Goal: Communication & Community: Share content

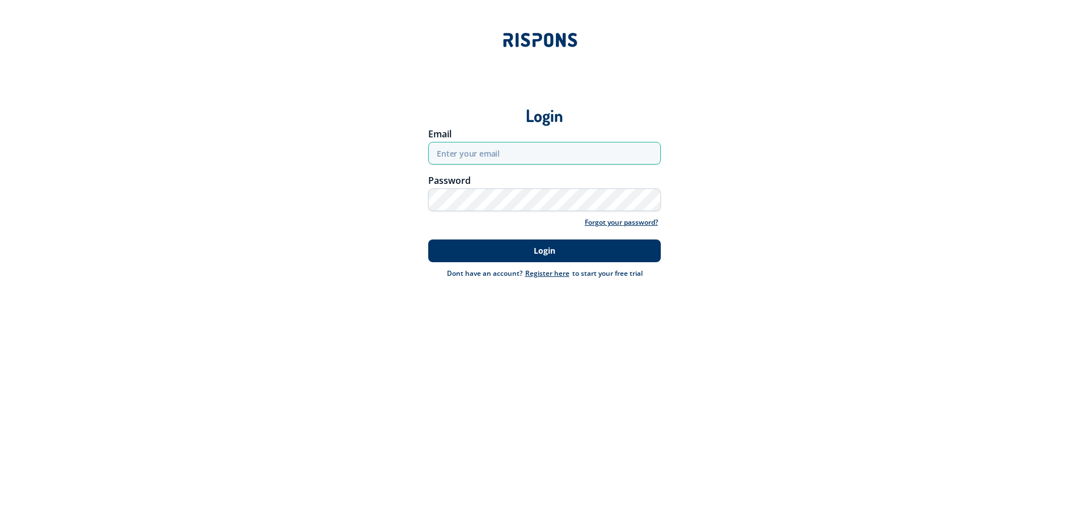
click at [522, 158] on input "email" at bounding box center [544, 153] width 233 height 23
type input "webmaster@foa.dk"
click at [428, 239] on button "Login" at bounding box center [544, 250] width 233 height 23
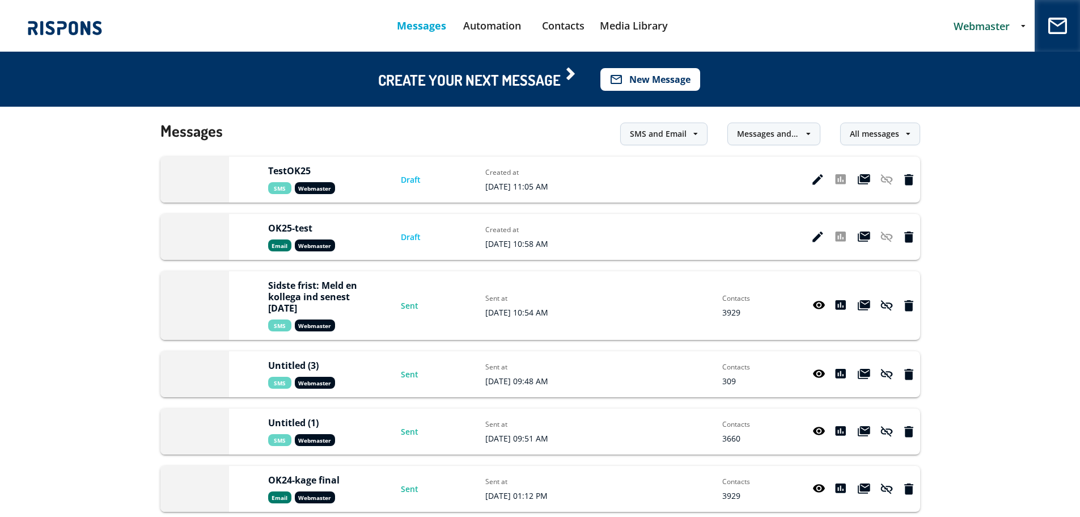
click at [635, 78] on button "mail_outline New Message" at bounding box center [651, 79] width 100 height 23
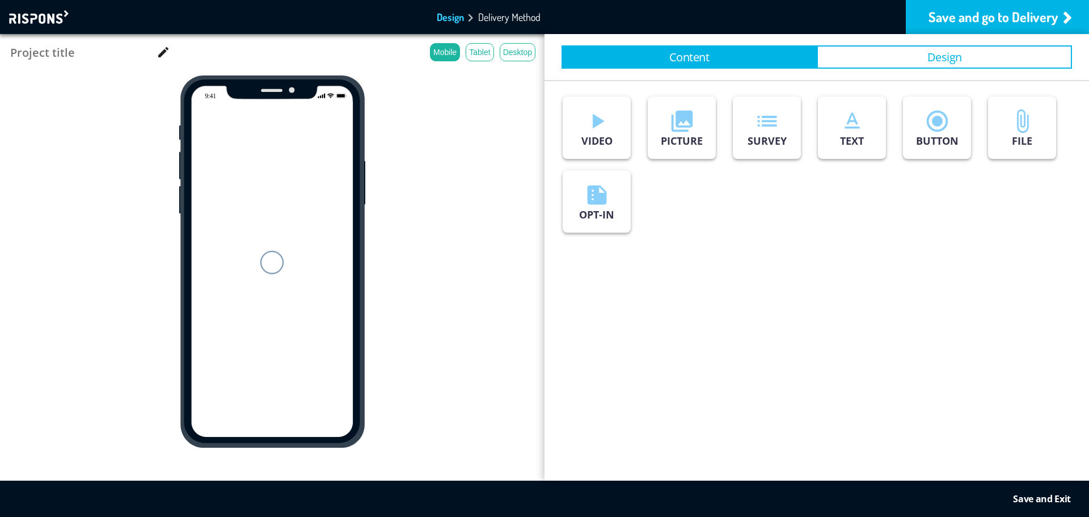
type input "Untitled (4)"
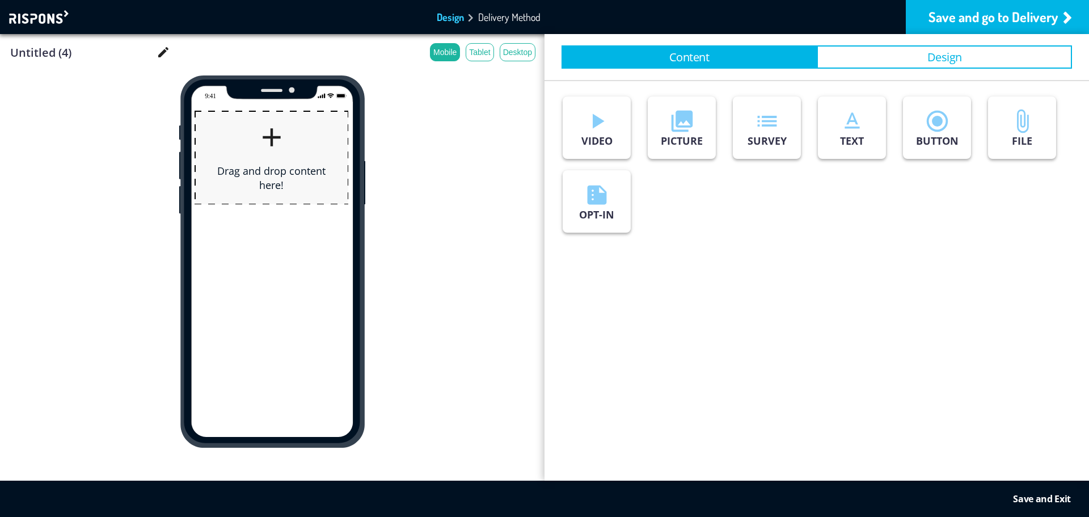
click at [45, 16] on div at bounding box center [40, 17] width 62 height 14
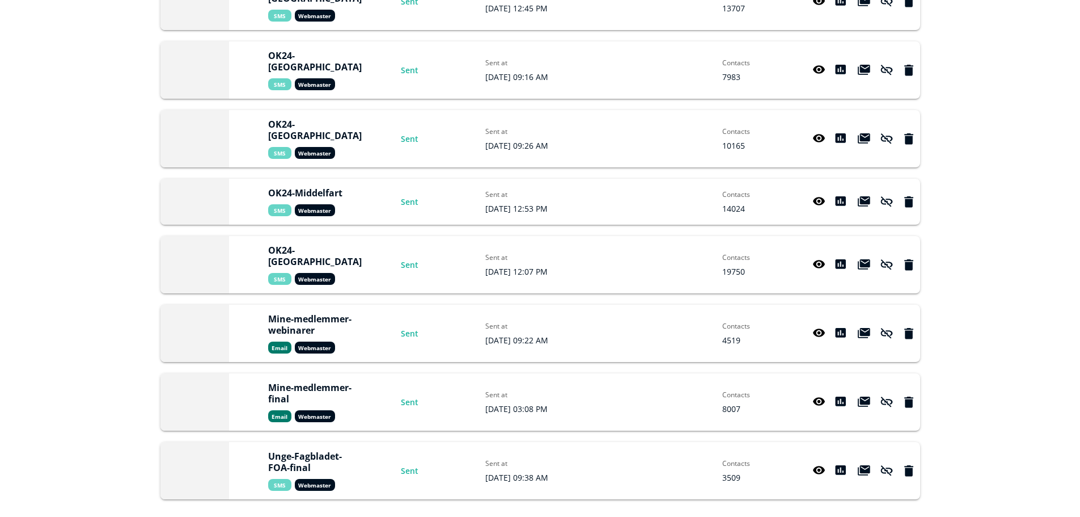
scroll to position [964, 0]
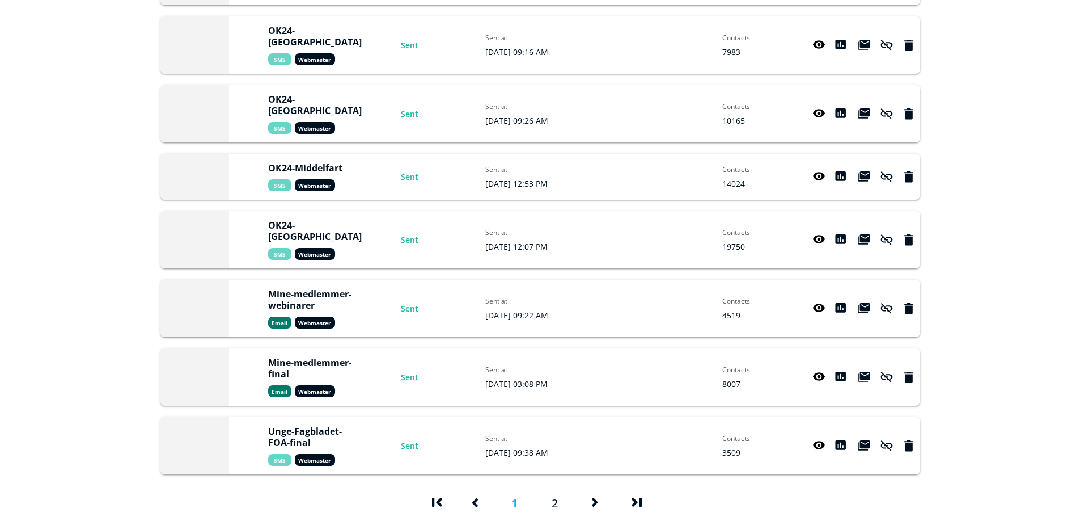
click at [557, 497] on link "2" at bounding box center [555, 507] width 6 height 20
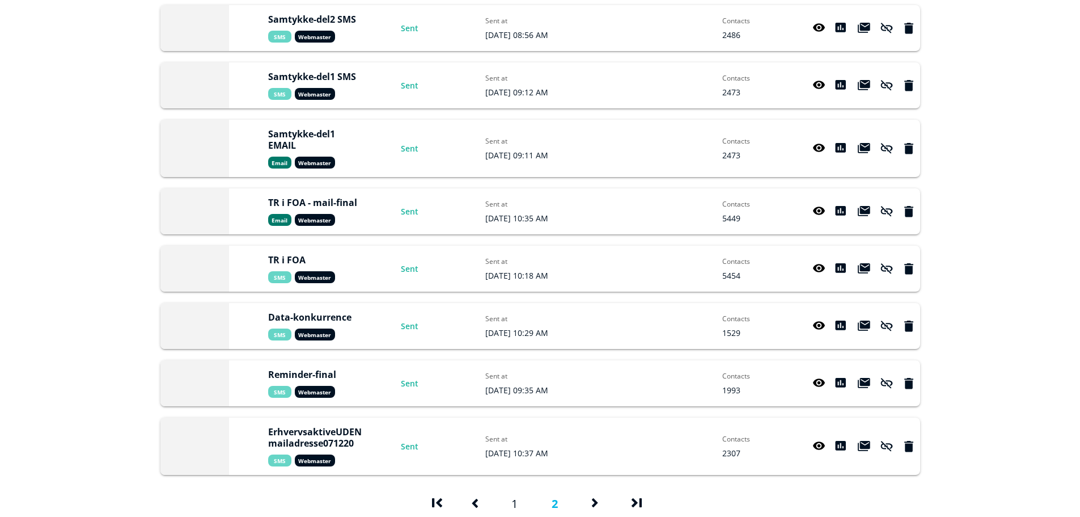
scroll to position [284, 0]
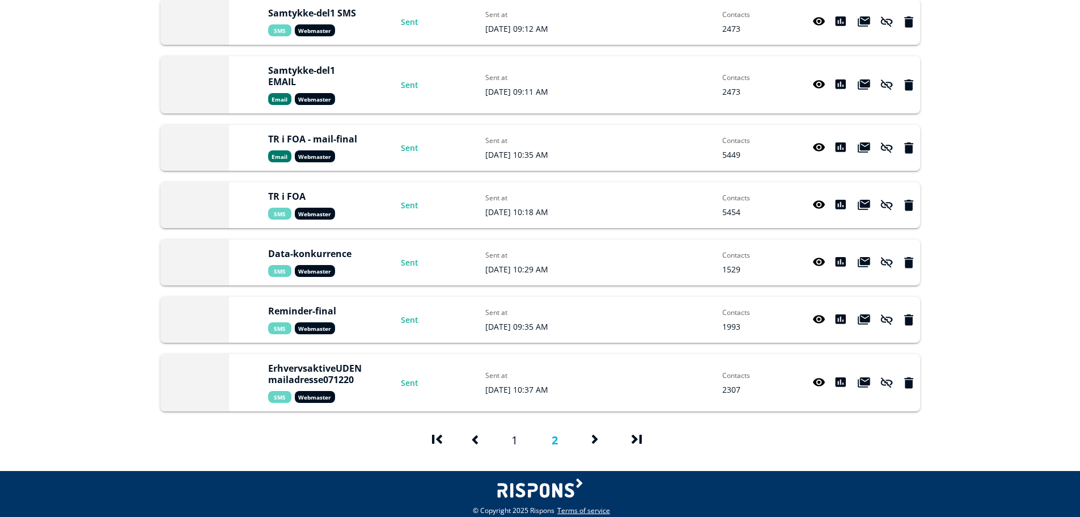
click at [818, 261] on icon at bounding box center [819, 262] width 13 height 11
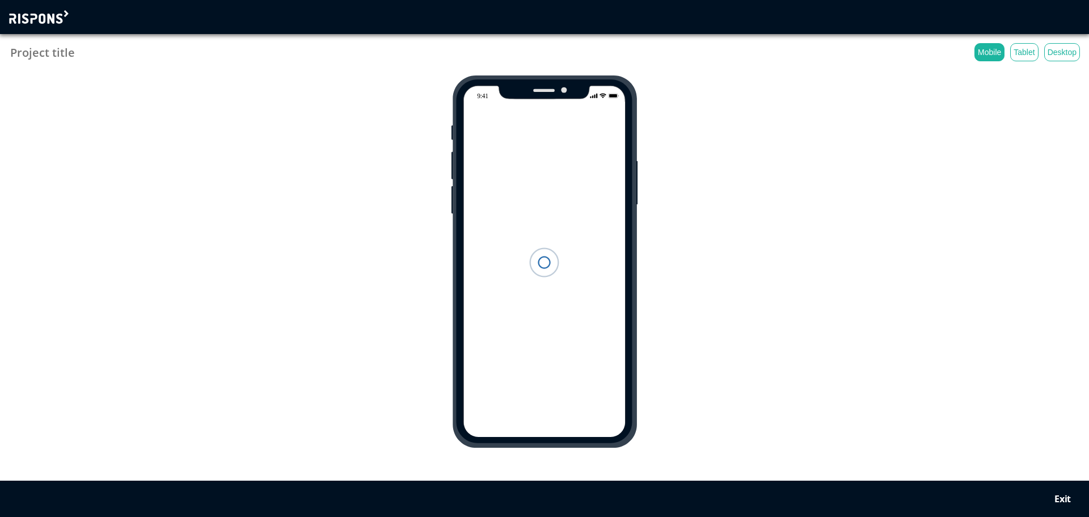
type input "Data-konkurrence"
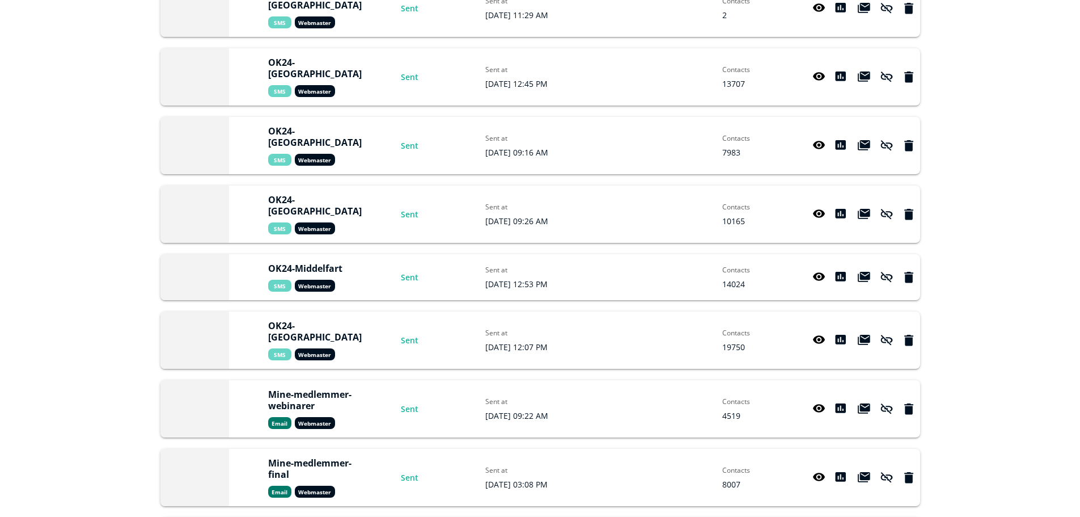
scroll to position [964, 0]
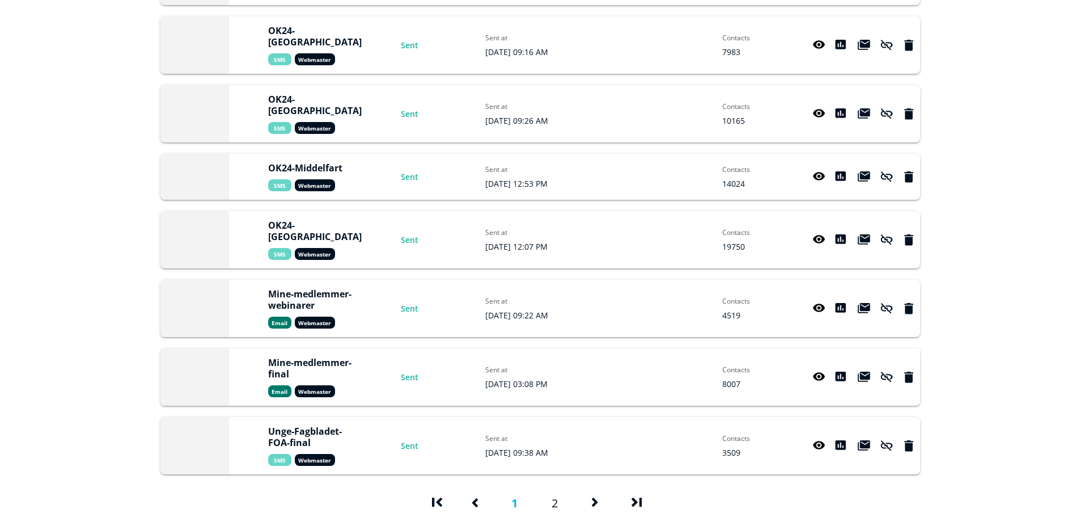
click at [634, 497] on span at bounding box center [640, 505] width 17 height 17
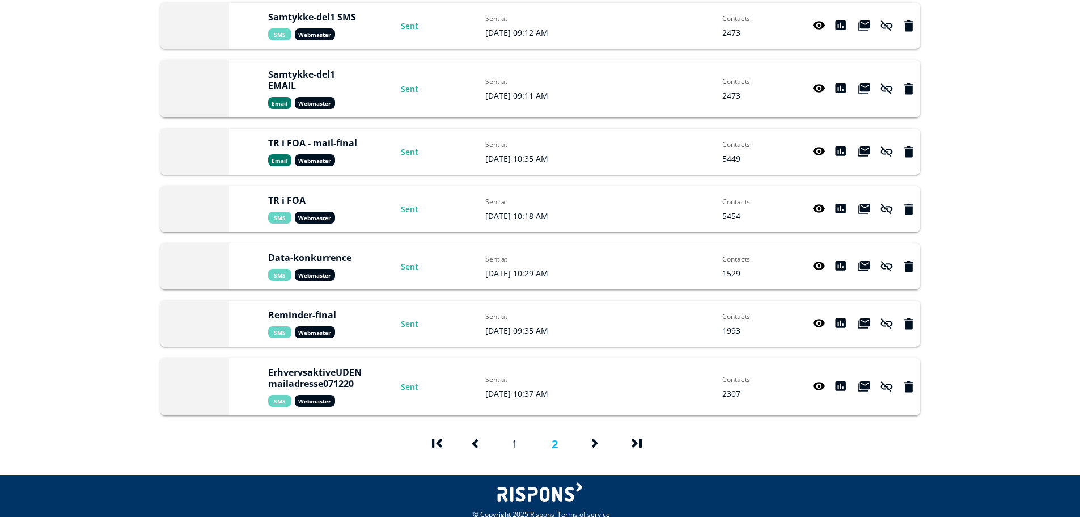
scroll to position [284, 0]
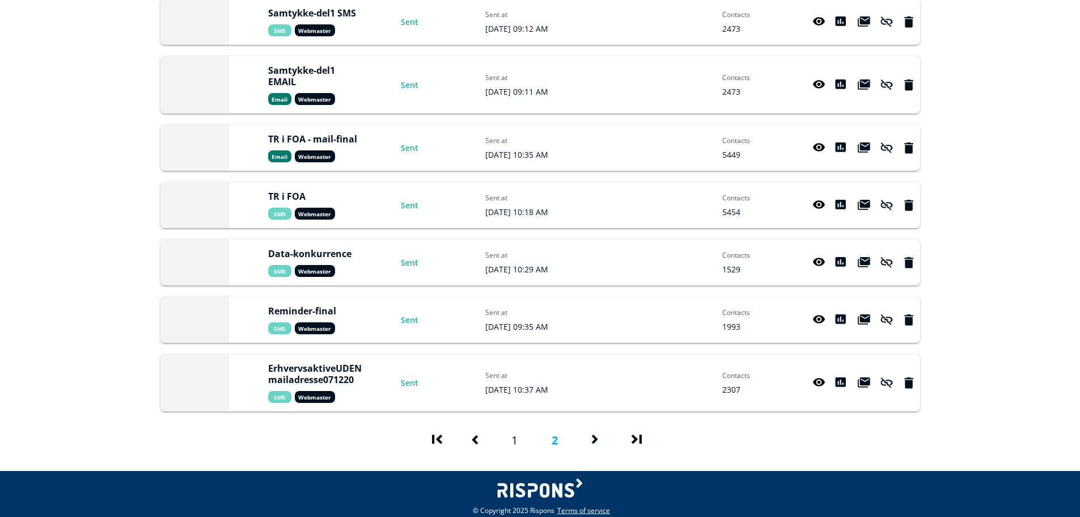
click at [806, 384] on div "ErhvervsaktiveUDENmailadresse071220 Sms Webmaster Sent Sent at 2020/Dec/08 10:3…" at bounding box center [540, 382] width 760 height 57
click at [816, 383] on icon at bounding box center [819, 382] width 13 height 11
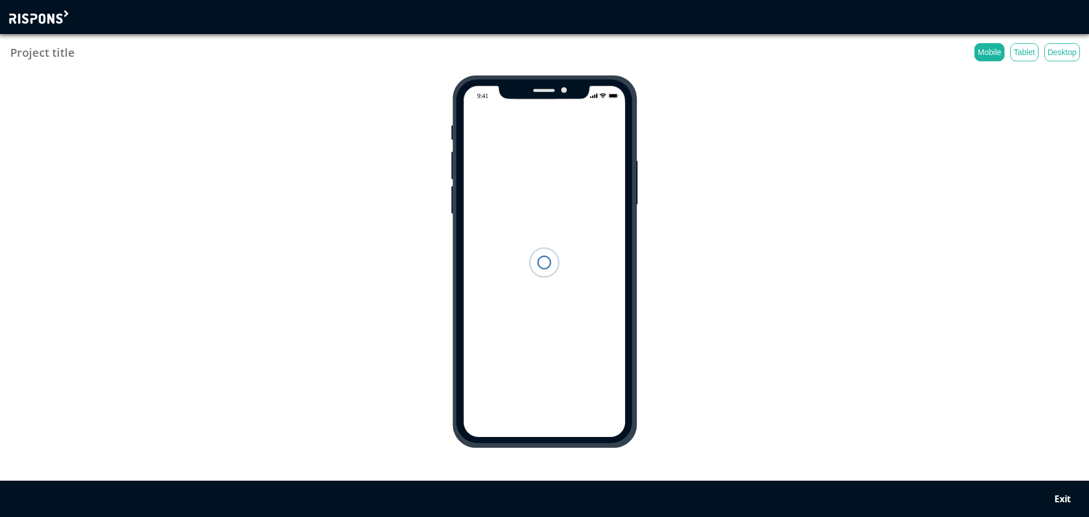
type input "ErhvervsaktiveUDENmailadresse071220"
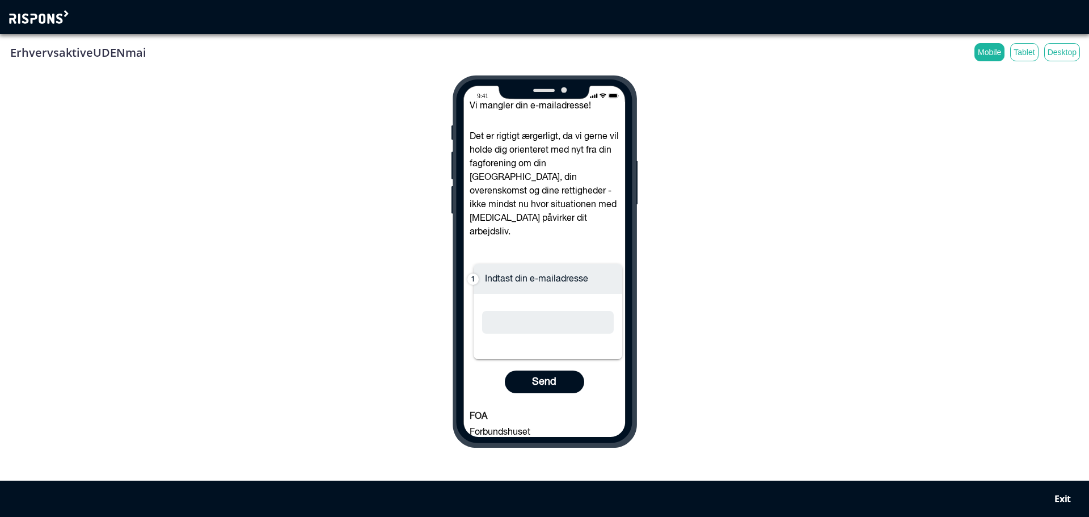
scroll to position [74, 0]
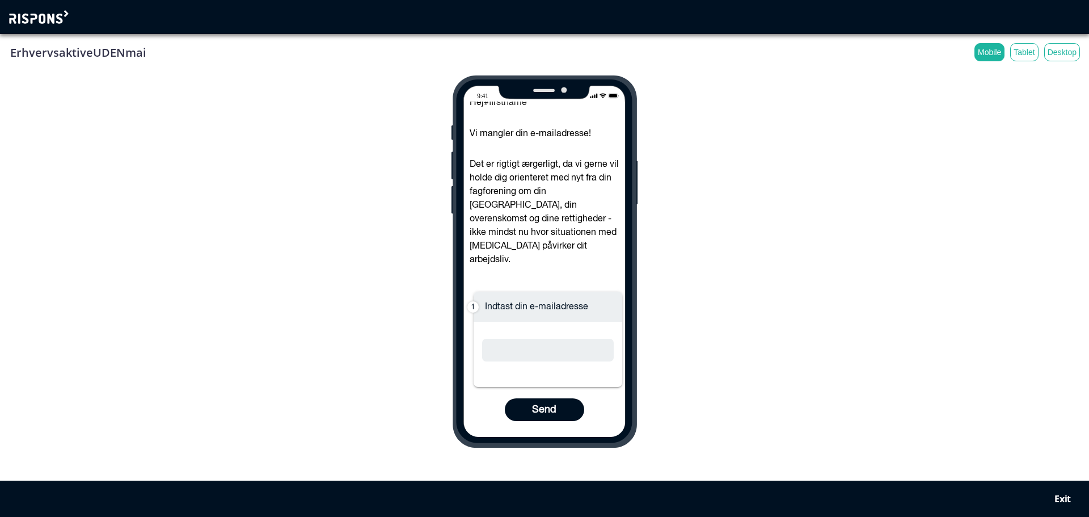
click at [640, 316] on div "ErhvervsaktiveUDENmailadresse071220 Mobile Tablet Desktop Hej #firstname Vi man…" at bounding box center [544, 245] width 1071 height 404
drag, startPoint x: 625, startPoint y: 339, endPoint x: 629, endPoint y: 281, distance: 58.0
click at [629, 281] on div "Hej #firstname Vi mangler din e-mailadresse! Det er rigtigt ærgerligt, da vi ge…" at bounding box center [544, 261] width 186 height 372
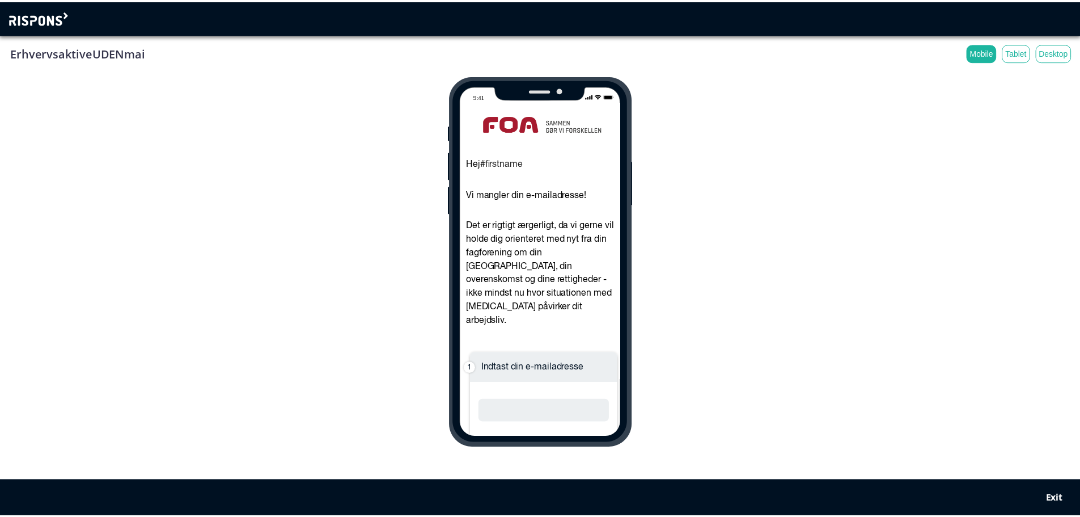
scroll to position [0, 0]
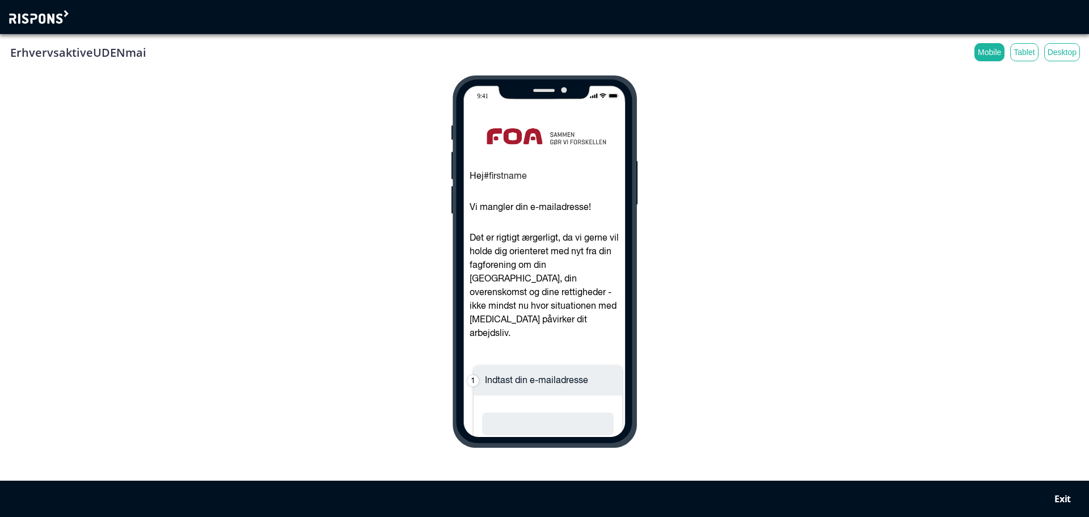
click at [1064, 499] on div "Exit" at bounding box center [1062, 498] width 16 height 11
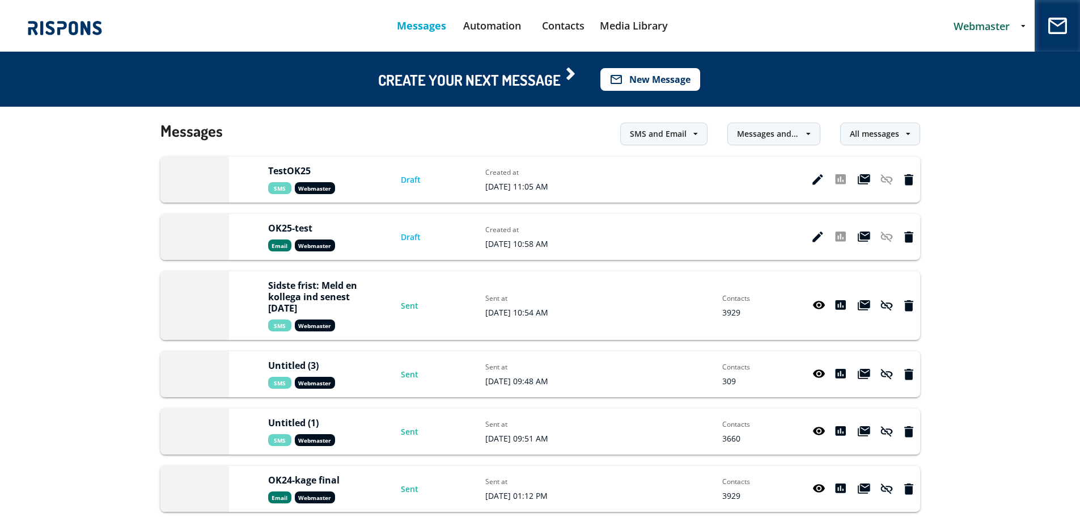
click at [659, 83] on button "mail_outline New Message" at bounding box center [651, 79] width 100 height 23
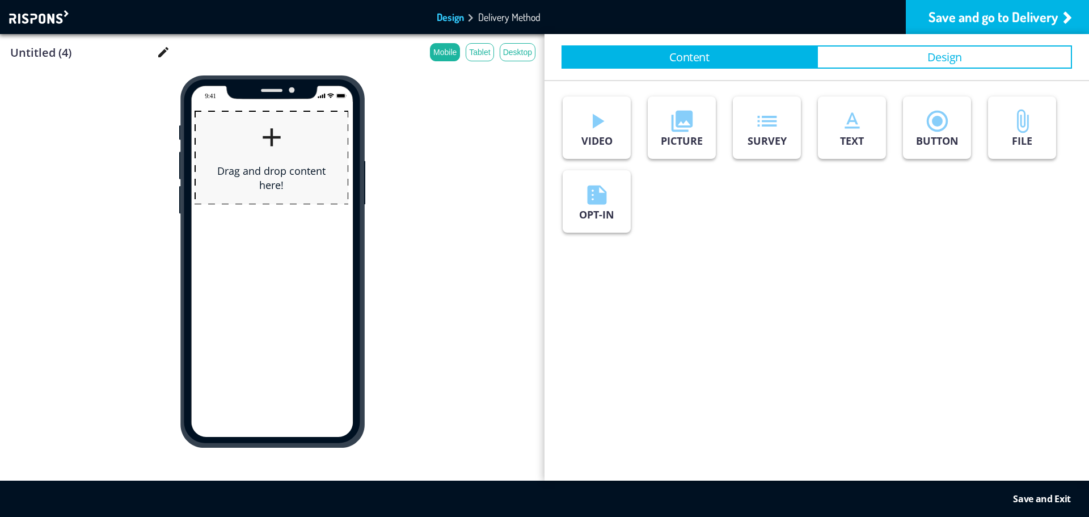
click at [73, 52] on input "Untitled (4)" at bounding box center [82, 52] width 147 height 14
click at [71, 53] on input "Untitled (4)" at bounding box center [82, 52] width 147 height 14
type input "E"
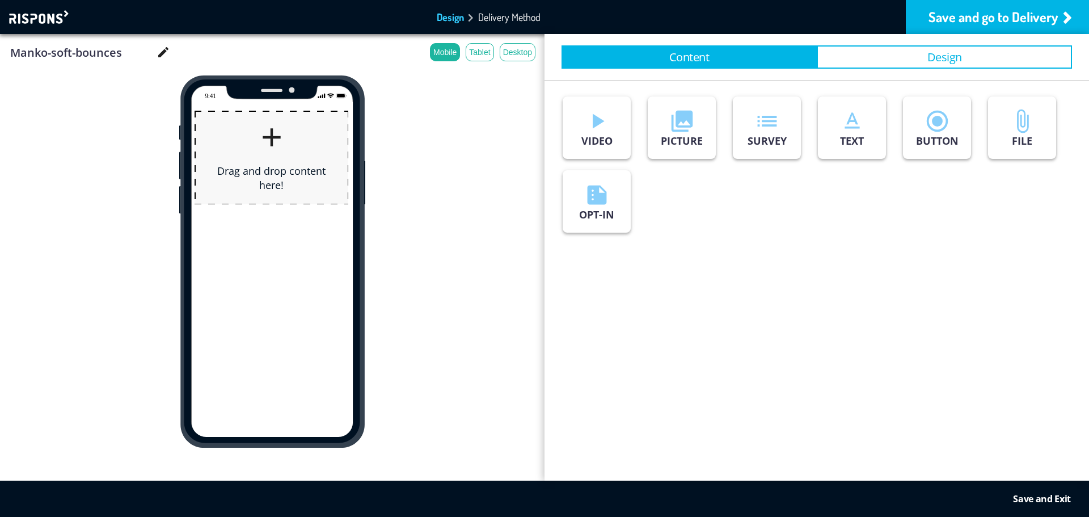
type input "Manko-soft-bounces"
click at [891, 70] on div "Content Design" at bounding box center [816, 57] width 544 height 46
click at [899, 61] on button "Design" at bounding box center [944, 56] width 255 height 23
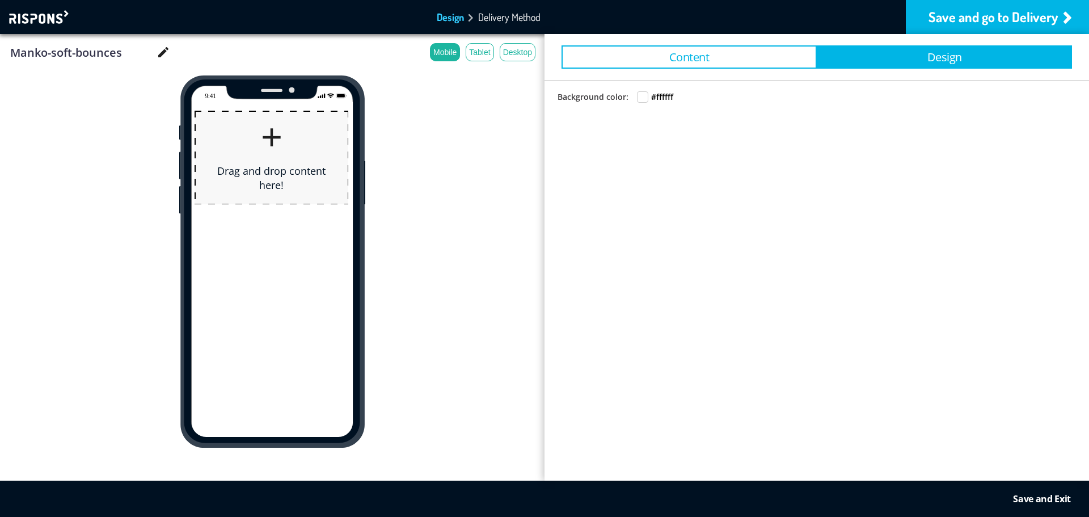
click at [745, 54] on button "Content" at bounding box center [688, 56] width 255 height 23
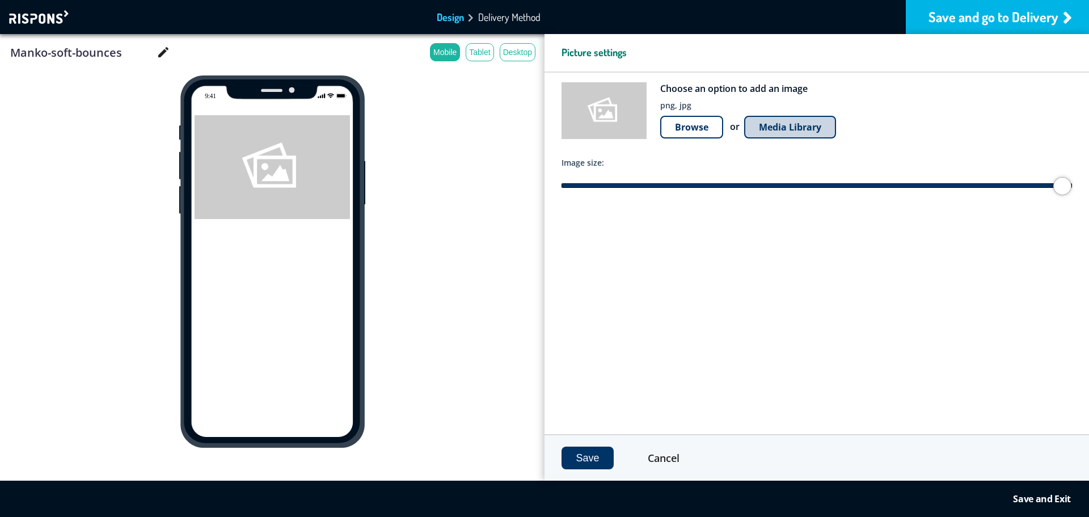
click at [784, 121] on button "Media Library" at bounding box center [790, 127] width 92 height 23
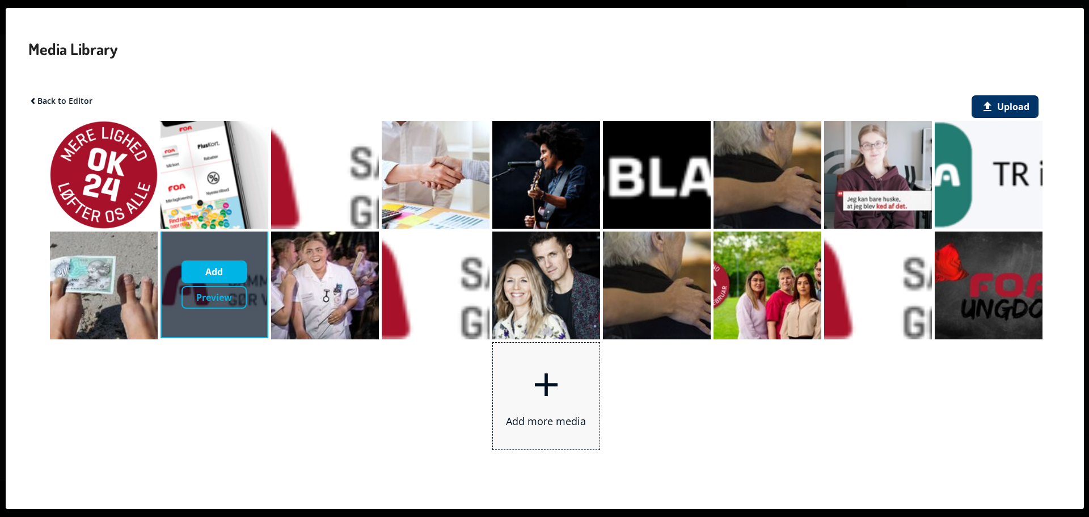
click at [0, 0] on div "Add" at bounding box center [0, 0] width 0 height 0
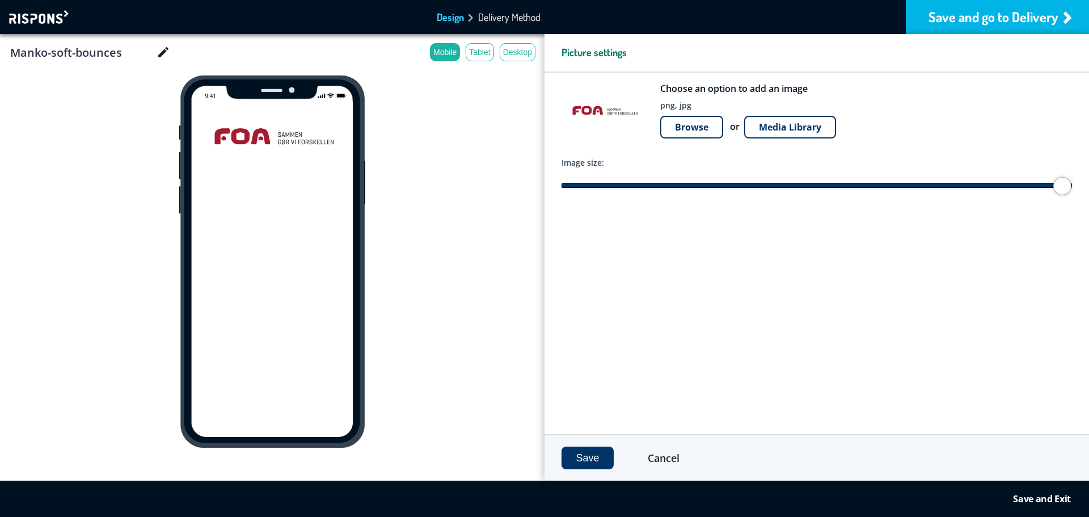
click at [595, 451] on button "Save" at bounding box center [587, 457] width 52 height 23
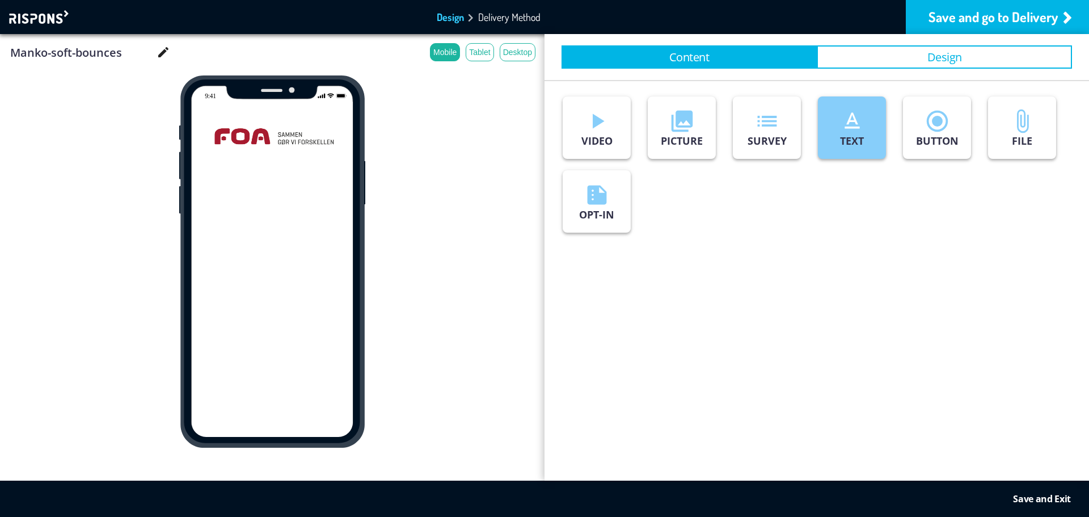
click at [854, 136] on p "TEXT" at bounding box center [852, 141] width 24 height 14
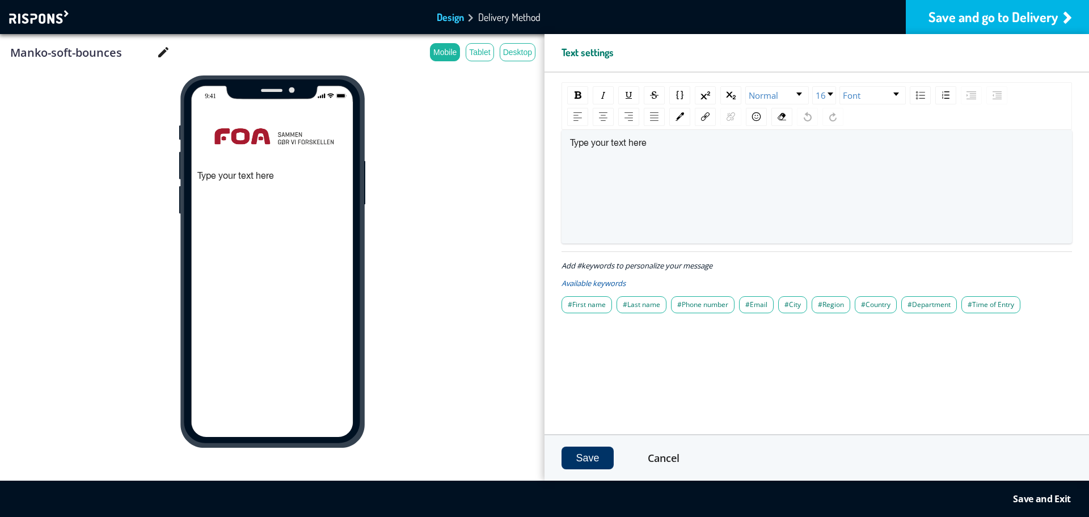
click at [615, 143] on span "Type your text here" at bounding box center [608, 143] width 77 height 9
click at [597, 146] on span "Type your text here" at bounding box center [608, 143] width 77 height 9
drag, startPoint x: 594, startPoint y: 304, endPoint x: 604, endPoint y: 278, distance: 27.5
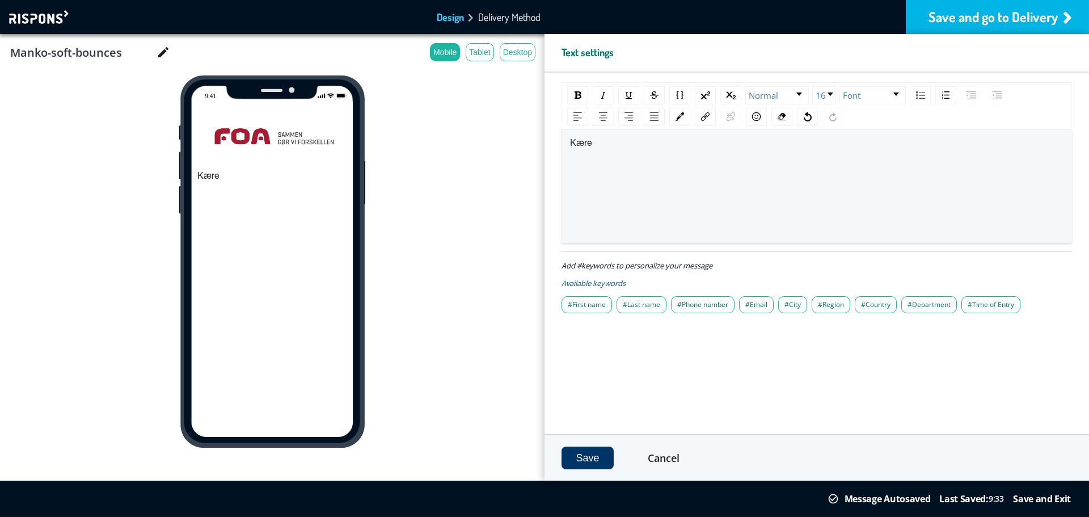
click at [594, 305] on span "#First name" at bounding box center [586, 304] width 50 height 17
click at [660, 159] on div "Kære #firstname" at bounding box center [817, 187] width 494 height 98
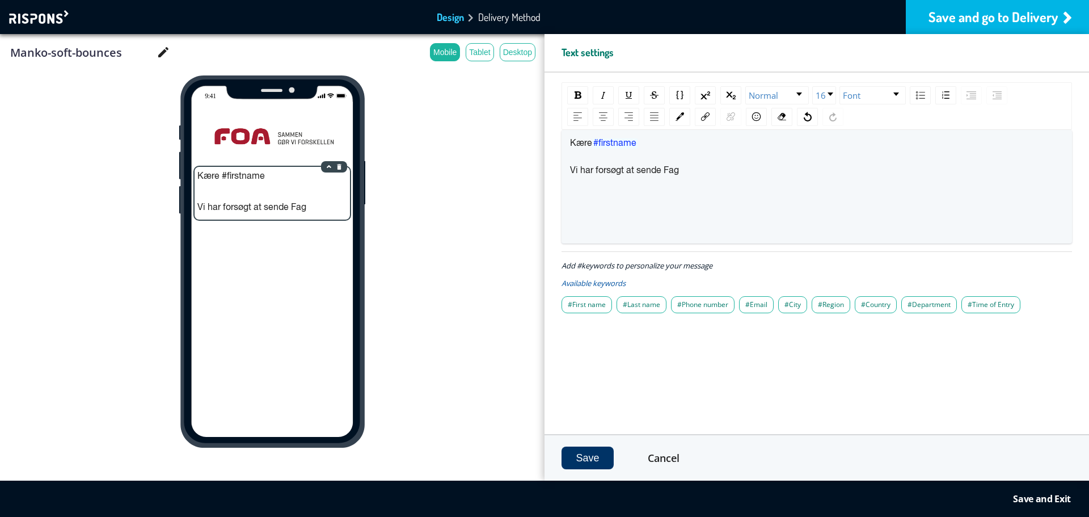
click at [251, 205] on div "Kære #firstname Vi har forsøgt at sende Fag" at bounding box center [272, 193] width 155 height 53
click at [255, 212] on div "Kære #firstname Vi har forsøgt at sende Fag" at bounding box center [272, 193] width 155 height 53
click at [597, 170] on span "Vi har forsøgt at sende Fag" at bounding box center [624, 170] width 109 height 9
click at [588, 171] on span "Vi har forsøgt at sende Fag" at bounding box center [624, 170] width 109 height 9
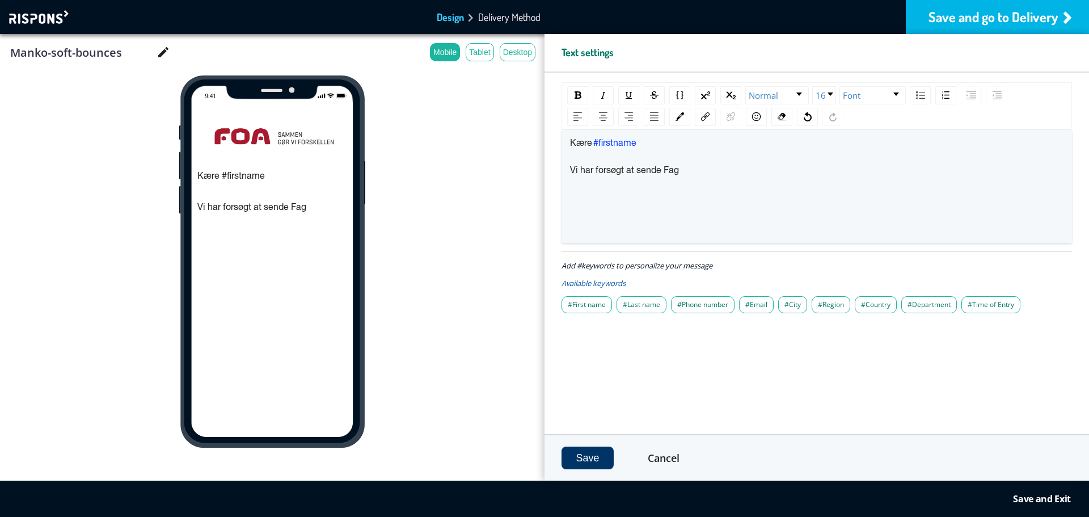
click at [594, 170] on span "Vi har forsøgt at sende Fag" at bounding box center [624, 170] width 109 height 9
click at [745, 172] on span "Vi har gennem længere tid forsøgt at sende Fag" at bounding box center [666, 170] width 193 height 9
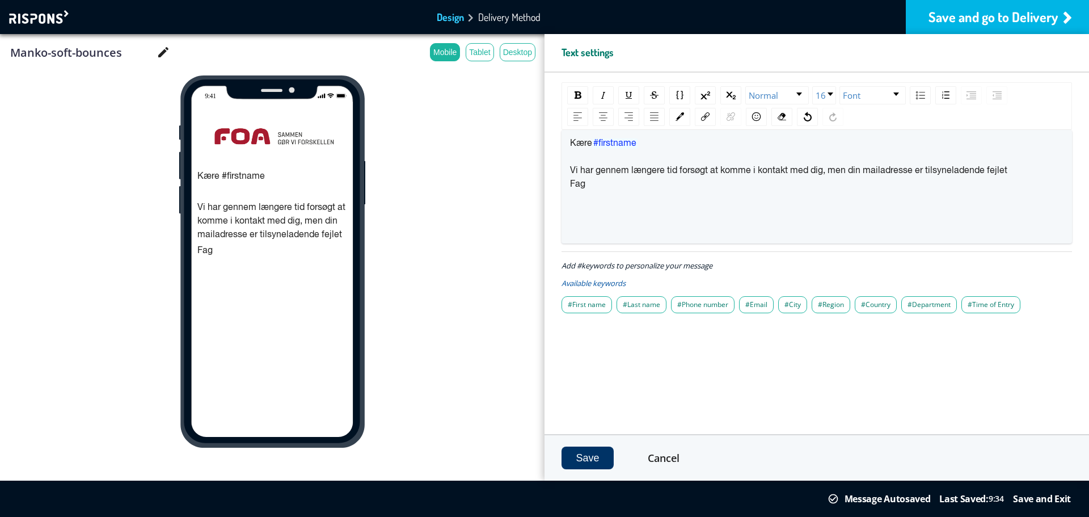
click at [865, 171] on span "Vi har gennem længere tid forsøgt at komme i kontakt med dig, men din mailadres…" at bounding box center [788, 170] width 437 height 9
click at [914, 168] on span "Vi har gennem længere tid forsøgt at komme i kontakt med dig, men din mailadres…" at bounding box center [788, 170] width 437 height 9
click at [652, 192] on div "Fag" at bounding box center [817, 195] width 494 height 11
click at [615, 187] on div "Vi har gennem længere tid forsøgt at komme i kontakt med dig, men din mailadres…" at bounding box center [817, 176] width 494 height 23
click at [991, 168] on span "Vi har gennem længere tid forsøgt at komme i kontakt med dig, men din mailadres…" at bounding box center [808, 176] width 477 height 20
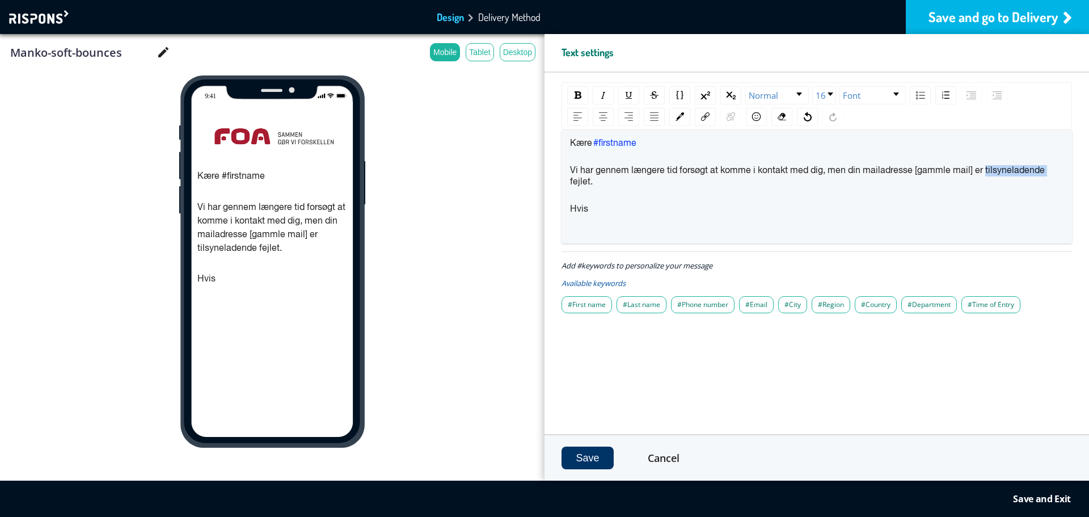
click at [991, 168] on span "Vi har gennem længere tid forsøgt at komme i kontakt med dig, men din mailadres…" at bounding box center [808, 176] width 477 height 20
click at [849, 170] on span "Vi har gennem længere tid forsøgt at komme i kontakt med dig, men din mailadres…" at bounding box center [789, 170] width 438 height 9
drag, startPoint x: 789, startPoint y: 171, endPoint x: 905, endPoint y: 170, distance: 115.1
click at [905, 170] on span "Vi har gennem længere tid forsøgt at komme i kontakt med dig, men vi kan ikke s…" at bounding box center [806, 176] width 472 height 20
drag, startPoint x: 963, startPoint y: 171, endPoint x: 969, endPoint y: 170, distance: 5.8
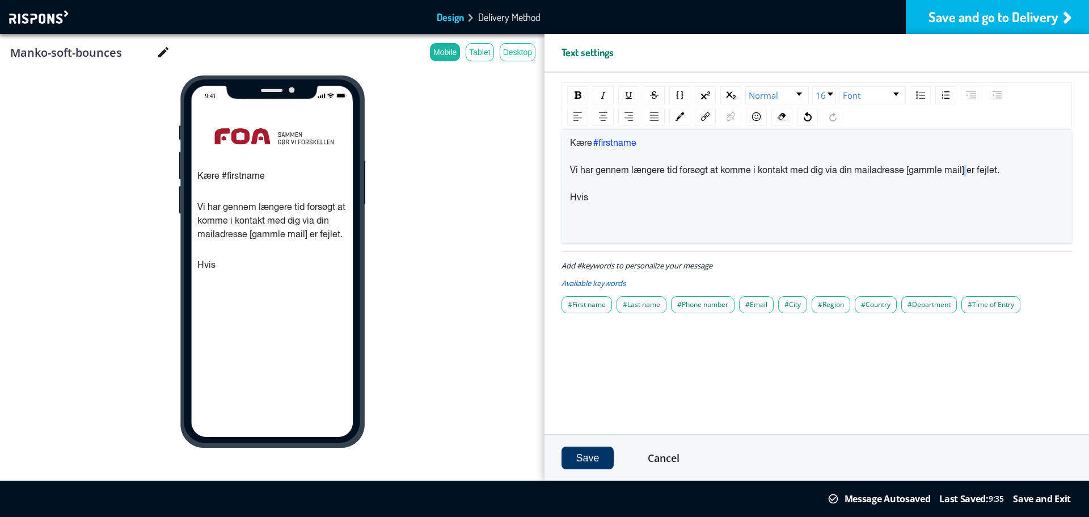
click at [965, 171] on span "Vi har gennem længere tid forsøgt at komme i kontakt med dig via din mailadress…" at bounding box center [784, 170] width 429 height 9
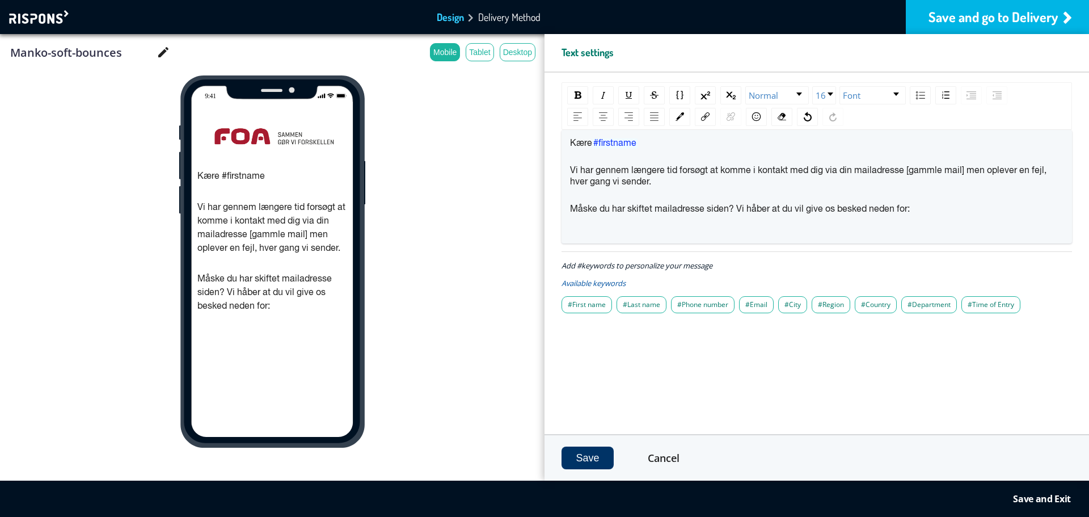
click at [585, 458] on button "Save" at bounding box center [587, 457] width 52 height 23
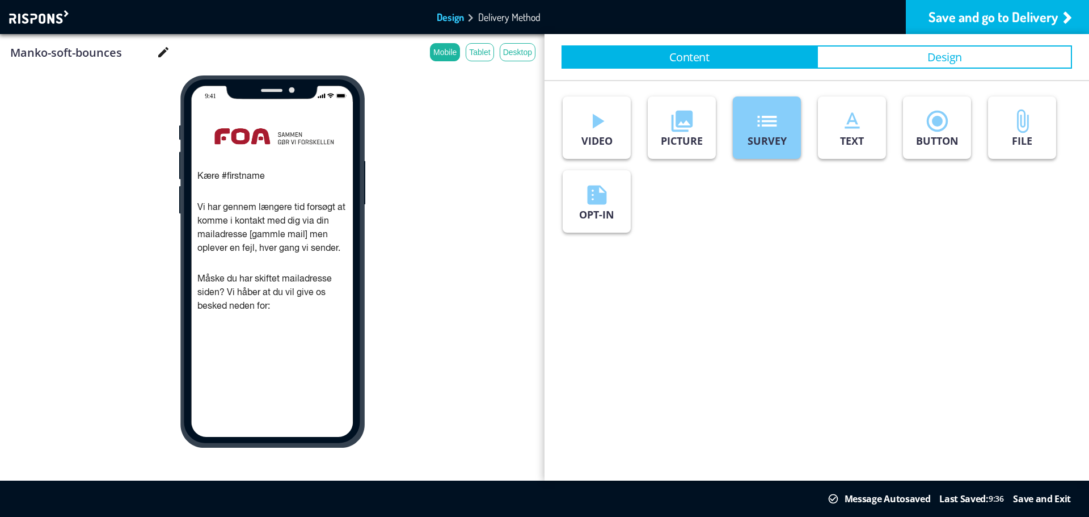
click at [756, 146] on p "SURVEY" at bounding box center [766, 141] width 39 height 14
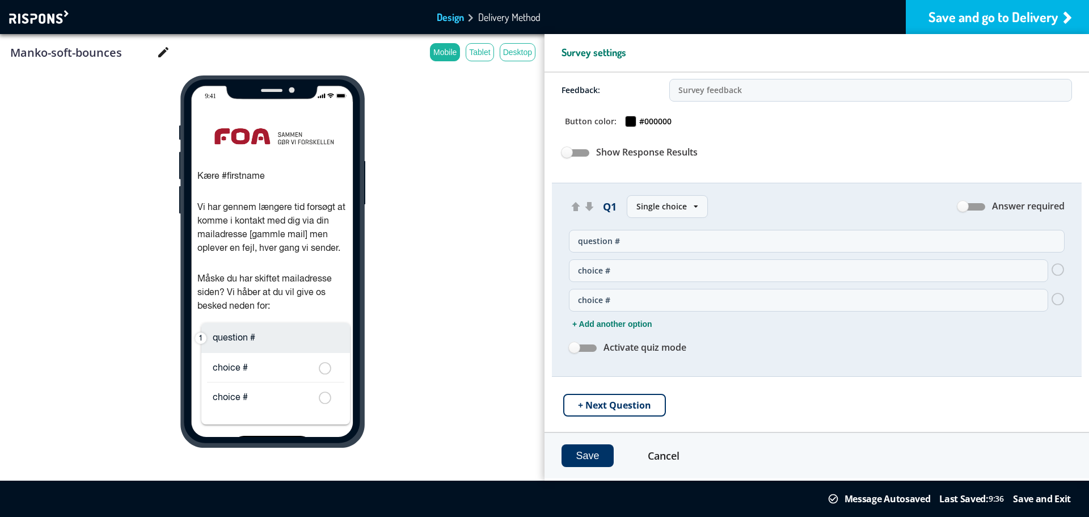
scroll to position [78, 0]
click at [684, 205] on div "Single choice Single choice Multiple choice Net Promoter Score® Open question R…" at bounding box center [667, 204] width 81 height 23
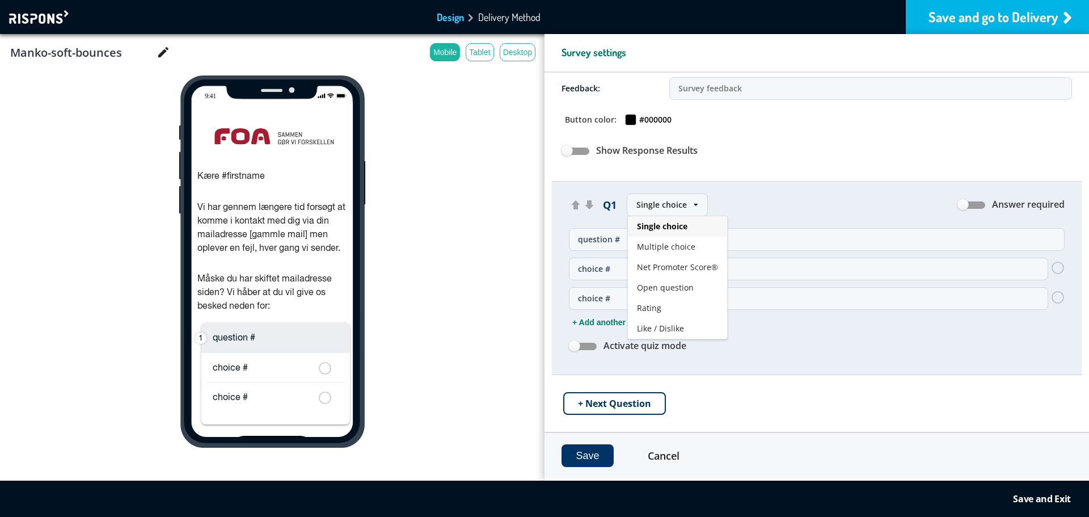
click at [684, 205] on div "Single choice Single choice Multiple choice Net Promoter Score® Open question R…" at bounding box center [667, 204] width 81 height 23
click at [666, 236] on input "question #" at bounding box center [817, 239] width 496 height 23
click at [970, 204] on label at bounding box center [971, 204] width 28 height 12
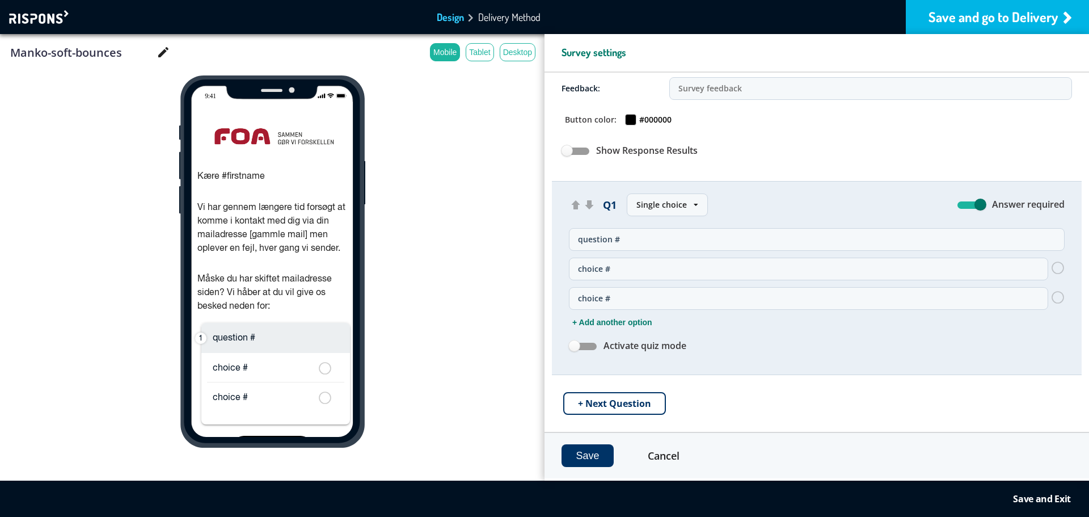
checkbox input "true"
click at [597, 243] on input "question #" at bounding box center [817, 239] width 496 height 23
click at [597, 242] on input "question #" at bounding box center [817, 239] width 496 height 23
click at [676, 207] on div "Single choice" at bounding box center [661, 204] width 50 height 11
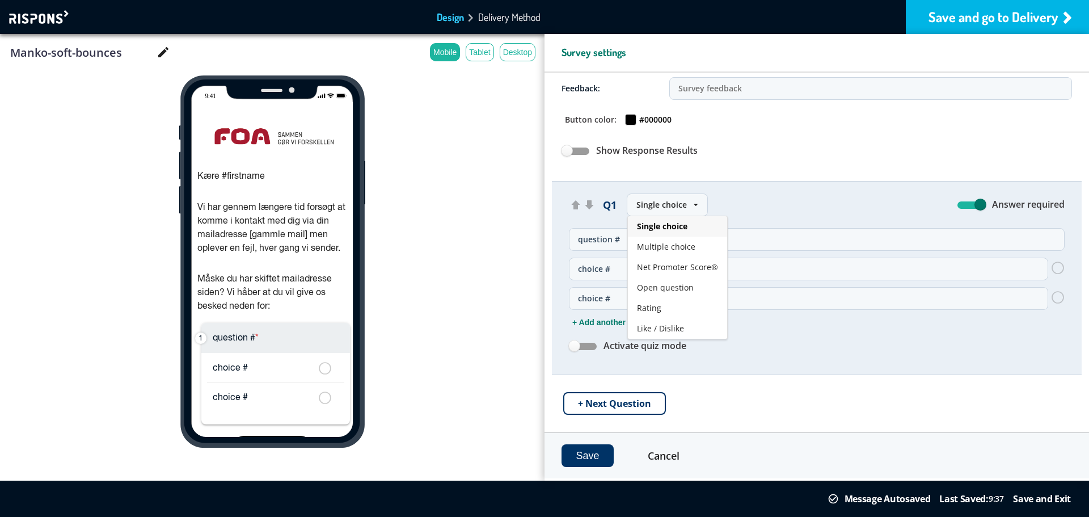
click at [676, 207] on div "Single choice" at bounding box center [661, 204] width 50 height 11
click at [644, 243] on input "question #" at bounding box center [817, 239] width 496 height 23
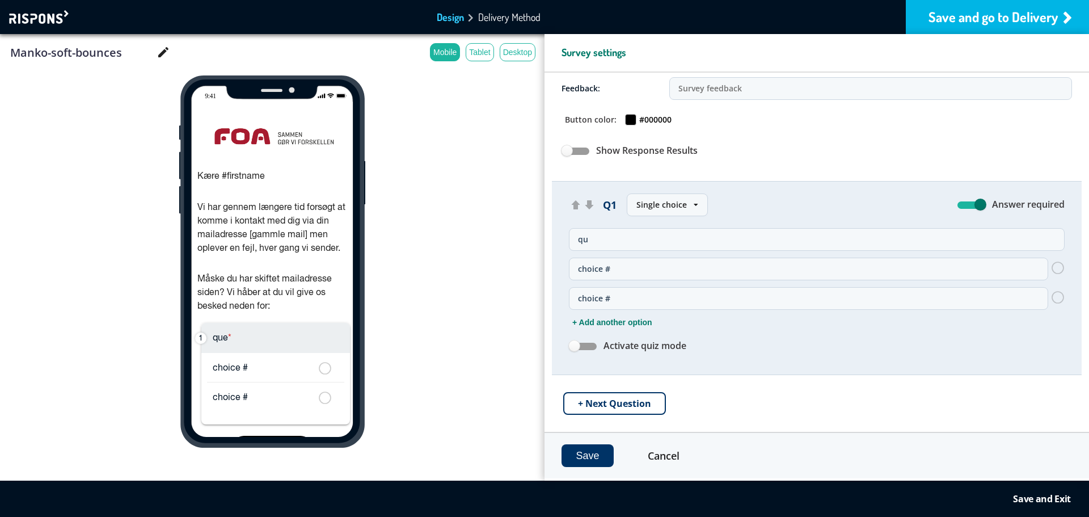
type input "q"
type input "I"
click at [585, 240] on input "OVenstående er min" at bounding box center [817, 239] width 496 height 23
click at [585, 239] on input "OVenstående er min" at bounding box center [817, 239] width 496 height 23
click at [586, 238] on input "OVenstående er min" at bounding box center [817, 239] width 496 height 23
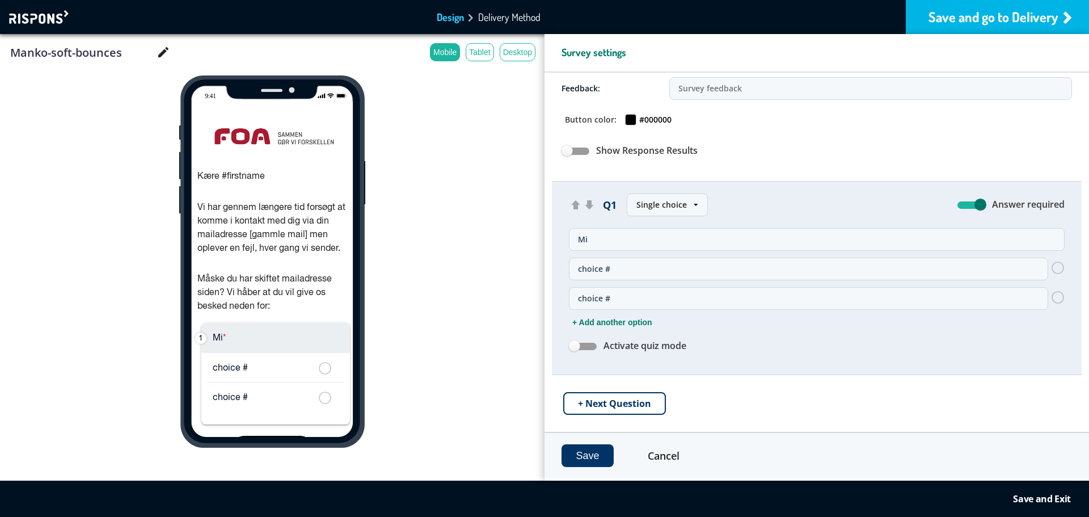
type input "M"
type input "Jeg har skiftet mailadresse"
click at [594, 267] on input "choice #" at bounding box center [808, 268] width 479 height 23
click at [598, 260] on input "choice #" at bounding box center [808, 268] width 479 height 23
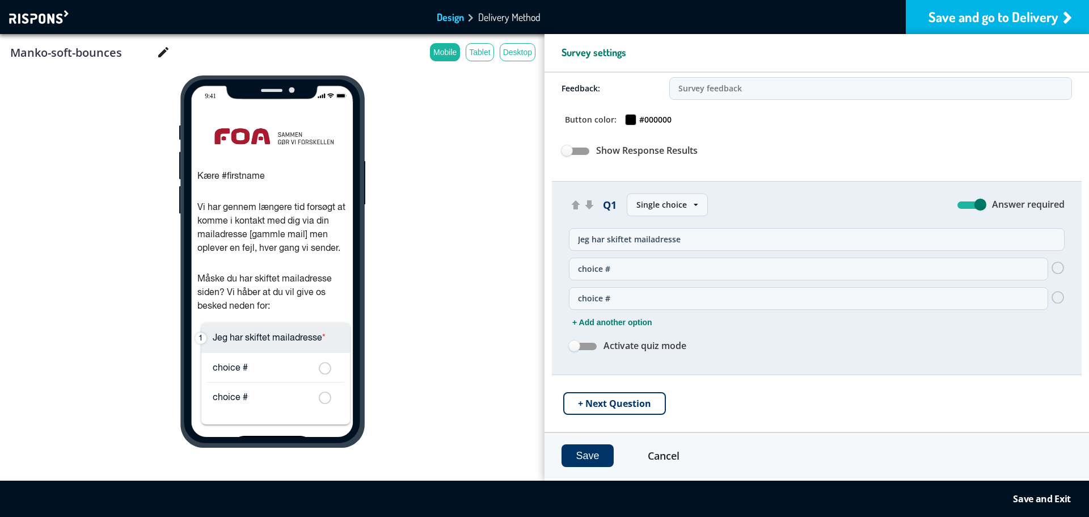
click at [598, 260] on input "choice #" at bounding box center [808, 268] width 479 height 23
type input "Ja"
click at [597, 301] on input "choice #" at bounding box center [808, 298] width 479 height 23
click at [598, 301] on input "choice #" at bounding box center [808, 298] width 479 height 23
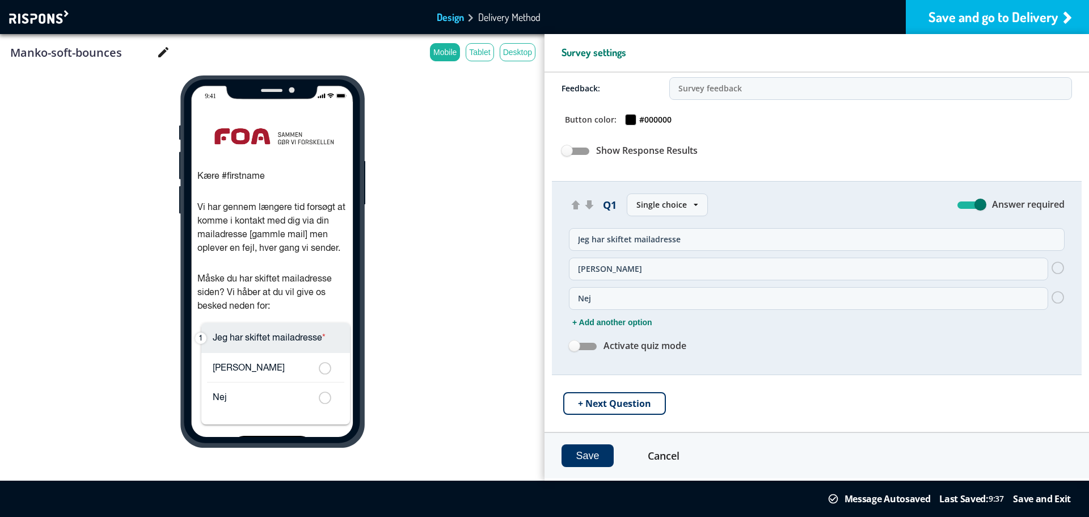
type input "Nej"
click at [601, 454] on button "Save" at bounding box center [587, 455] width 52 height 23
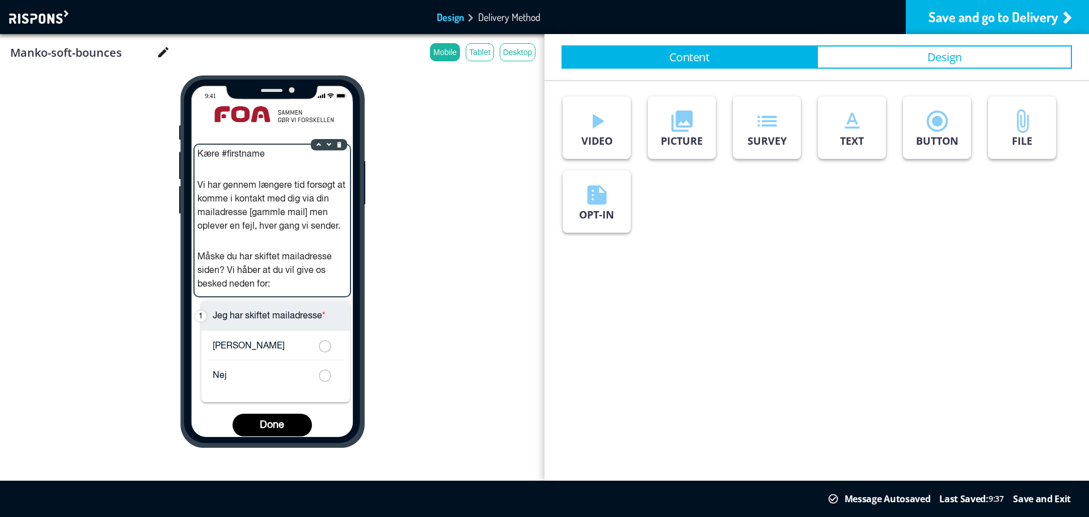
scroll to position [34, 0]
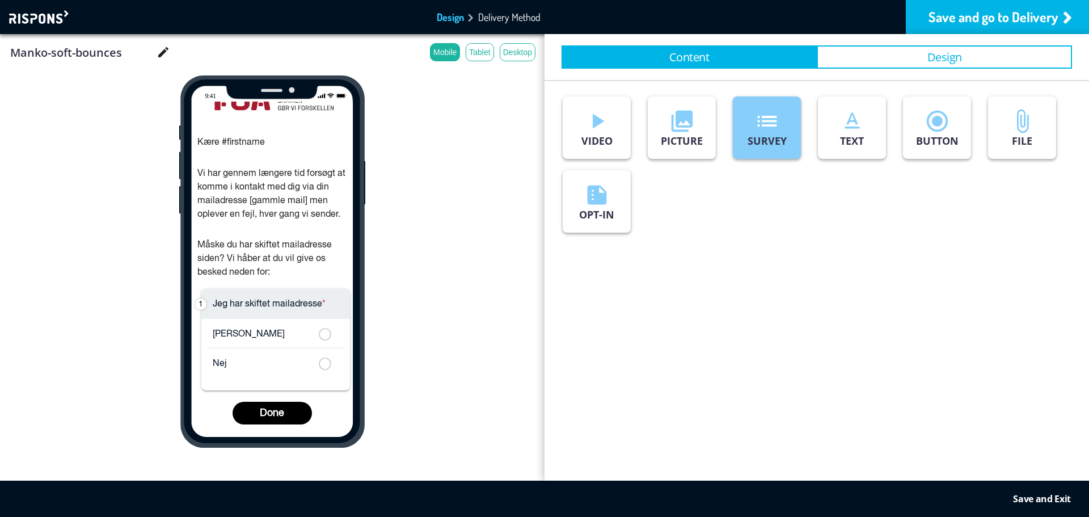
click at [765, 129] on icon "list" at bounding box center [767, 121] width 26 height 26
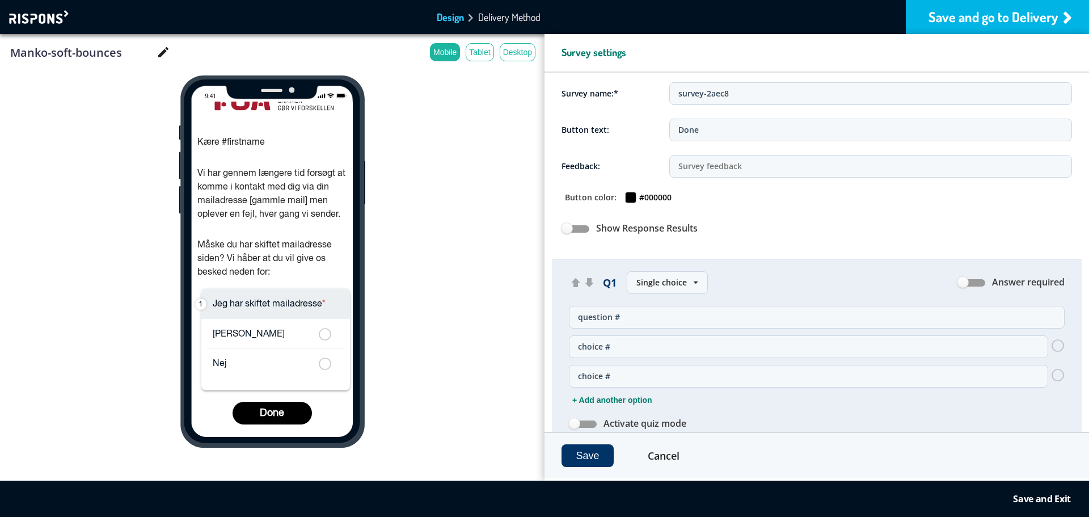
click at [694, 281] on icon at bounding box center [696, 282] width 5 height 7
click at [679, 361] on span "Open question" at bounding box center [665, 364] width 57 height 11
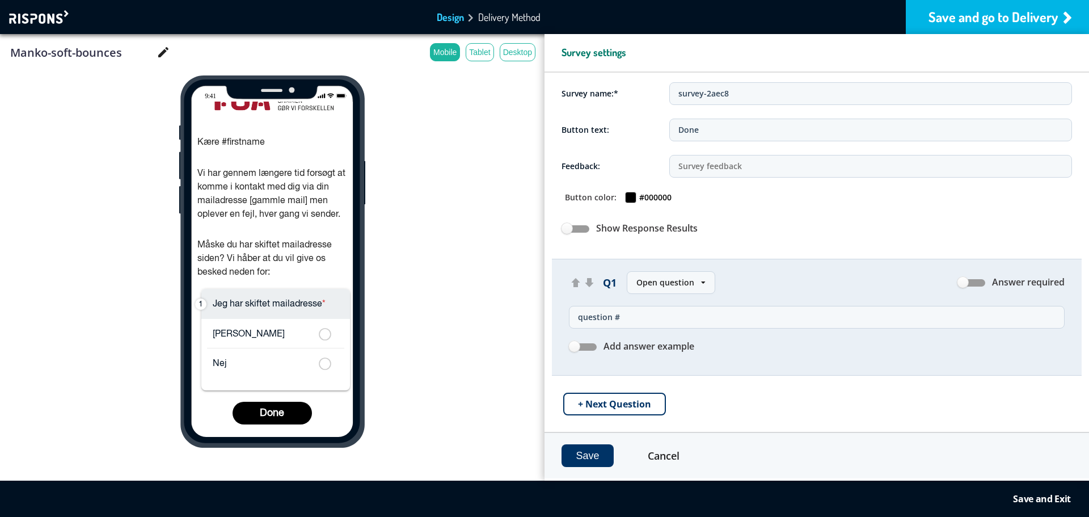
click at [654, 322] on input "question #" at bounding box center [817, 317] width 496 height 23
click at [584, 346] on label at bounding box center [583, 346] width 28 height 12
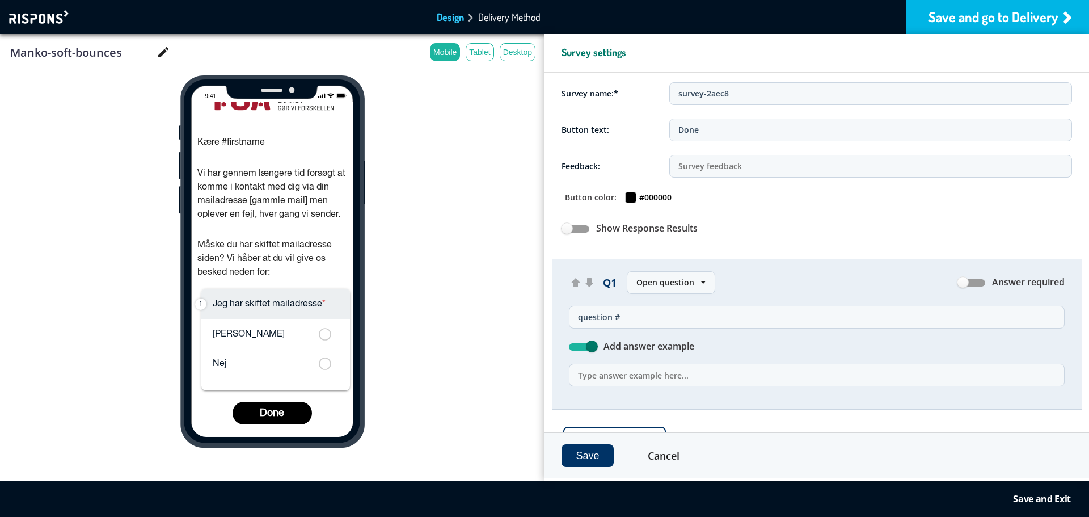
click at [580, 347] on label at bounding box center [583, 346] width 28 height 12
checkbox input "false"
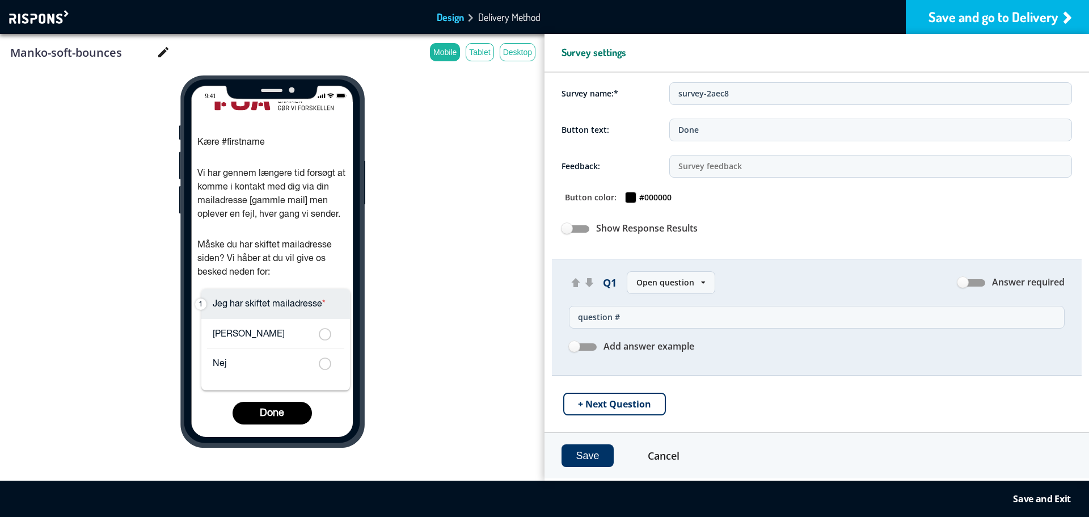
click at [622, 320] on input "question #" at bounding box center [817, 317] width 496 height 23
type input "Min nye mailadresse er:"
click at [586, 346] on label at bounding box center [583, 346] width 28 height 12
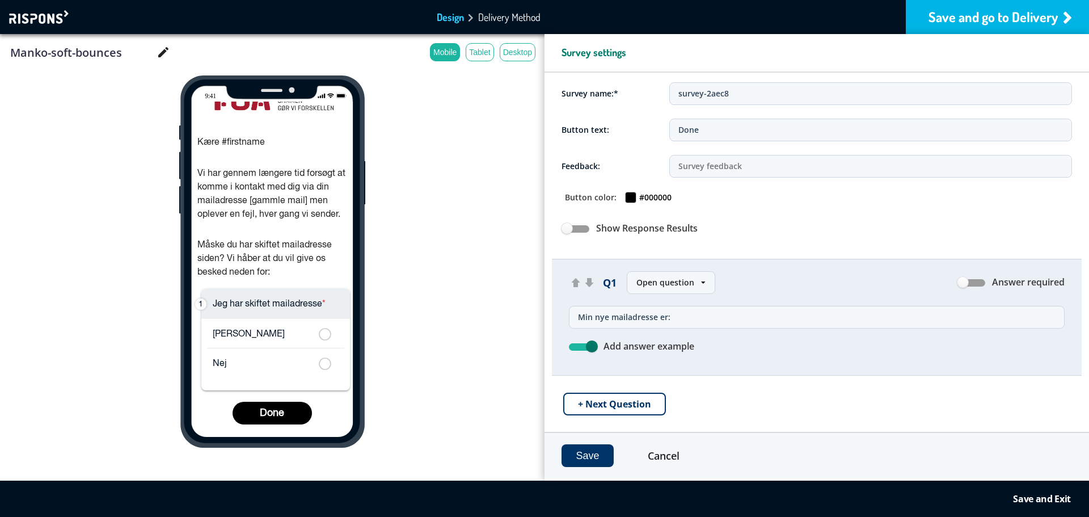
checkbox input "true"
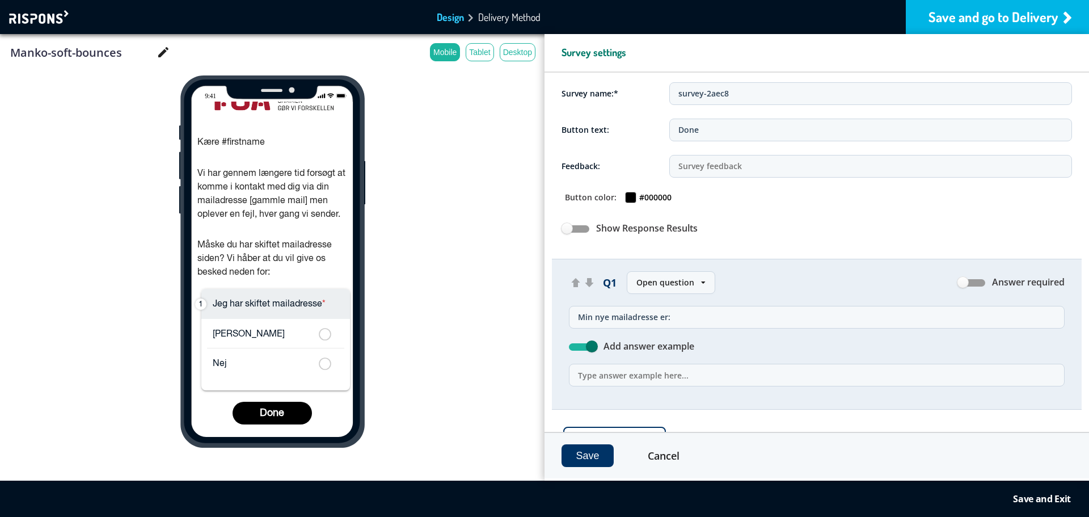
scroll to position [35, 0]
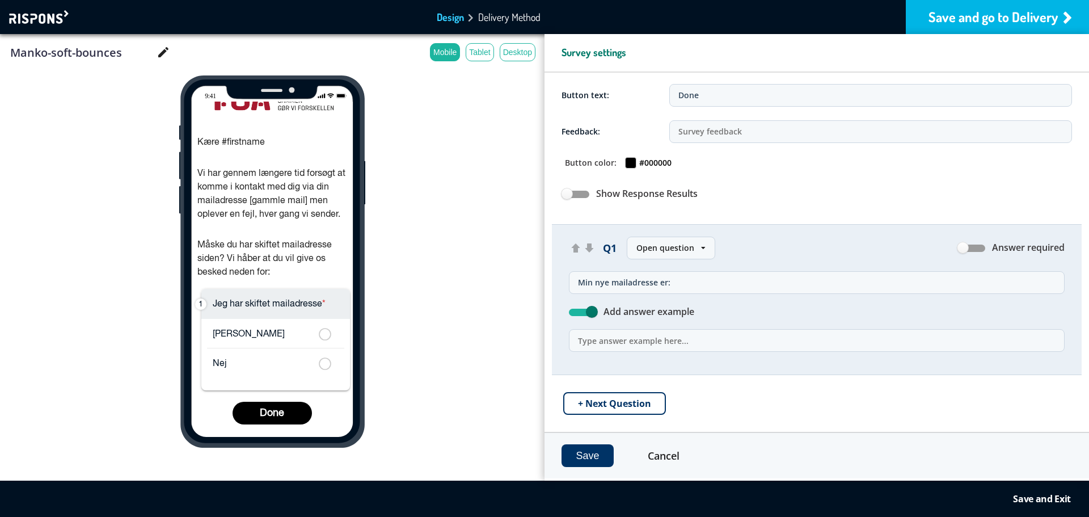
click at [678, 344] on input "text" at bounding box center [817, 340] width 496 height 23
type input "@"
type input "Skriv din nye mailadresse"
click at [583, 462] on button "Save" at bounding box center [587, 455] width 52 height 23
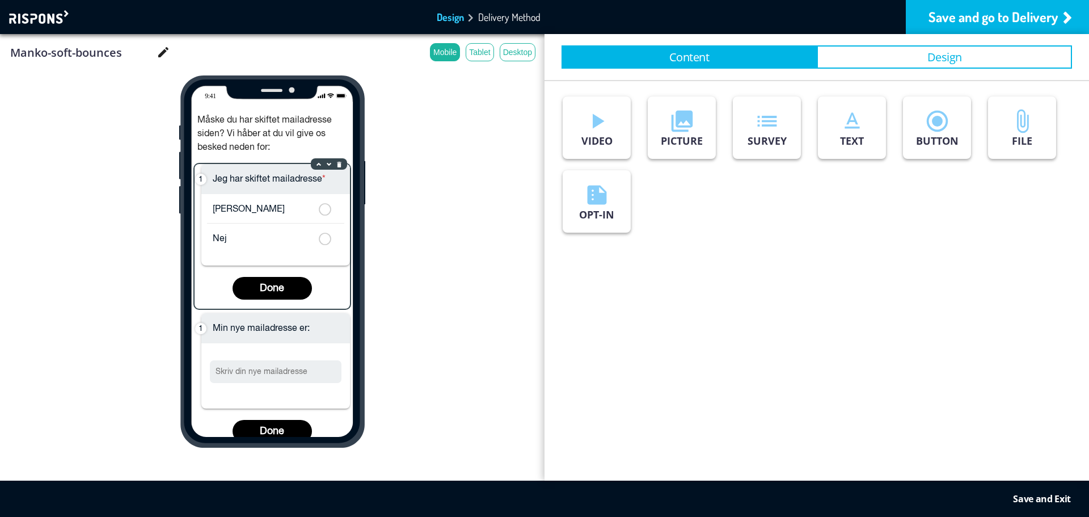
scroll to position [177, 0]
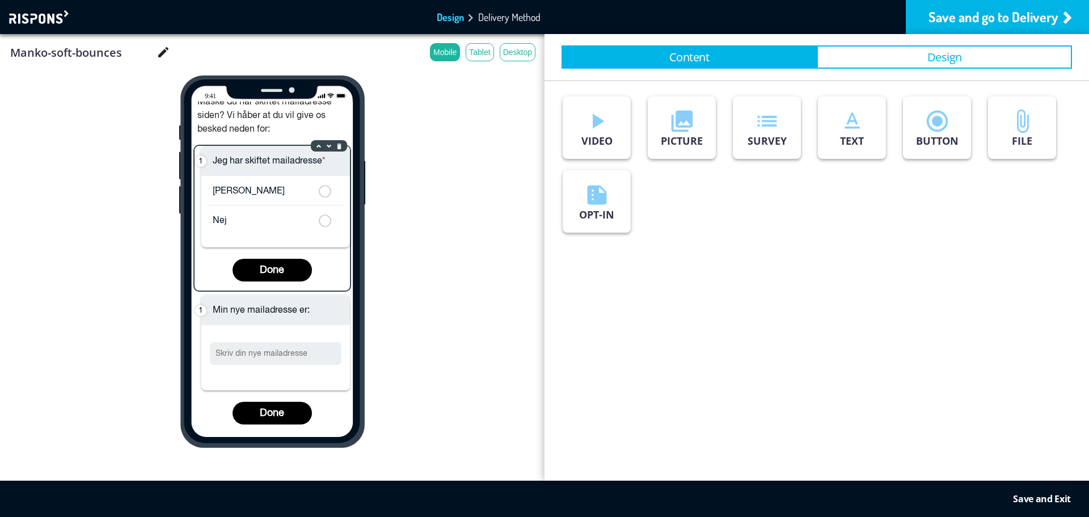
click at [327, 258] on div "Jeg har skiftet mailadresse * Ja Nej Done" at bounding box center [272, 218] width 155 height 145
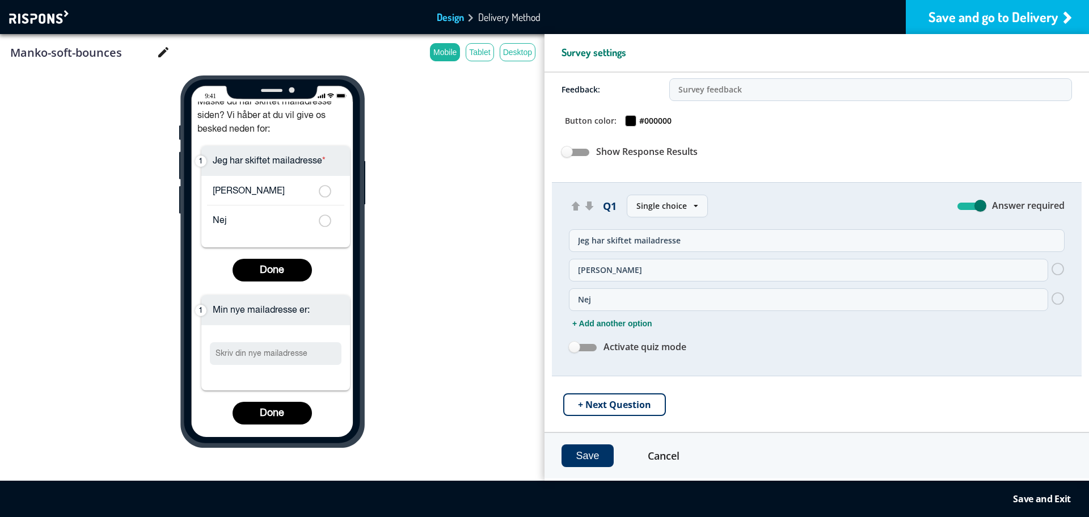
scroll to position [78, 0]
click at [632, 399] on button "+ Next Question" at bounding box center [614, 403] width 103 height 23
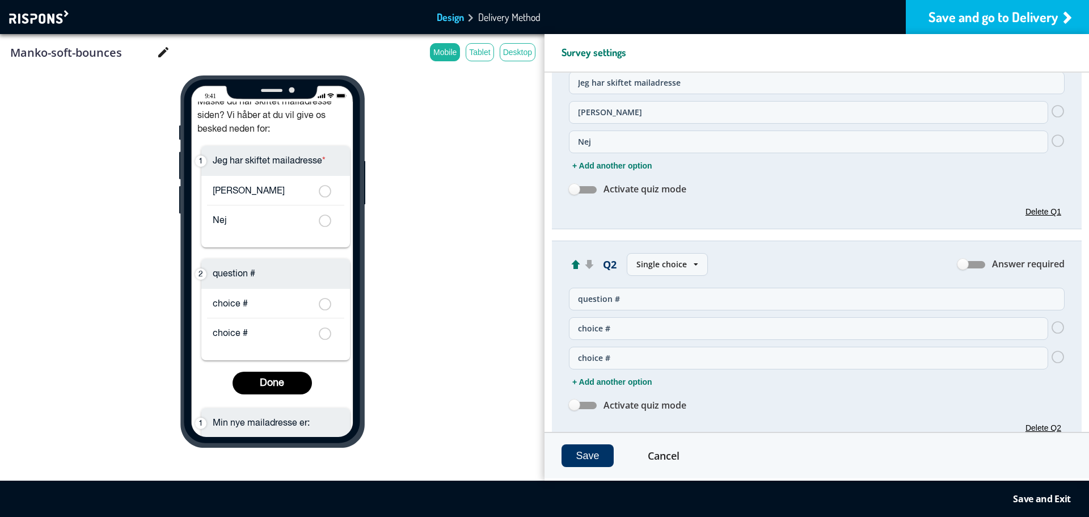
scroll to position [248, 0]
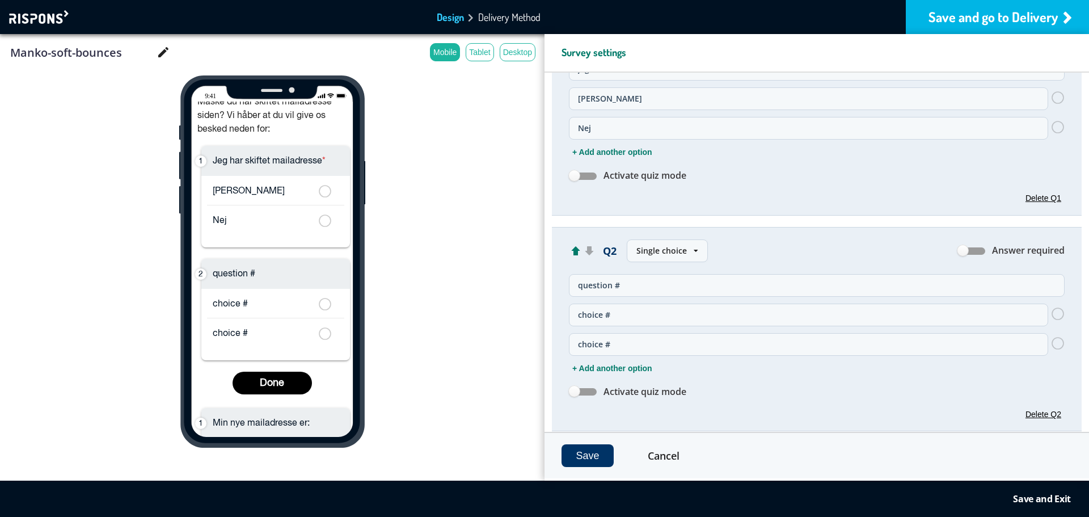
click at [682, 254] on div "Single choice" at bounding box center [661, 250] width 50 height 11
click at [662, 331] on span "Open question" at bounding box center [665, 332] width 57 height 11
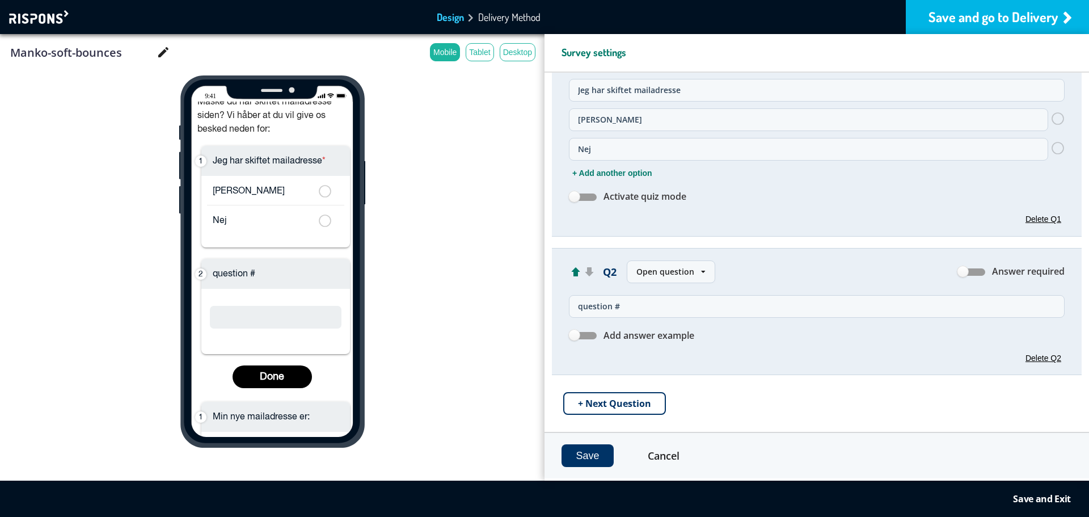
scroll to position [227, 0]
click at [637, 307] on input "question #" at bounding box center [817, 306] width 496 height 23
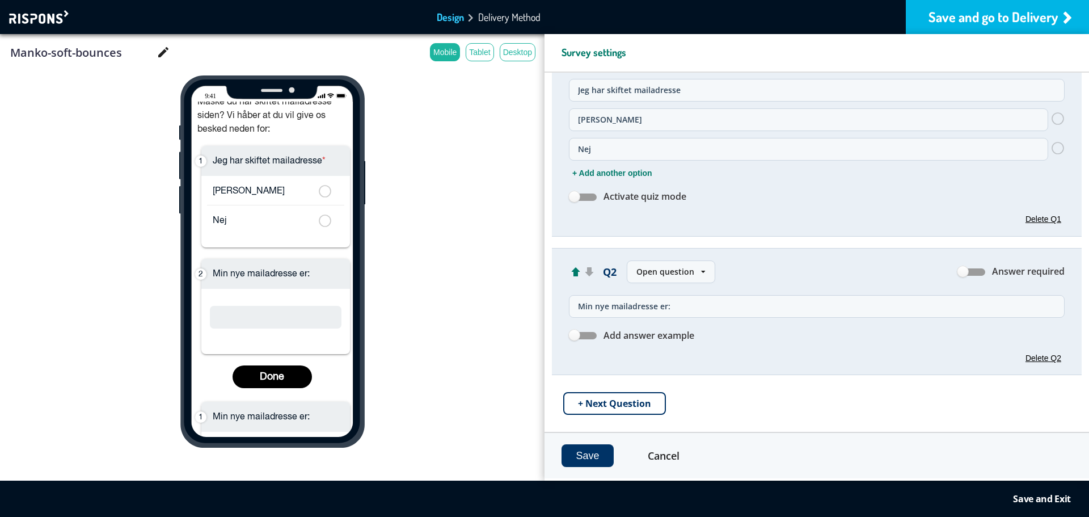
type input "Min nye mailadresse er:"
click at [598, 450] on button "Save" at bounding box center [587, 455] width 52 height 23
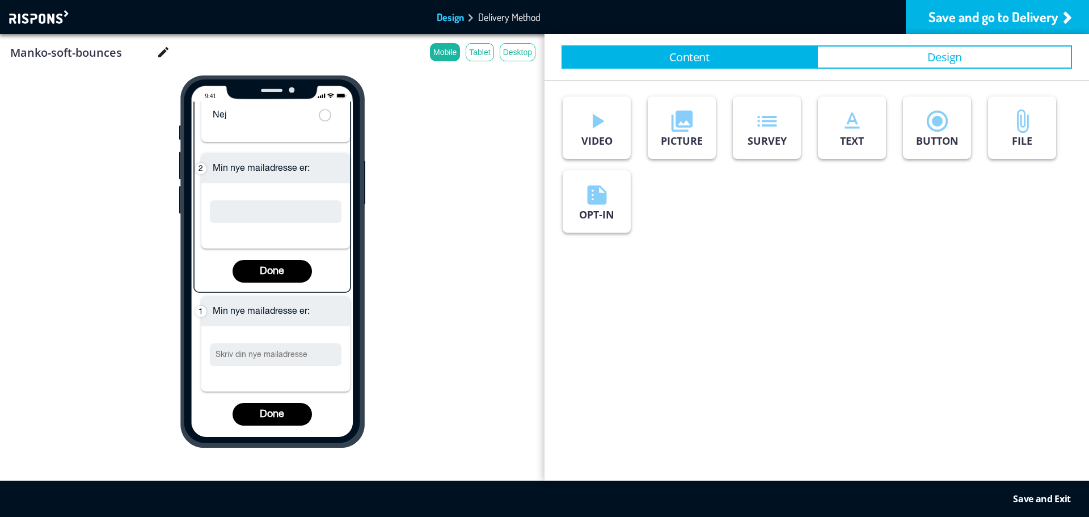
scroll to position [284, 0]
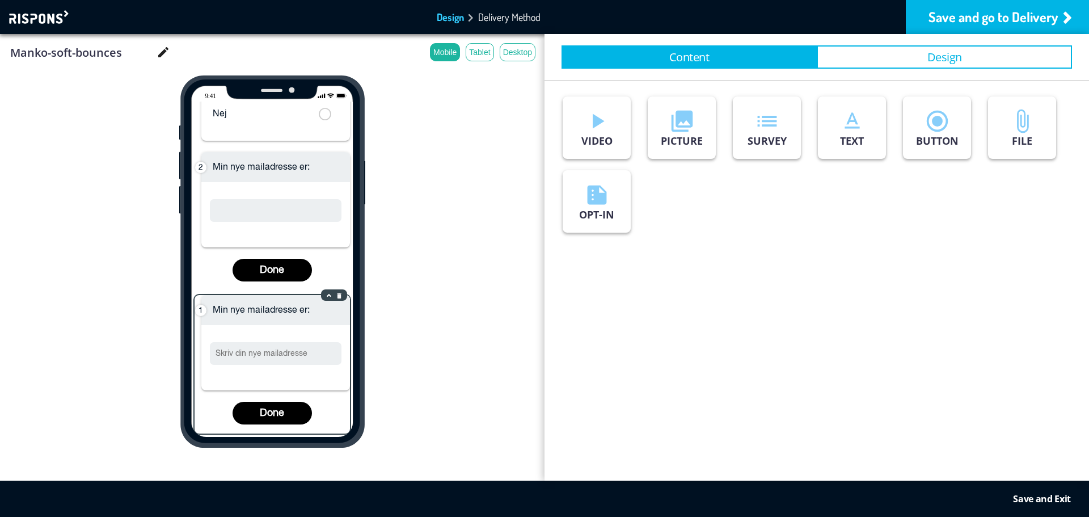
click at [314, 323] on div "Min nye mailadresse er: Done" at bounding box center [272, 364] width 155 height 138
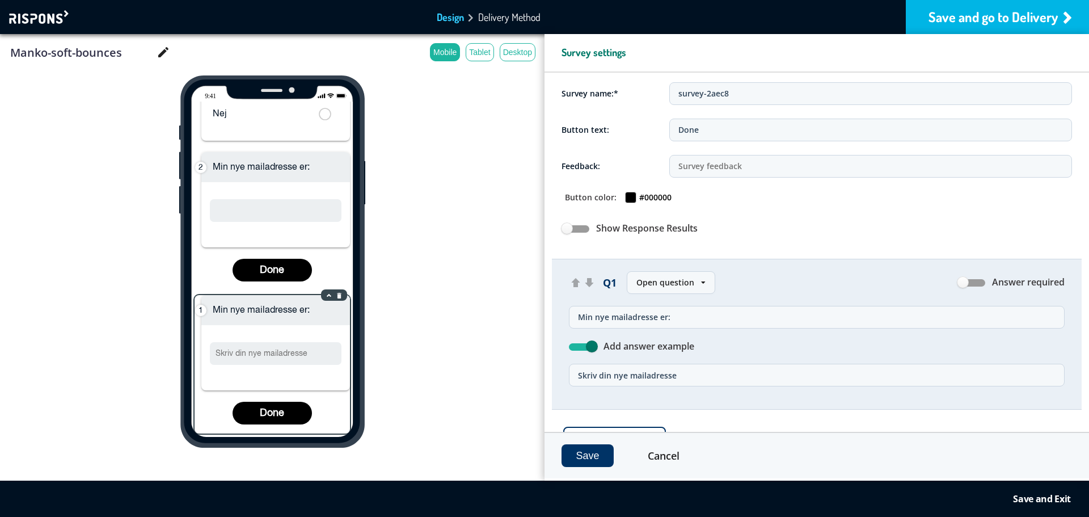
click at [335, 294] on button "delete element" at bounding box center [339, 294] width 9 height 9
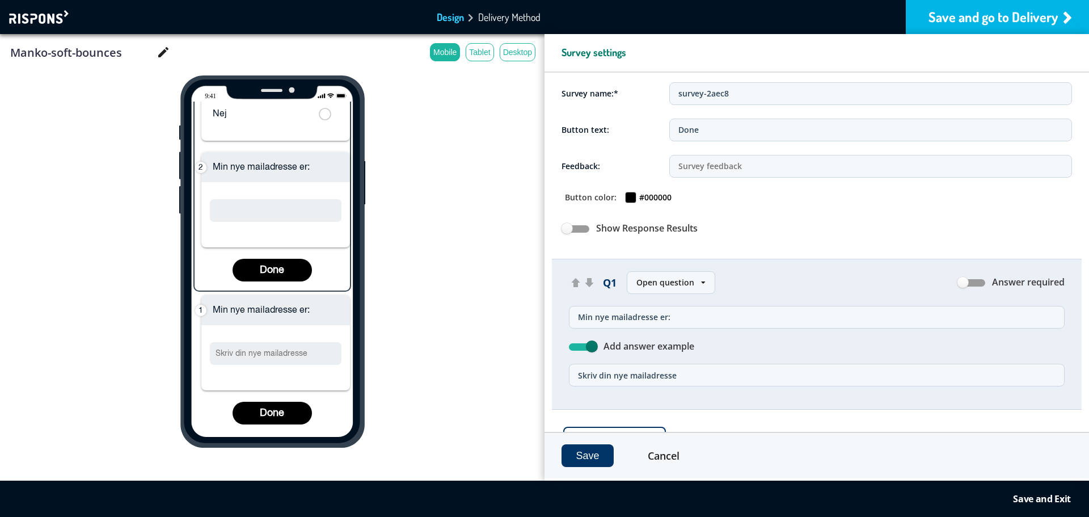
scroll to position [141, 0]
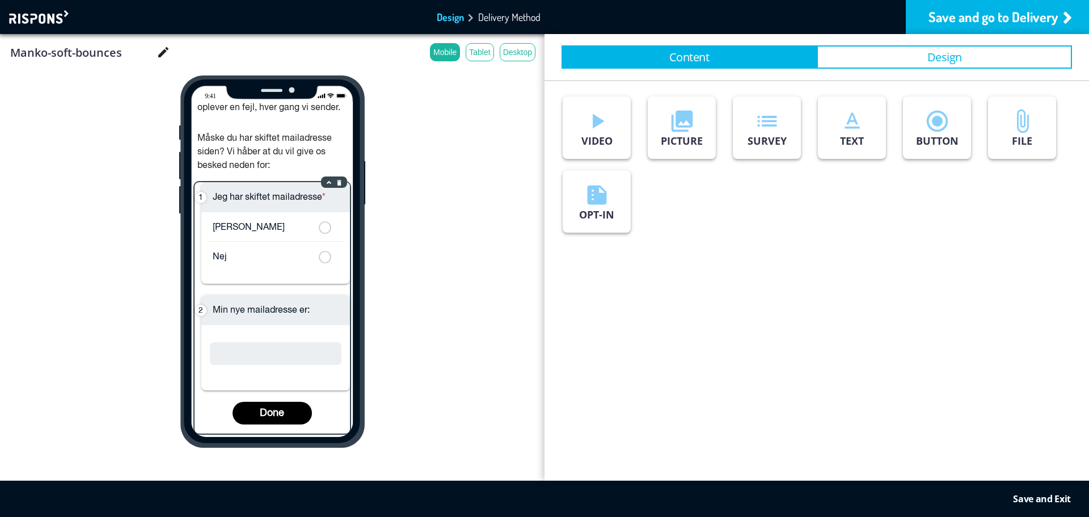
click at [304, 309] on div "Jeg har skiftet mailadresse * Ja Nej Min nye mailadresse er: Done" at bounding box center [272, 307] width 155 height 251
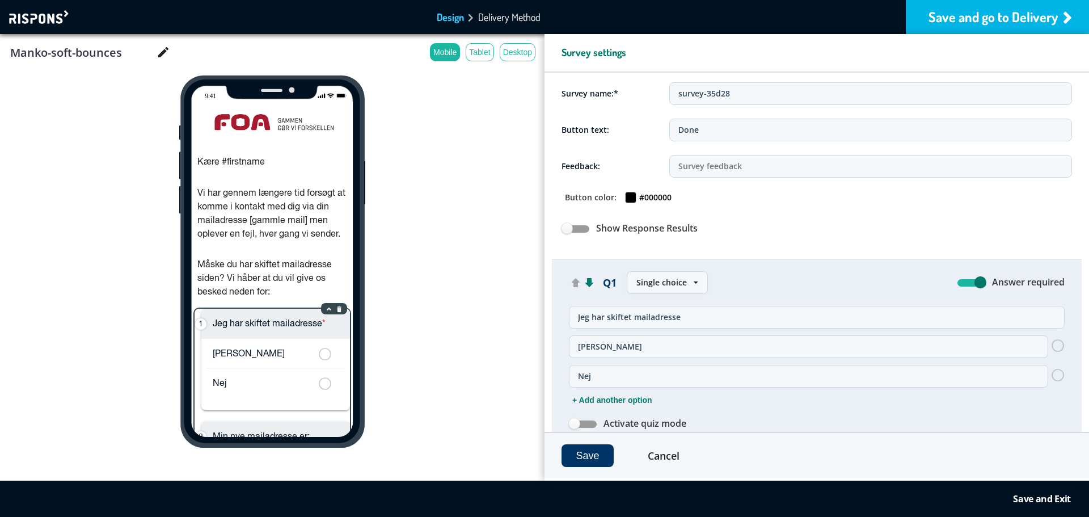
scroll to position [0, 0]
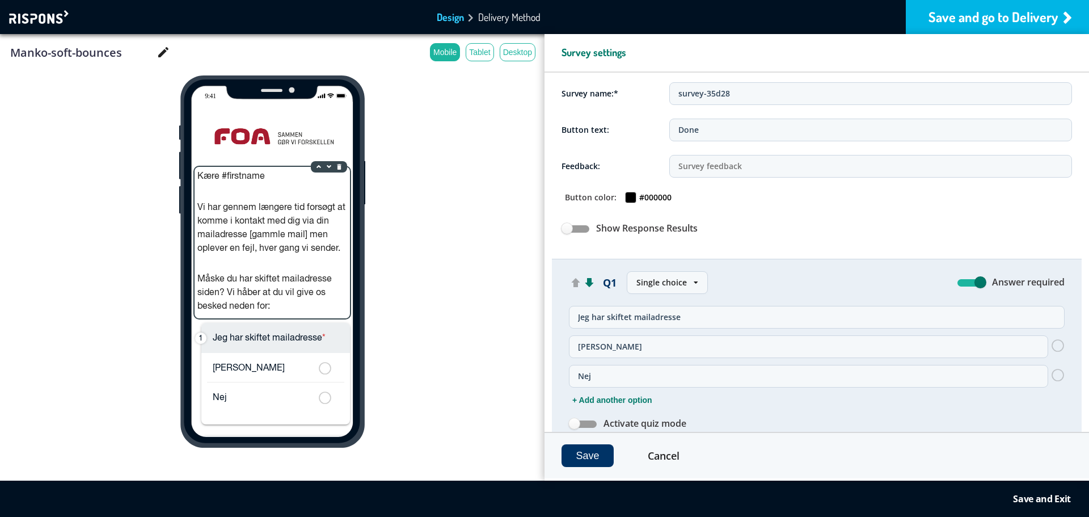
click at [300, 225] on div "Kære #firstname Vi har gennem længere tid forsøgt at komme i kontakt med dig vi…" at bounding box center [272, 243] width 155 height 152
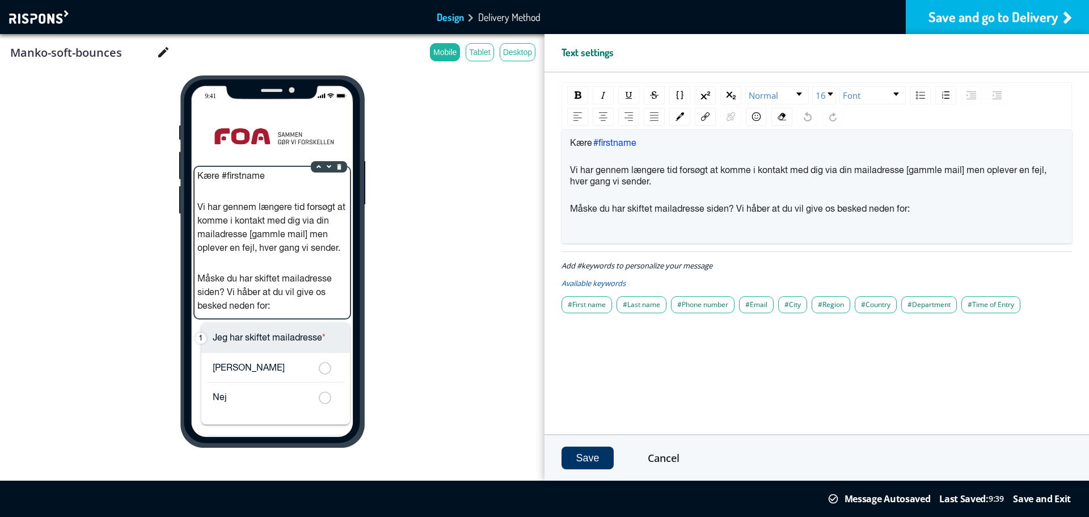
click at [274, 231] on div "Kære #firstname Vi har gennem længere tid forsøgt at komme i kontakt med dig vi…" at bounding box center [272, 243] width 155 height 152
click at [936, 167] on span "Vi har gennem længere tid forsøgt at komme i kontakt med dig via din mailadress…" at bounding box center [809, 176] width 479 height 20
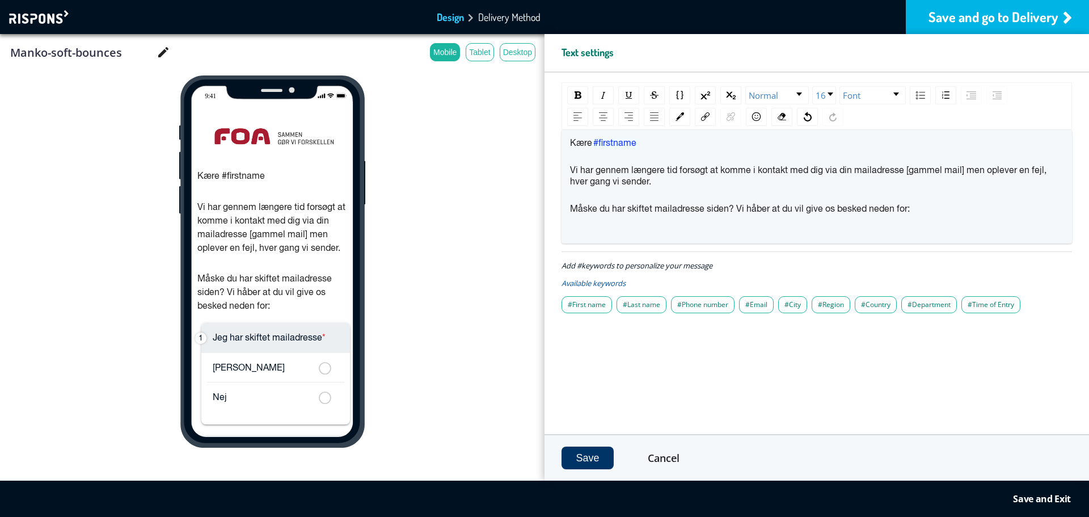
click at [953, 185] on div "Vi har gennem længere tid forsøgt at komme i kontakt med dig via din mailadress…" at bounding box center [817, 176] width 494 height 23
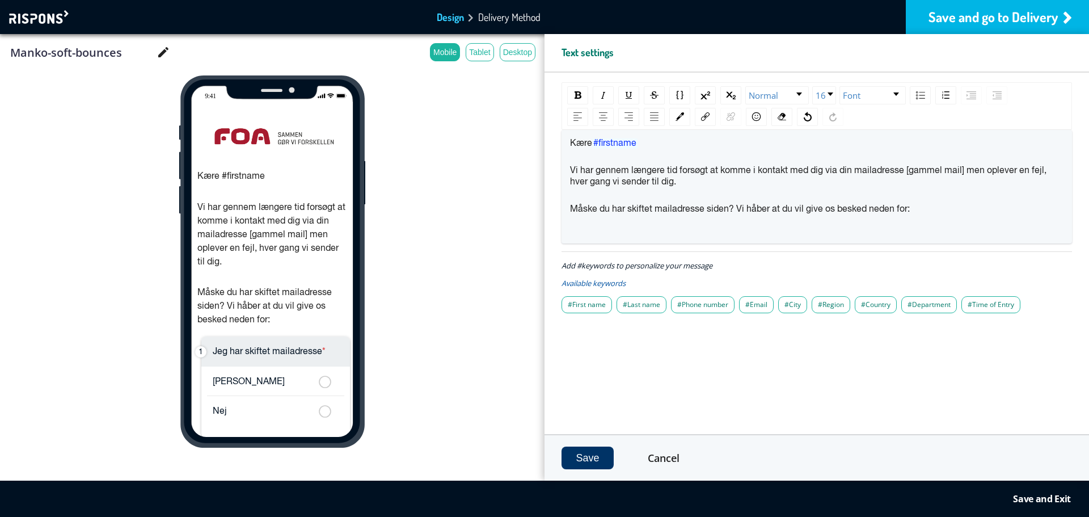
click at [933, 212] on div "Måske du har skiftet mailadresse siden? Vi håber at du vil give os besked neden…" at bounding box center [817, 209] width 494 height 11
click at [767, 210] on span "Måske du har skiftet mailadresse siden? Vi håber at du vil give os besked neden…" at bounding box center [740, 209] width 340 height 9
click at [911, 206] on span "Måske du har skiftet mailadresse siden? Vi håber, at du vil give os besked nede…" at bounding box center [740, 209] width 341 height 9
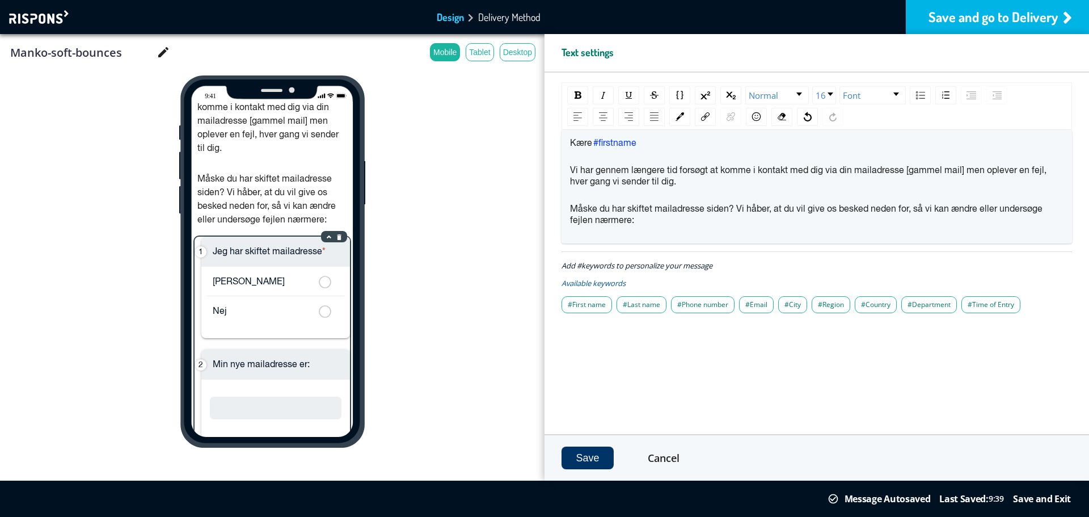
scroll to position [168, 0]
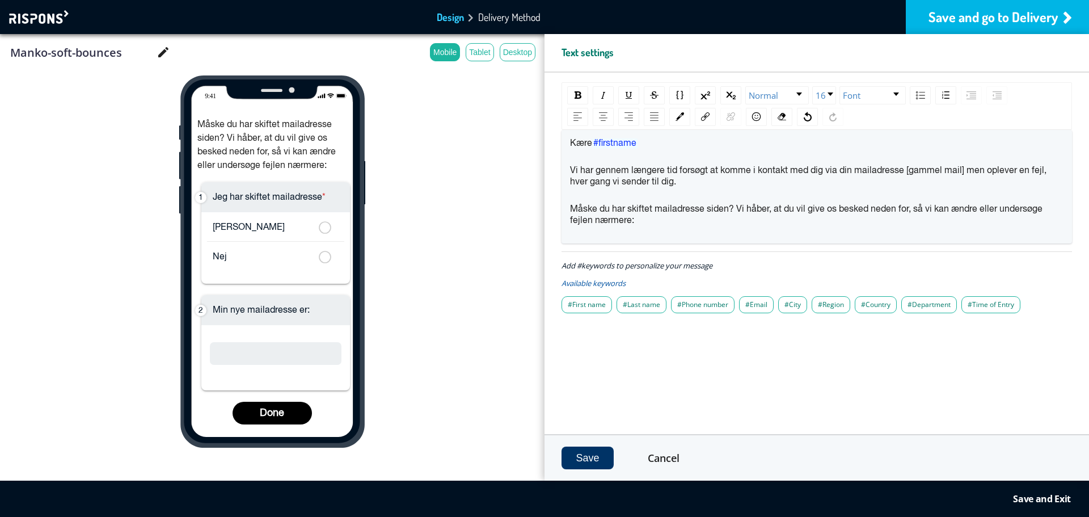
click at [590, 463] on button "Save" at bounding box center [587, 457] width 52 height 23
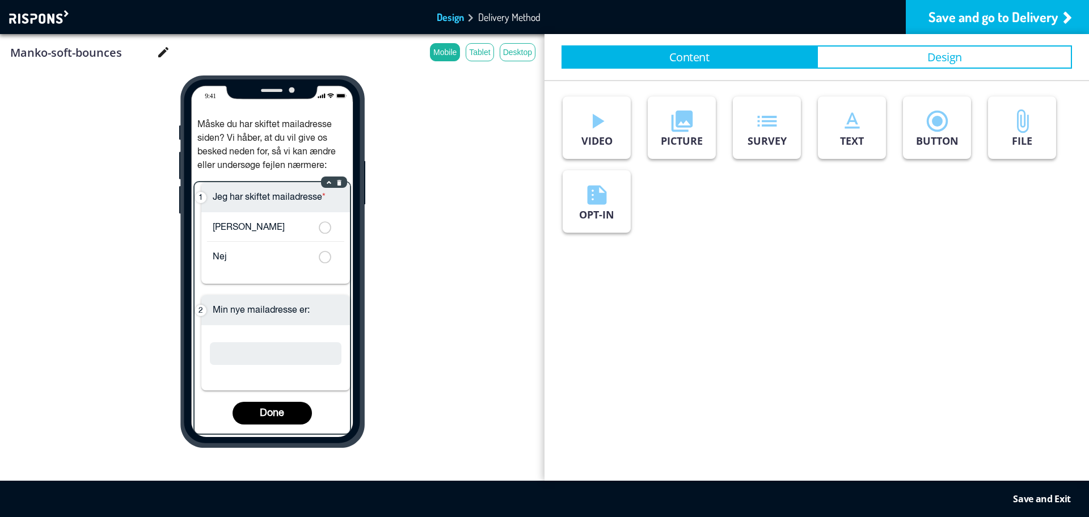
click at [297, 244] on div "Jeg har skiftet mailadresse * Ja Nej Min nye mailadresse er: Done" at bounding box center [272, 307] width 155 height 251
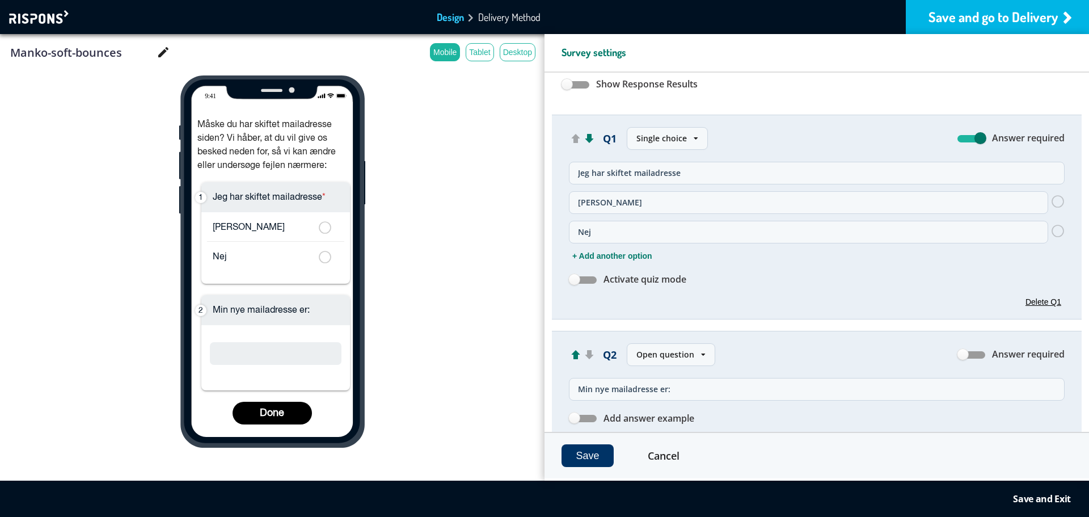
scroll to position [170, 0]
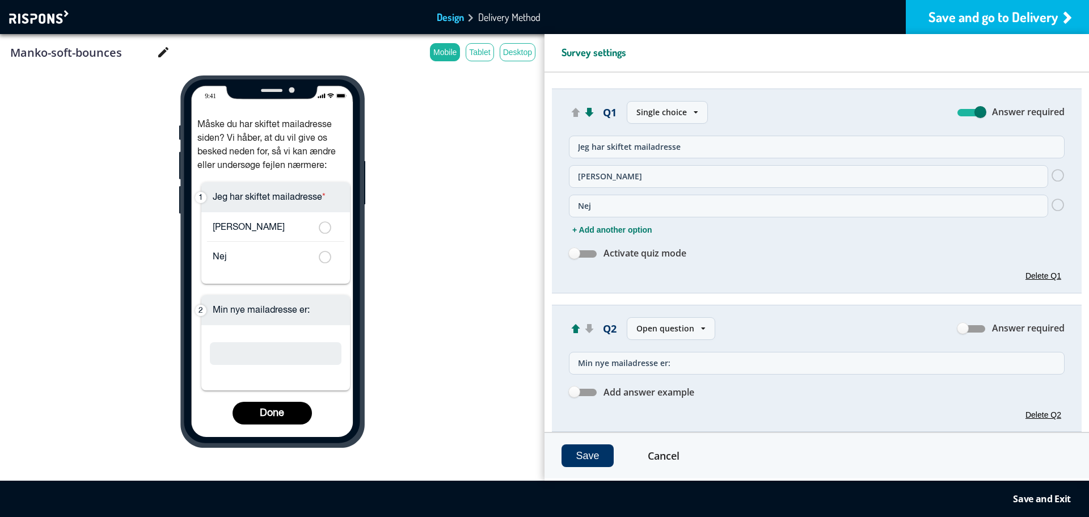
click at [583, 253] on label at bounding box center [583, 253] width 28 height 12
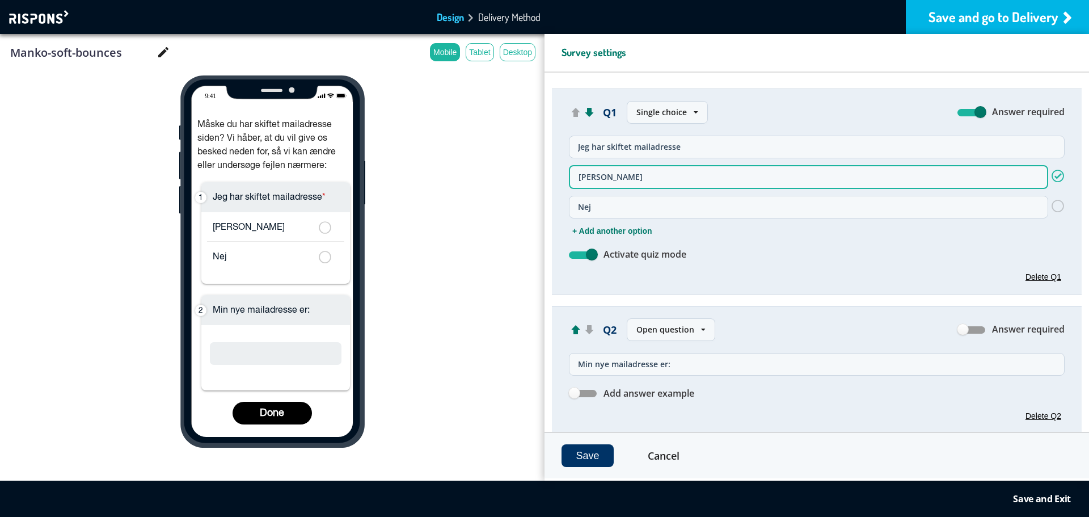
click at [583, 253] on label at bounding box center [583, 254] width 28 height 12
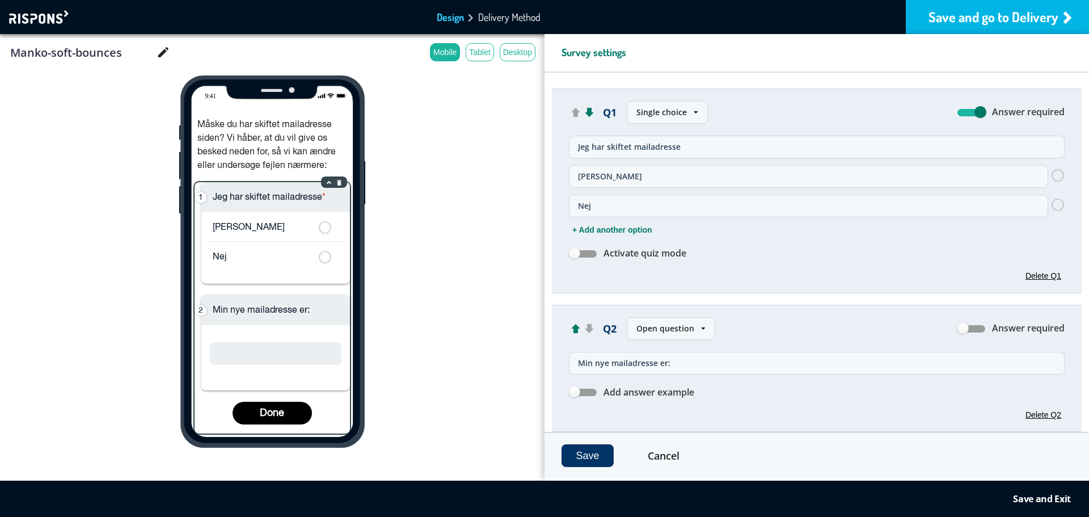
click at [285, 300] on div "Jeg har skiftet mailadresse * Ja Nej Min nye mailadresse er: Done" at bounding box center [272, 307] width 155 height 251
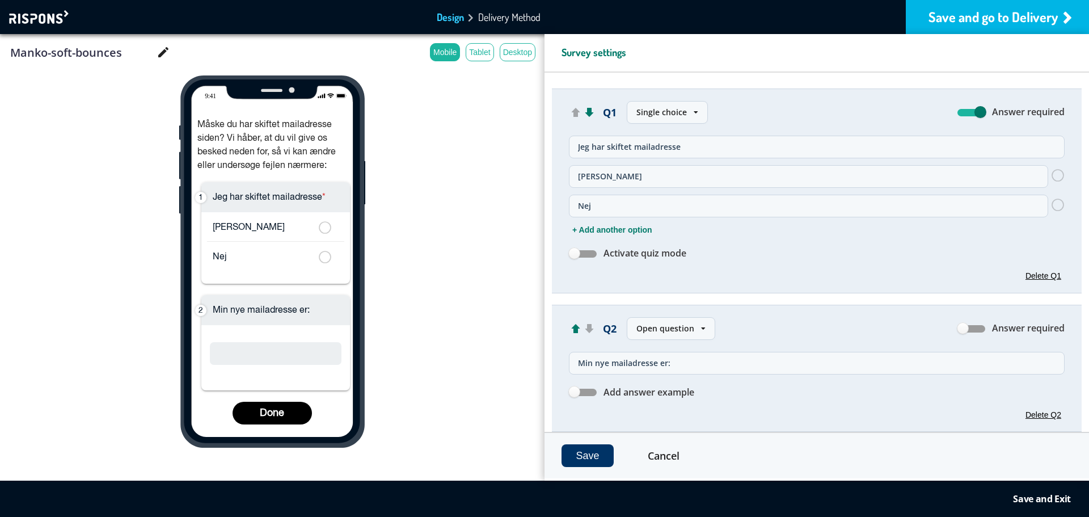
click at [1047, 415] on button "Delete Q2" at bounding box center [1043, 414] width 43 height 10
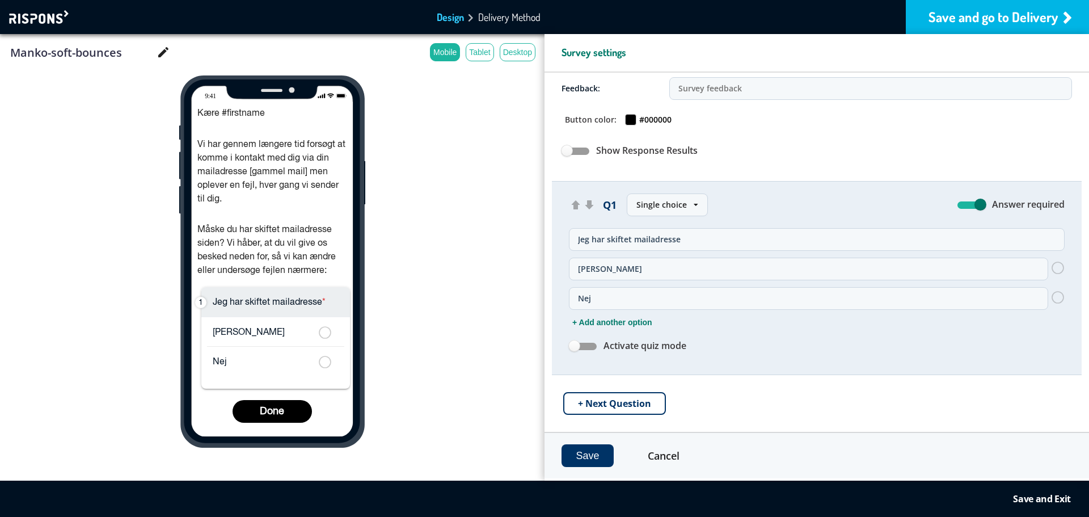
scroll to position [78, 0]
click at [585, 345] on label at bounding box center [583, 346] width 28 height 12
checkbox input "true"
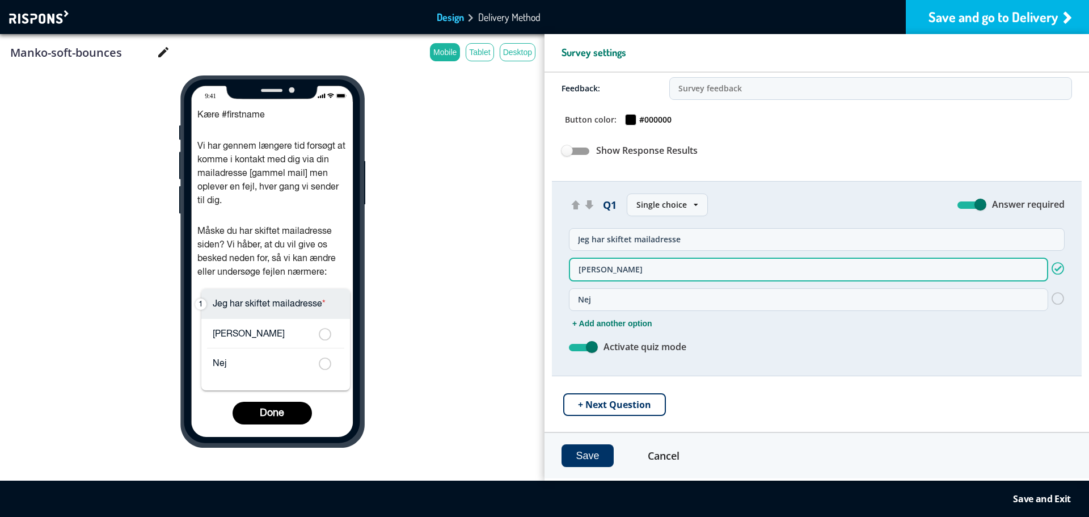
scroll to position [79, 0]
click at [614, 401] on button "+ Next Question" at bounding box center [614, 403] width 103 height 23
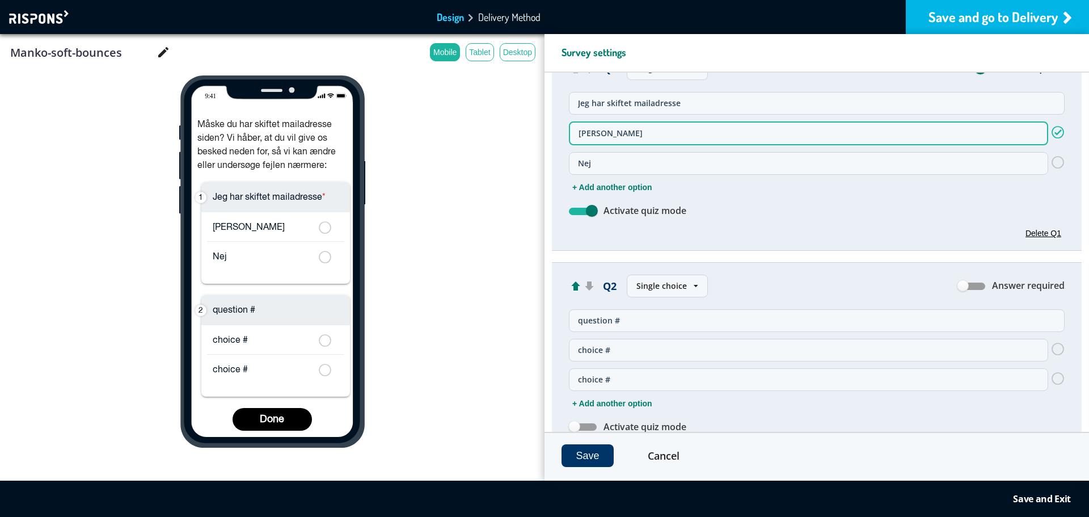
scroll to position [249, 0]
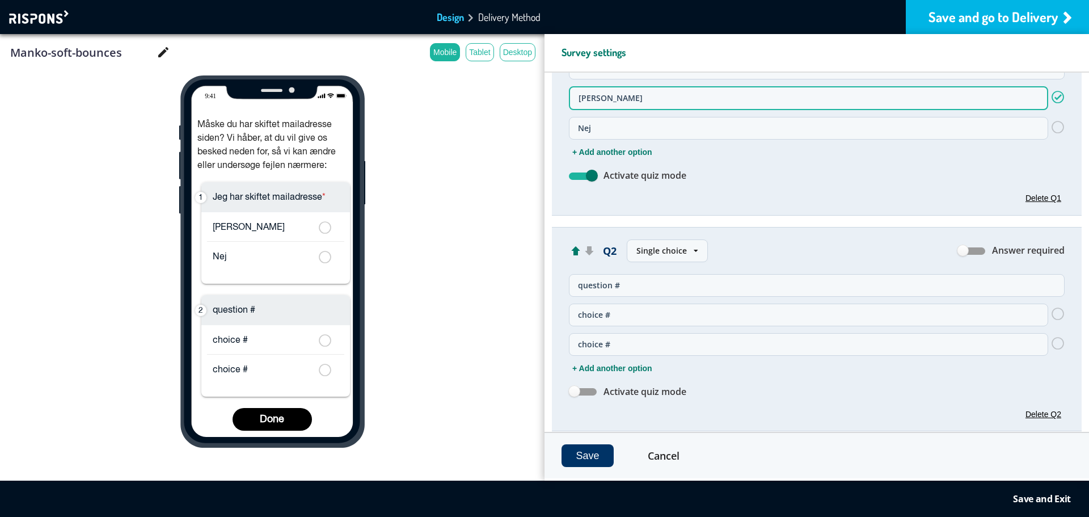
click at [734, 290] on input "question #" at bounding box center [817, 285] width 496 height 23
type input "Min nye mailadresse er:"
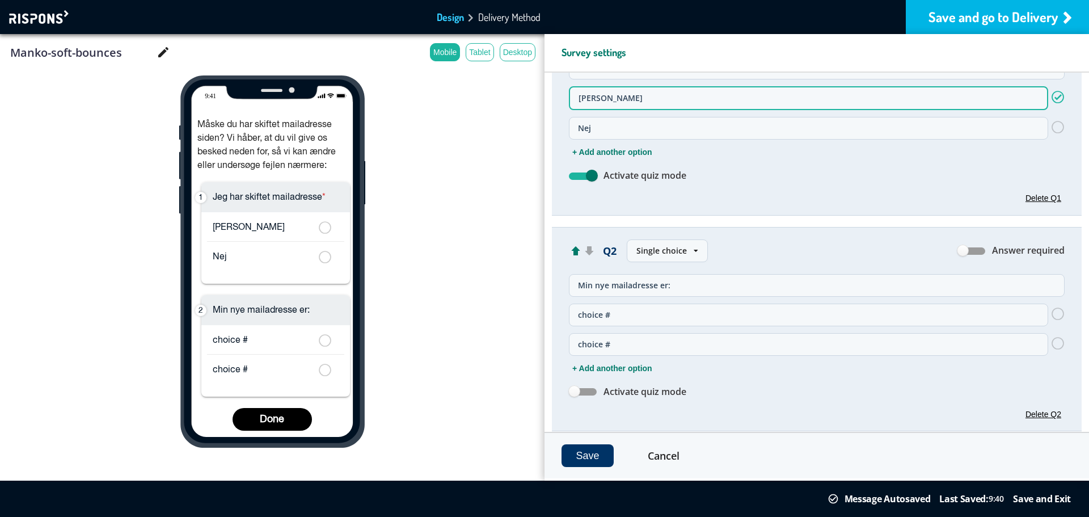
click at [676, 252] on div "Single choice" at bounding box center [661, 250] width 50 height 11
click at [649, 333] on span "Open question" at bounding box center [665, 332] width 57 height 11
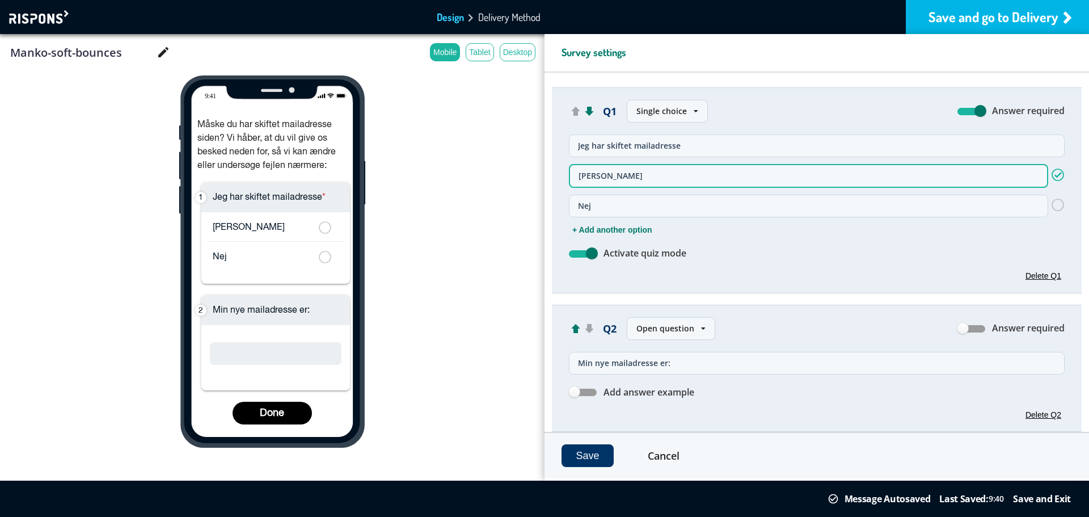
scroll to position [228, 0]
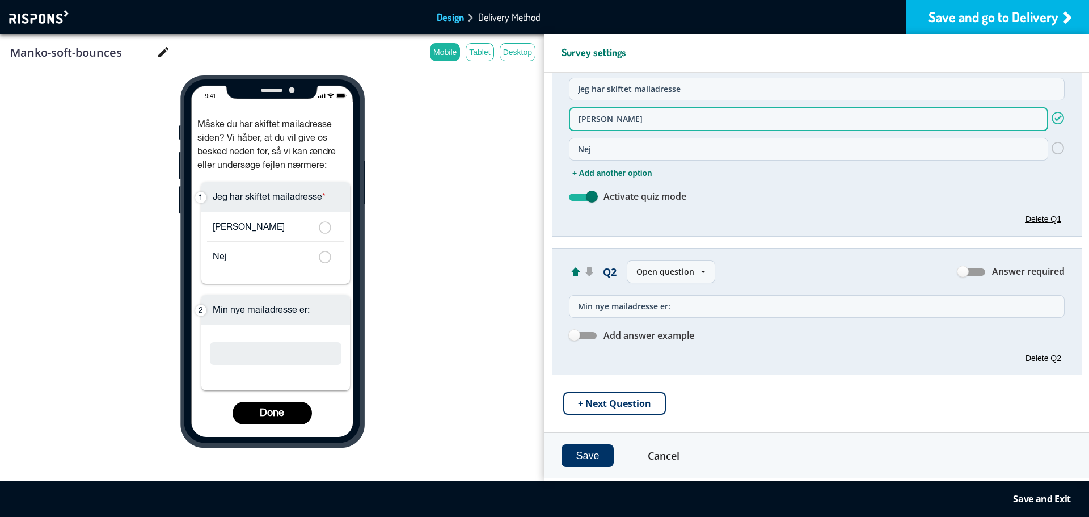
click at [601, 452] on button "Save" at bounding box center [587, 455] width 52 height 23
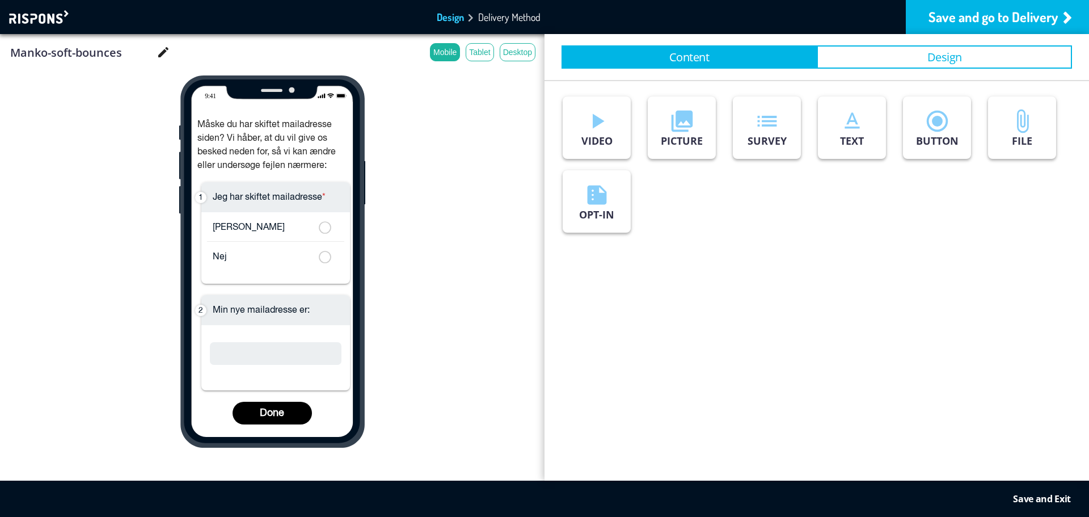
click at [340, 434] on div "Kære #firstname Vi har gennem længere tid forsøgt at komme i kontakt med dig vi…" at bounding box center [272, 269] width 161 height 335
click at [853, 134] on p "TEXT" at bounding box center [852, 141] width 24 height 14
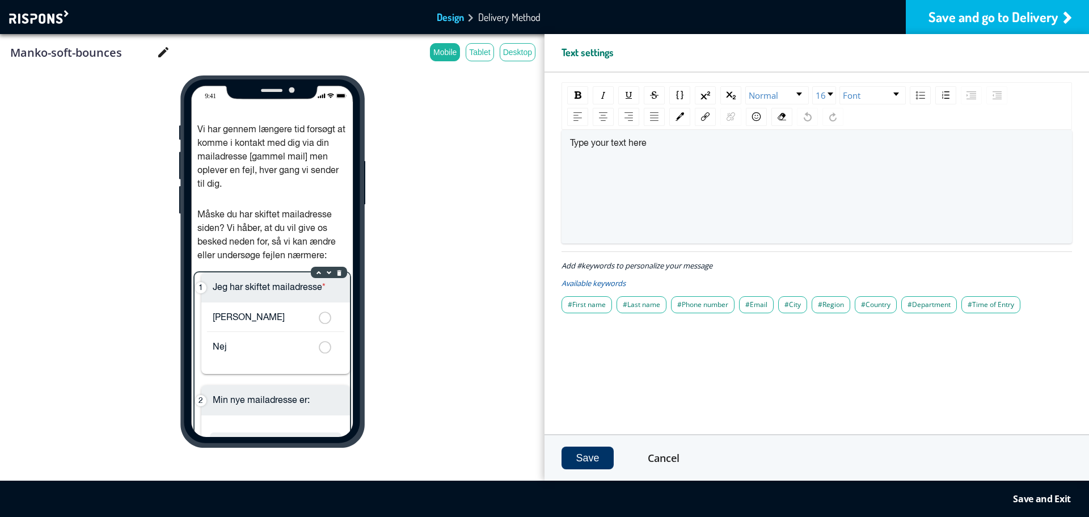
scroll to position [194, 0]
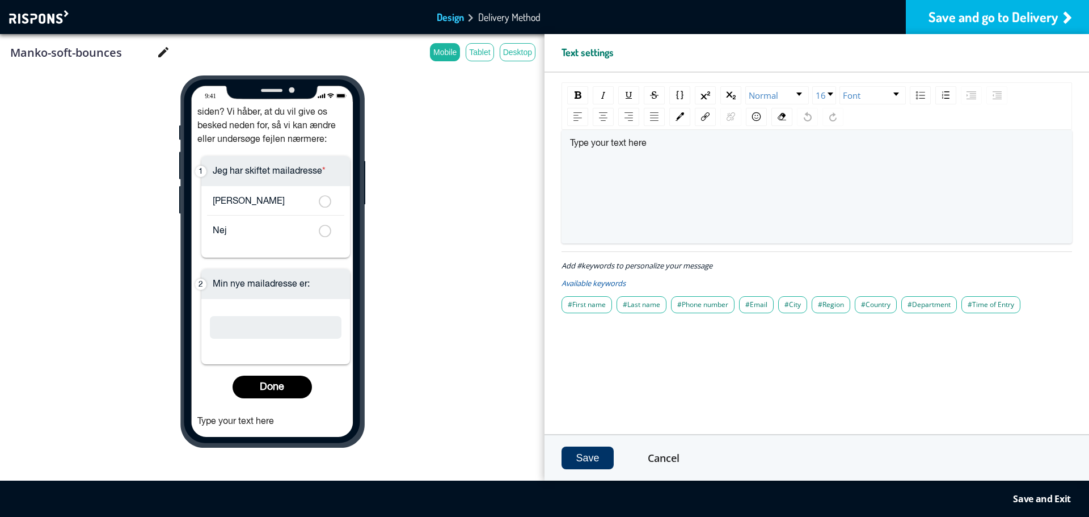
click at [643, 139] on span "Type your text here" at bounding box center [608, 143] width 77 height 9
click at [639, 150] on div "Type your text here" at bounding box center [817, 187] width 494 height 98
click at [590, 455] on button "Save" at bounding box center [587, 457] width 52 height 23
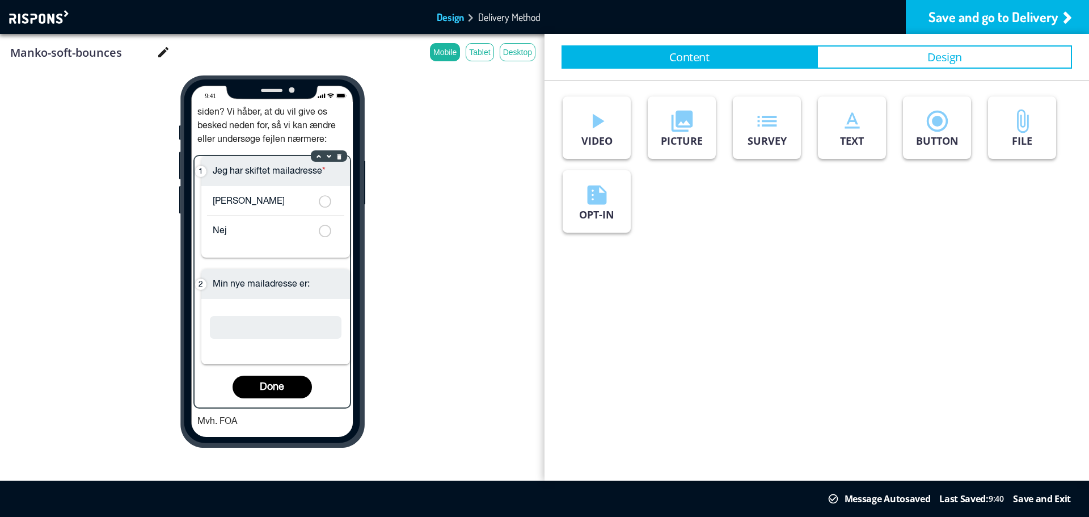
click at [316, 384] on div "Jeg har skiftet mailadresse * Ja Nej Min nye mailadresse er: Done" at bounding box center [272, 281] width 155 height 251
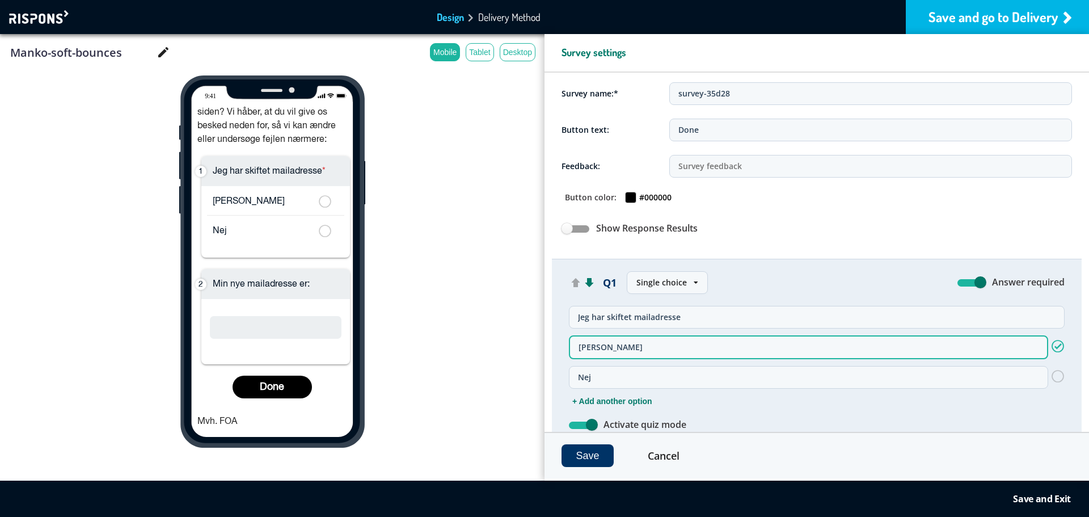
click at [764, 171] on input "text" at bounding box center [870, 166] width 403 height 23
type input "Tak for din tilbagemelding!"
click at [701, 133] on input "Done" at bounding box center [870, 130] width 403 height 23
type input "S"
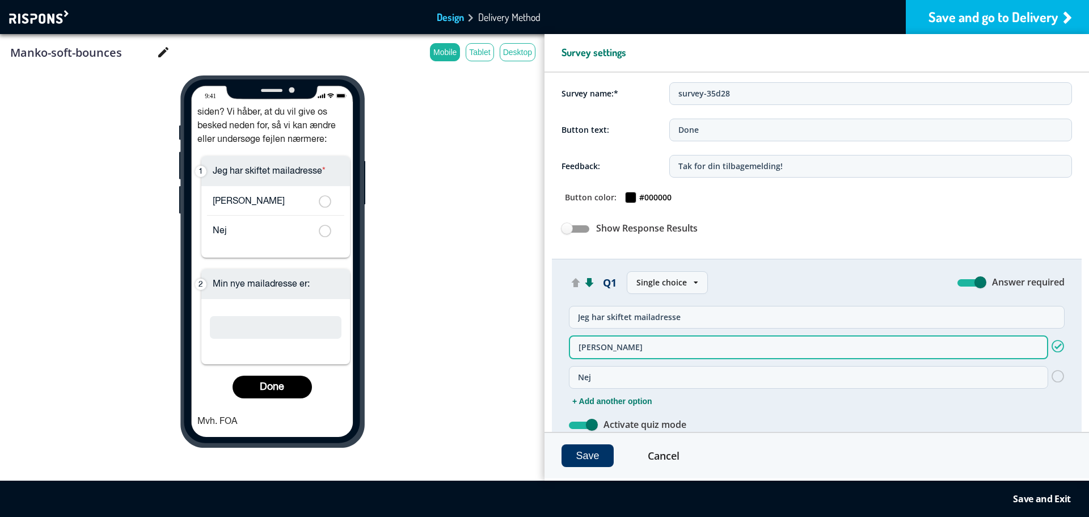
type input "S"
type input "Se"
type input "Sen"
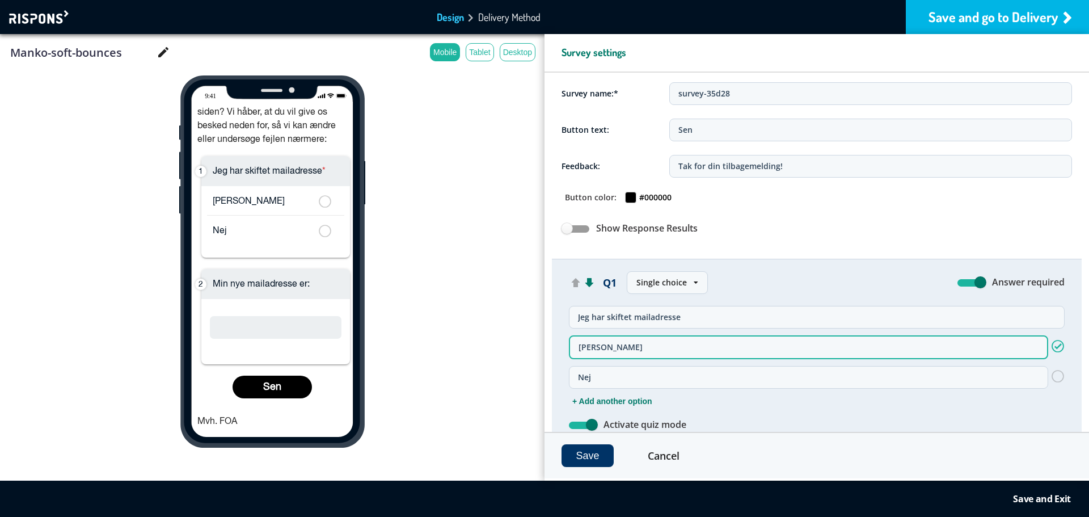
type input "Send"
drag, startPoint x: 592, startPoint y: 460, endPoint x: 603, endPoint y: 455, distance: 11.7
click at [594, 459] on button "Save" at bounding box center [587, 455] width 52 height 23
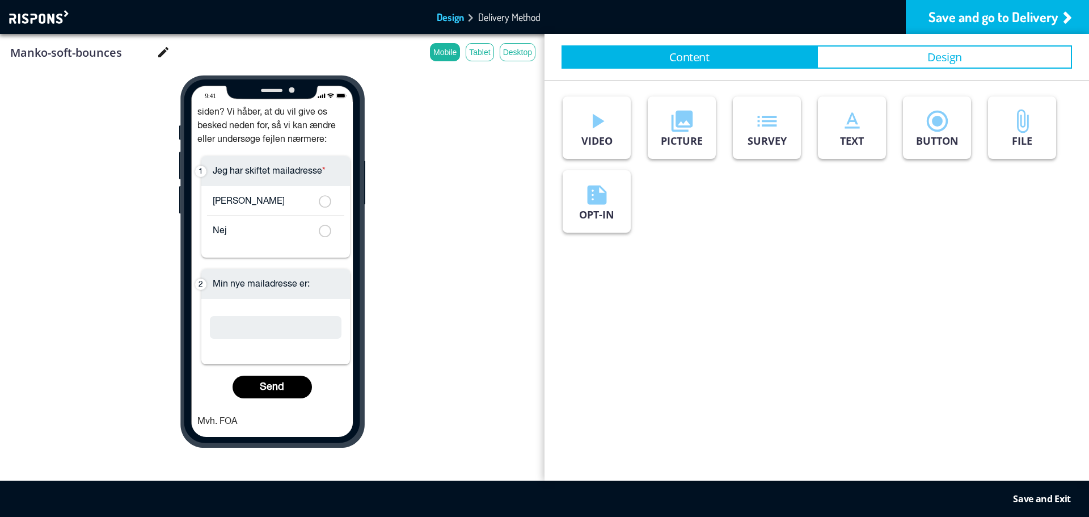
click at [1039, 498] on div "Save and Exit" at bounding box center [1042, 498] width 58 height 11
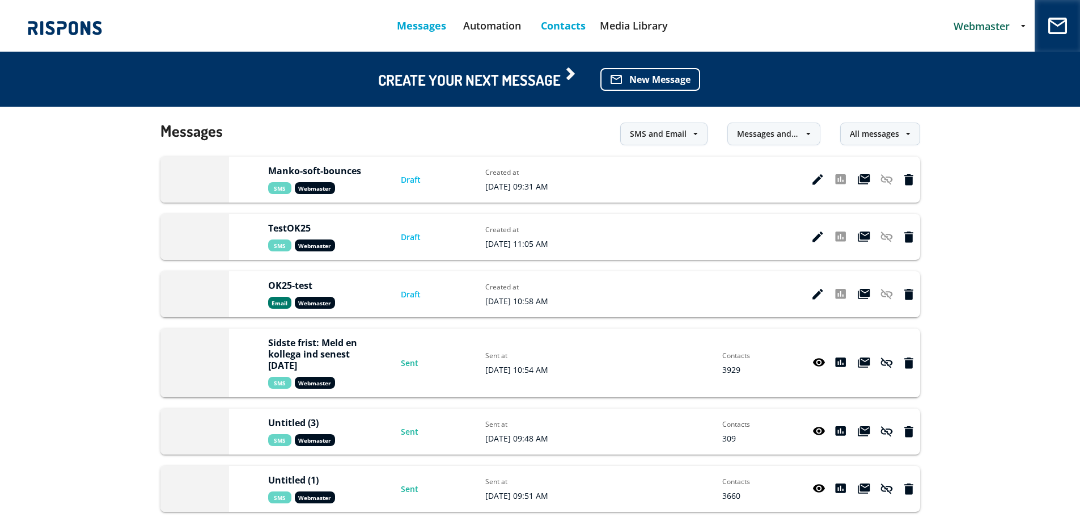
click at [560, 24] on link "Contacts" at bounding box center [563, 25] width 71 height 29
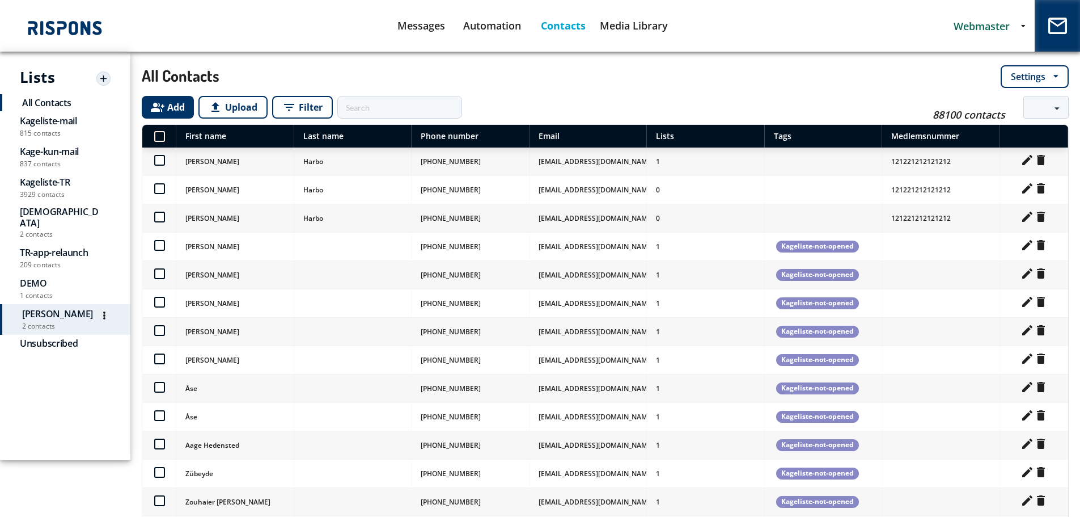
click at [49, 307] on div "Jesper Delete" at bounding box center [66, 314] width 88 height 14
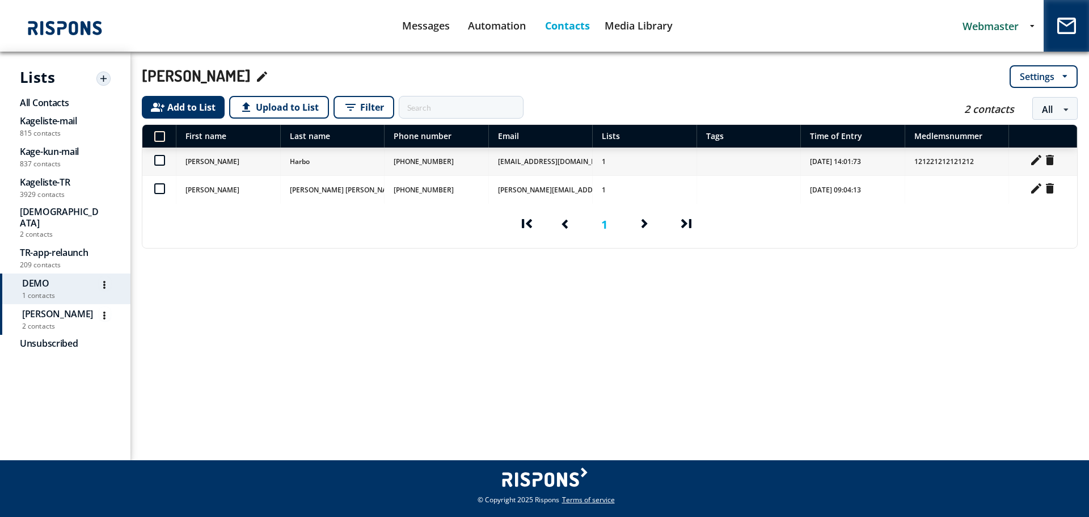
click at [40, 290] on span "1 contacts" at bounding box center [66, 295] width 88 height 11
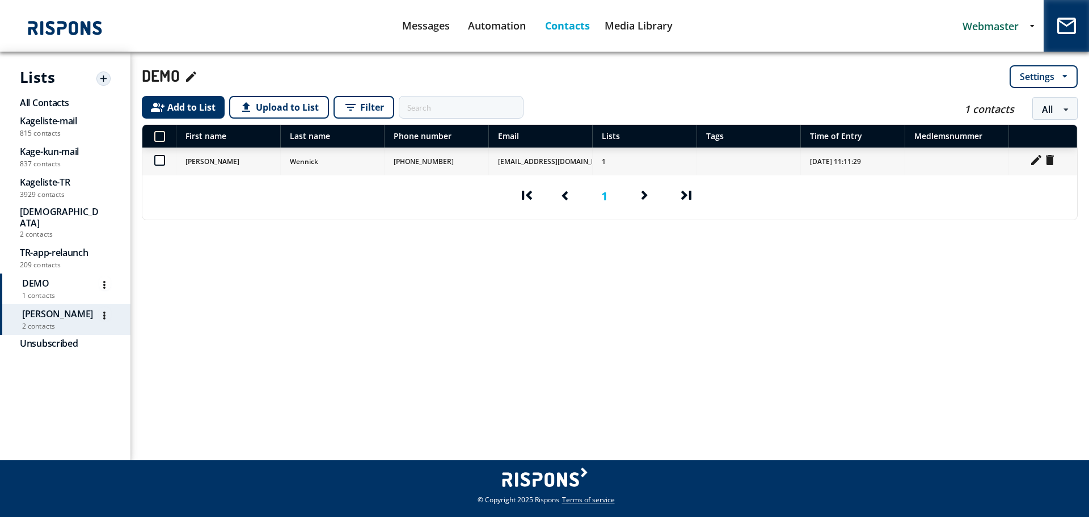
click at [54, 310] on div "Jesper Delete" at bounding box center [66, 314] width 88 height 14
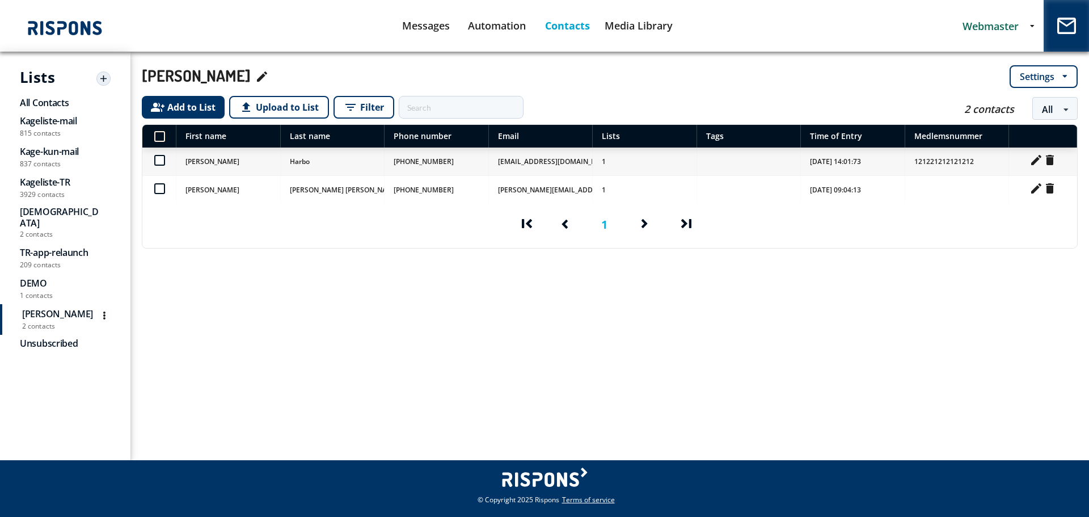
click at [1028, 75] on span "Settings" at bounding box center [1037, 76] width 35 height 11
click at [1029, 96] on div "Change Data" at bounding box center [1047, 98] width 73 height 22
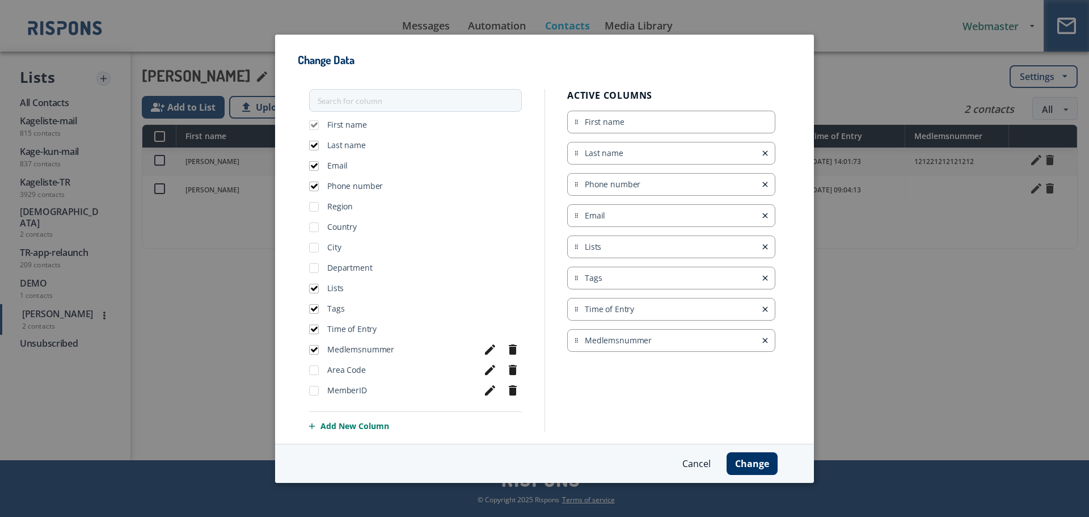
click at [343, 426] on span "Add New Column" at bounding box center [415, 425] width 213 height 11
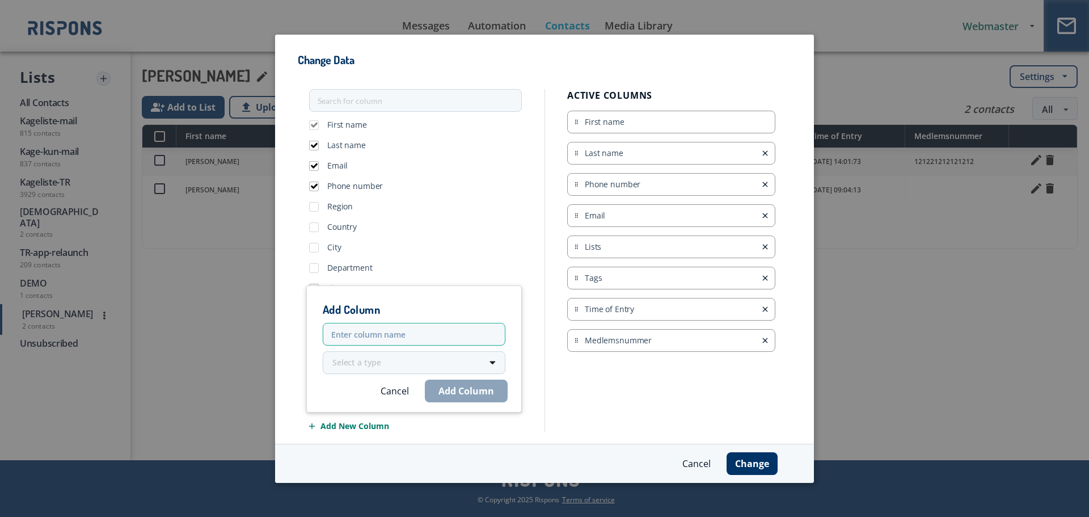
click at [381, 332] on input "text" at bounding box center [414, 334] width 183 height 23
type input "FormerEmail"
click at [410, 366] on div "Select a type" at bounding box center [405, 362] width 147 height 16
click at [388, 384] on span "Text" at bounding box center [406, 384] width 146 height 8
click at [455, 391] on button "Add Column" at bounding box center [466, 390] width 83 height 23
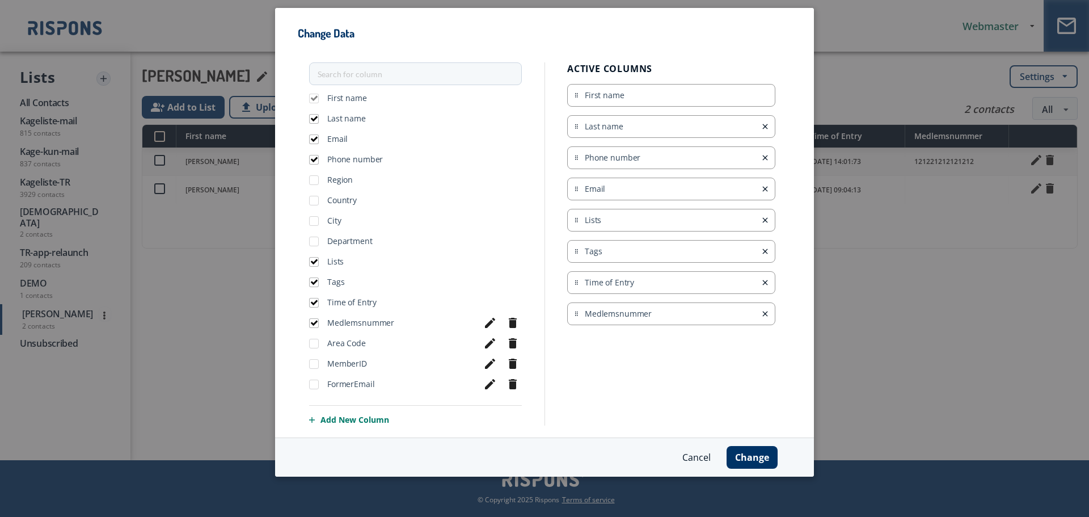
click at [320, 384] on div "FormerEmail" at bounding box center [341, 383] width 65 height 11
click at [314, 379] on label at bounding box center [314, 379] width 10 height 0
checkbox input "true"
click at [750, 457] on button "Change" at bounding box center [751, 457] width 51 height 23
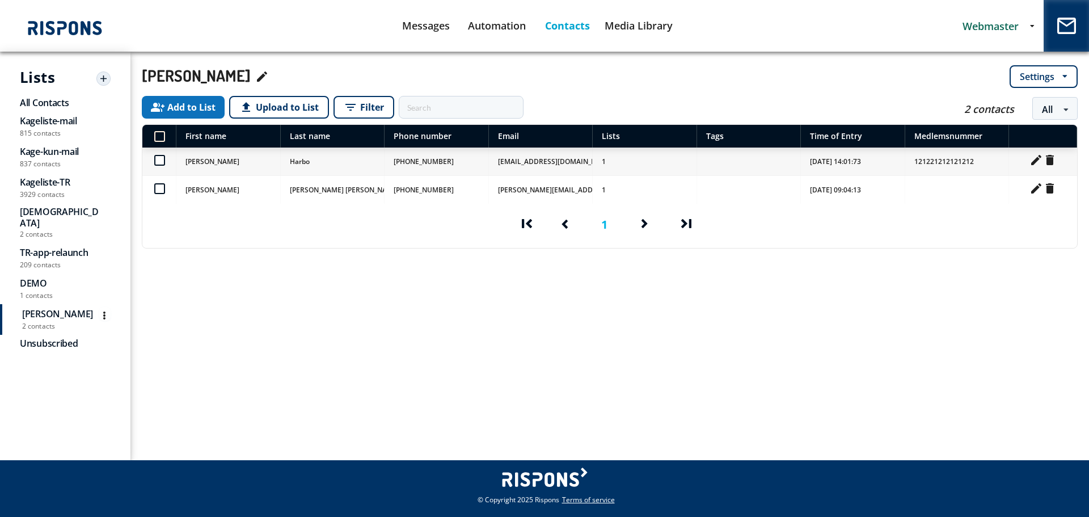
click at [197, 111] on button "group_add Add to List" at bounding box center [183, 107] width 83 height 23
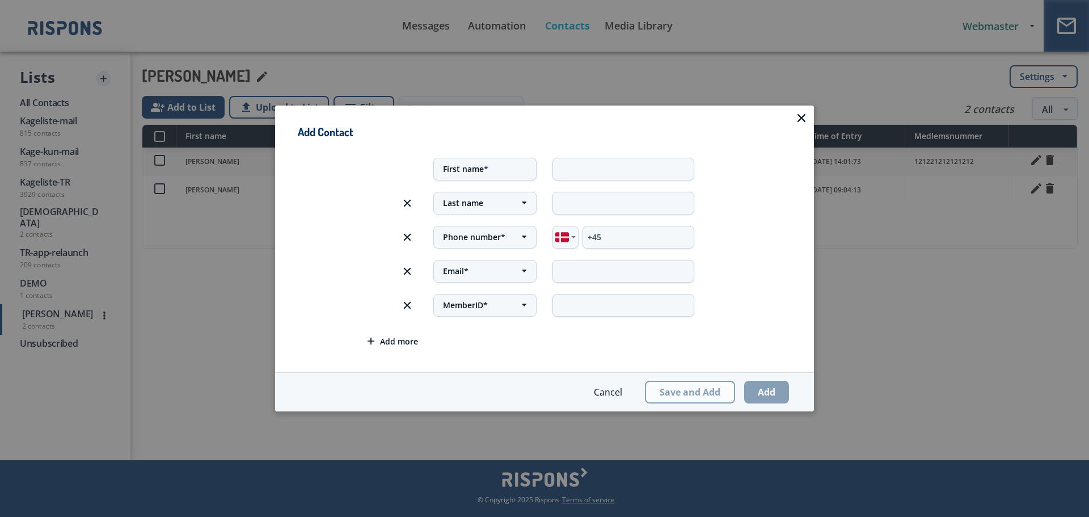
click at [805, 120] on div at bounding box center [801, 117] width 9 height 9
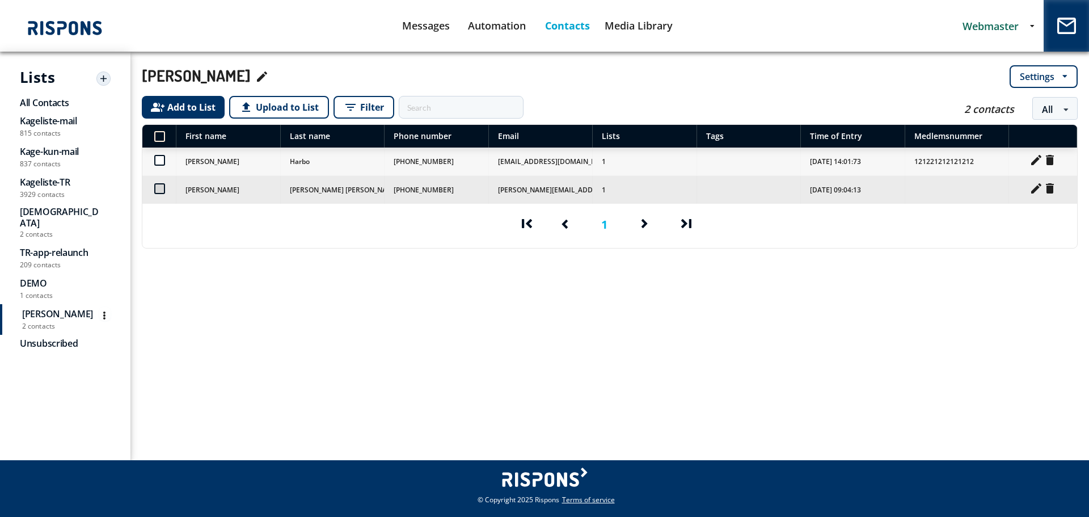
click at [1035, 187] on icon "mode_edit" at bounding box center [1036, 188] width 14 height 14
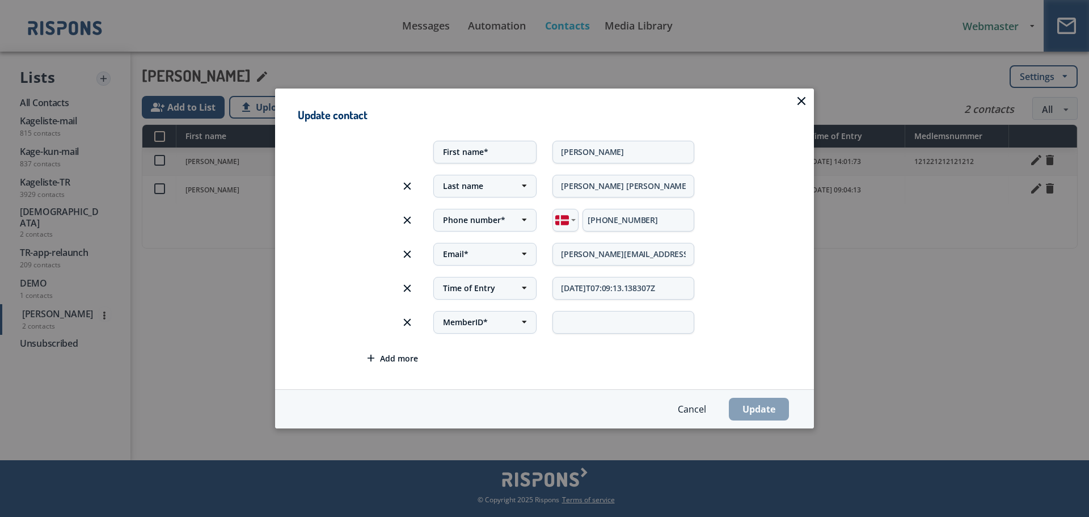
click at [387, 359] on span "Add more" at bounding box center [399, 357] width 38 height 11
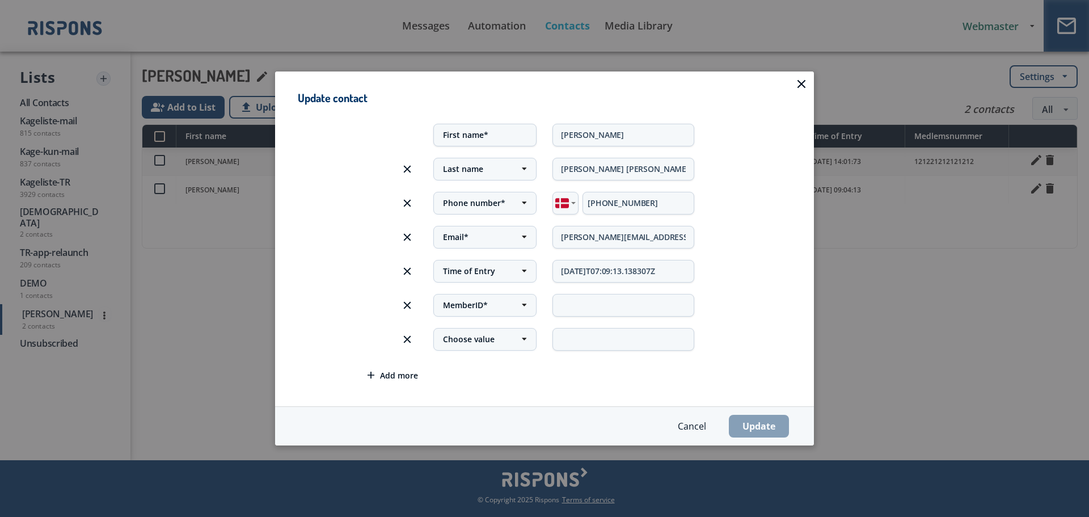
click at [404, 375] on span "Add more" at bounding box center [399, 374] width 38 height 11
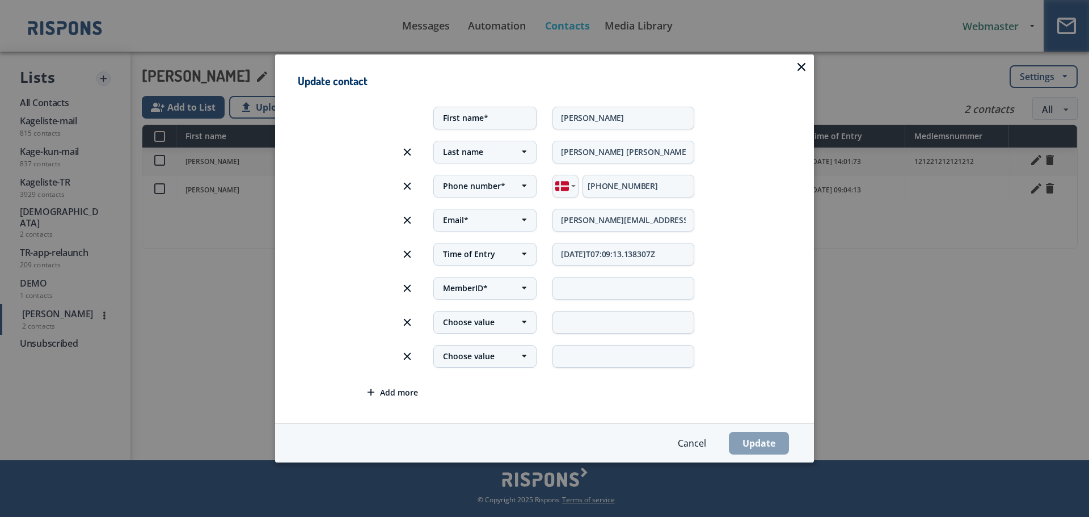
click at [408, 360] on span at bounding box center [407, 356] width 8 height 8
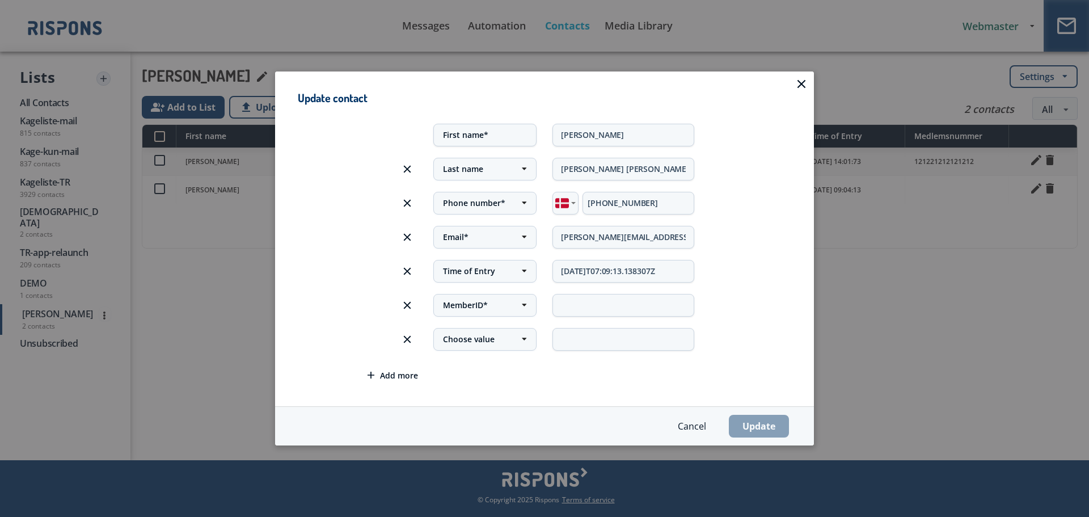
click at [476, 342] on div "Choose value" at bounding box center [469, 338] width 52 height 11
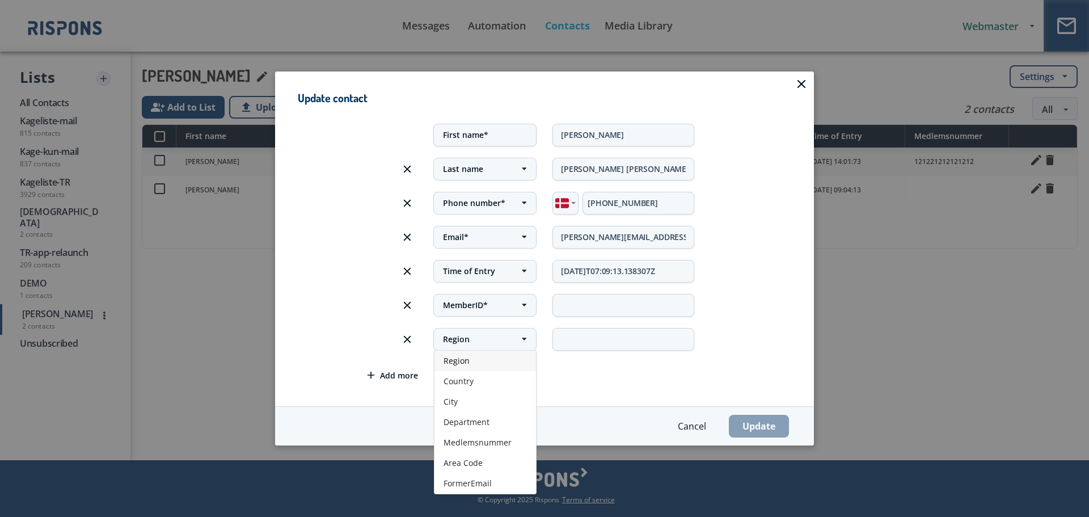
click at [493, 483] on div "FormerEmail" at bounding box center [485, 482] width 102 height 20
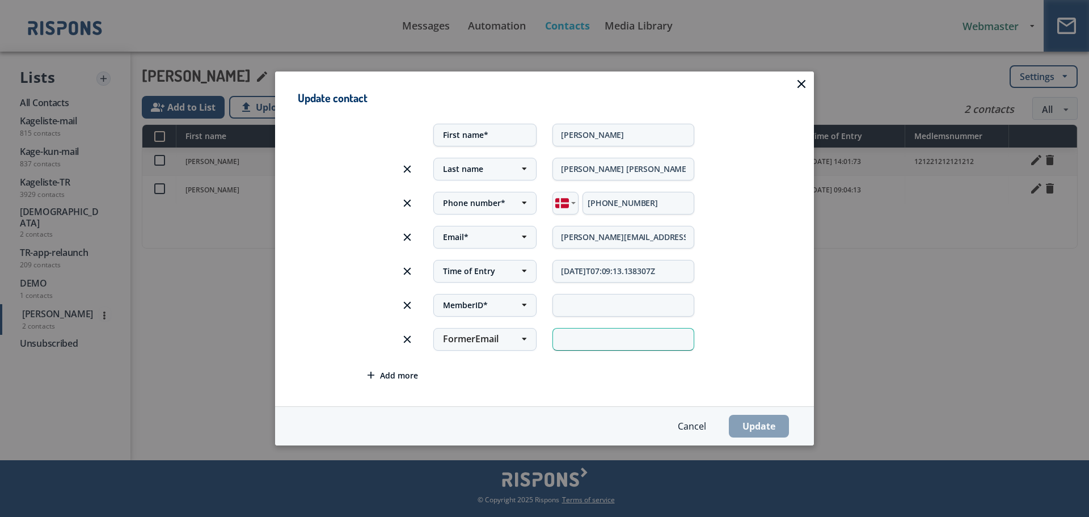
click at [588, 338] on input "text" at bounding box center [623, 338] width 142 height 23
type input "jesper_boegel@hotmail.com"
type input "Danmark"
click at [763, 317] on div "MemberID* Region Country City Department Medlemsnummer Area Code MemberID* Danm…" at bounding box center [544, 305] width 477 height 34
click at [634, 339] on input "jesper_boegel@hotmail.com" at bounding box center [623, 338] width 142 height 23
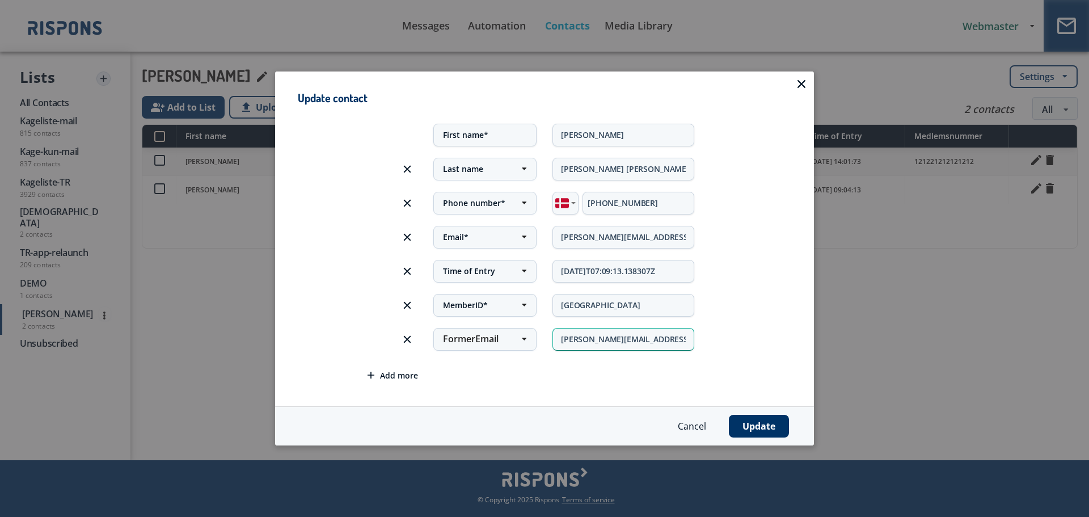
click at [634, 339] on input "jesper_boegel@hotmail.com" at bounding box center [623, 338] width 142 height 23
type input "jebje@foa.dk"
click at [759, 326] on div "FormerEmail Region Country City Department Medlemsnummer Area Code FormerEmail …" at bounding box center [544, 339] width 477 height 34
click at [761, 436] on button "Update" at bounding box center [759, 426] width 60 height 23
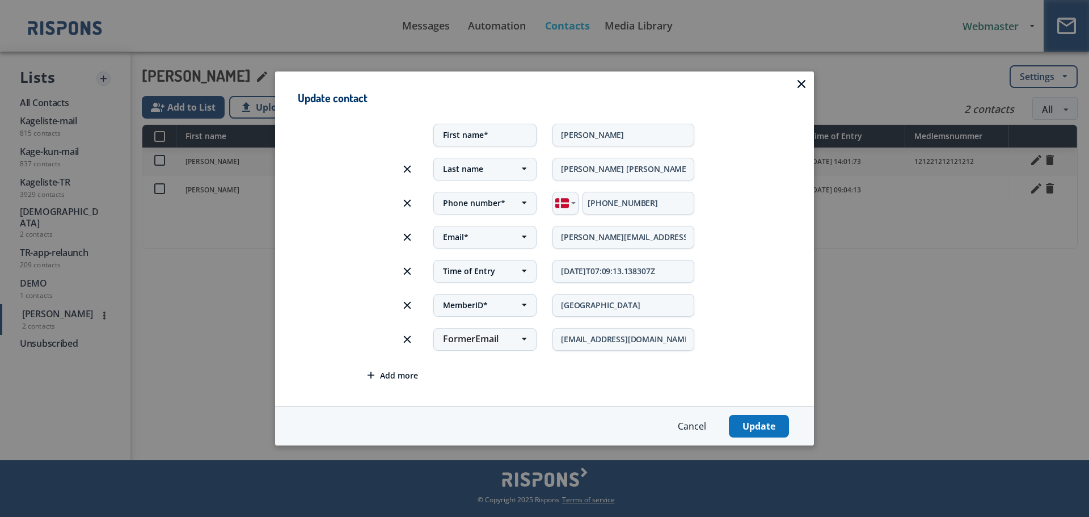
click at [758, 430] on button "Update" at bounding box center [759, 426] width 60 height 23
click at [757, 422] on button "Update" at bounding box center [759, 426] width 60 height 23
click at [770, 352] on div "FormerEmail Region Country City Department Medlemsnummer Area Code FormerEmail …" at bounding box center [544, 339] width 477 height 34
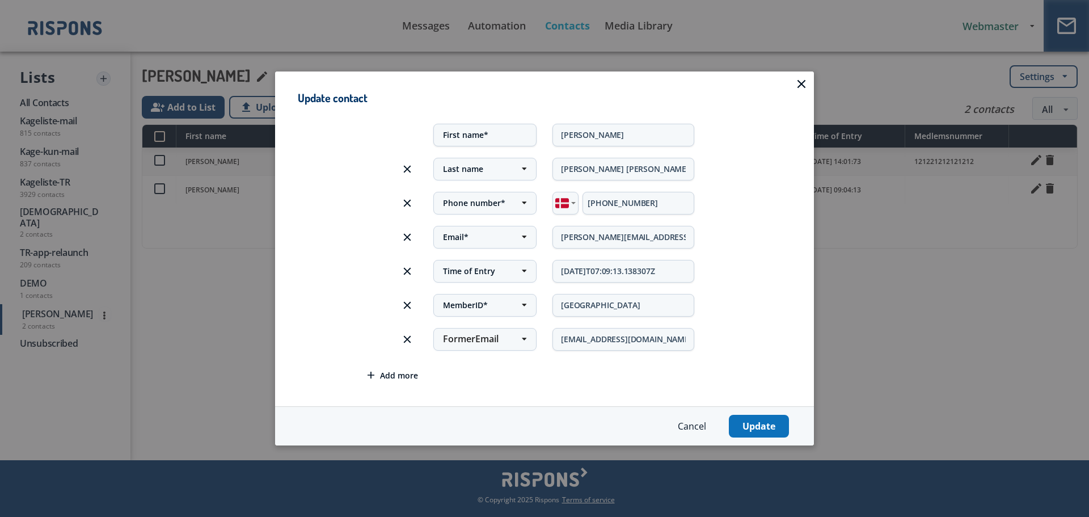
click at [750, 425] on button "Update" at bounding box center [759, 426] width 60 height 23
click at [749, 424] on button "Update" at bounding box center [759, 426] width 60 height 23
click at [798, 84] on div at bounding box center [801, 83] width 9 height 9
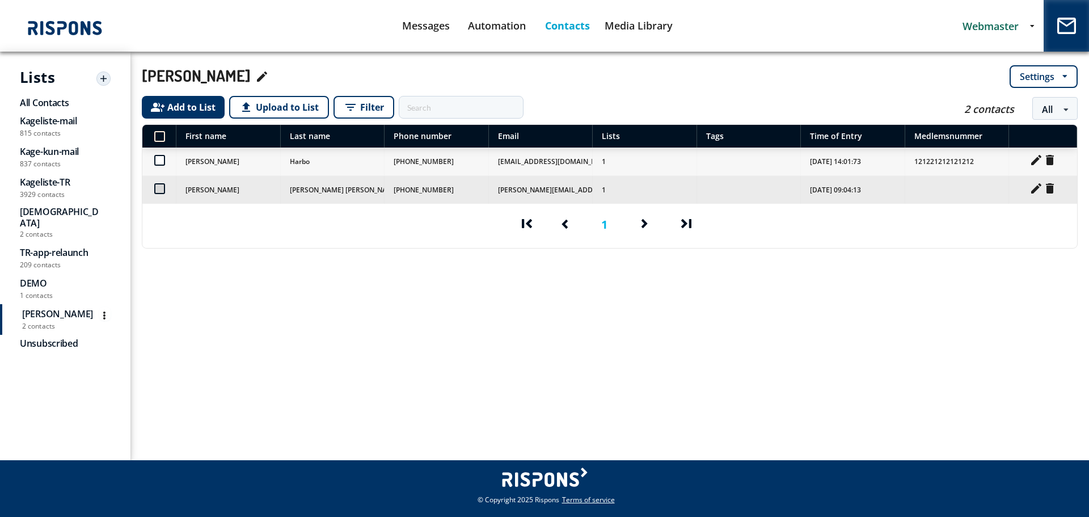
click at [1038, 189] on icon "mode_edit" at bounding box center [1036, 188] width 14 height 14
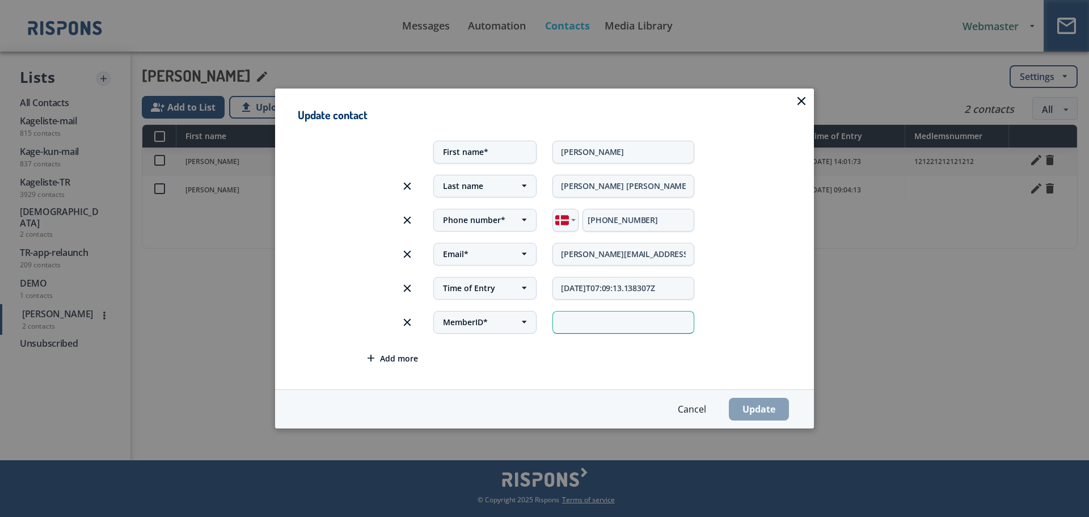
click at [569, 318] on input "text" at bounding box center [623, 321] width 142 height 23
type input "344"
click at [407, 359] on span "Add more" at bounding box center [399, 357] width 38 height 11
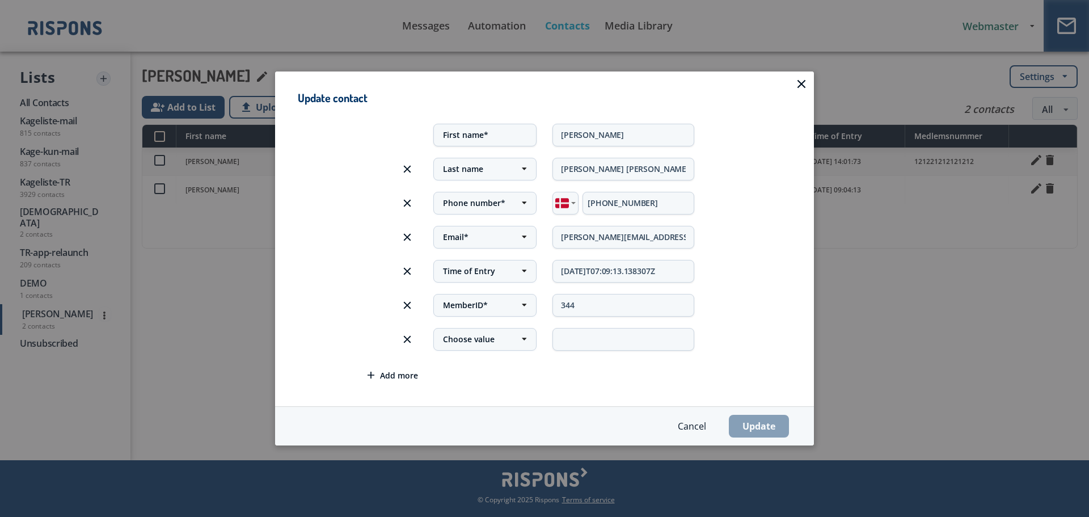
click at [480, 337] on div "Choose value" at bounding box center [469, 338] width 52 height 11
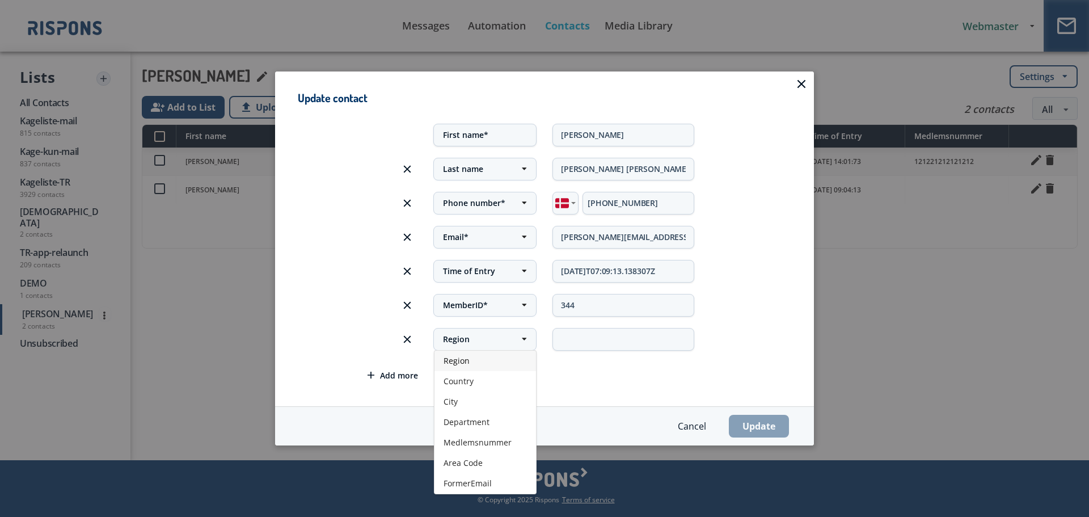
drag, startPoint x: 491, startPoint y: 483, endPoint x: 504, endPoint y: 468, distance: 19.7
click at [491, 482] on span "FormerEmail" at bounding box center [467, 482] width 48 height 11
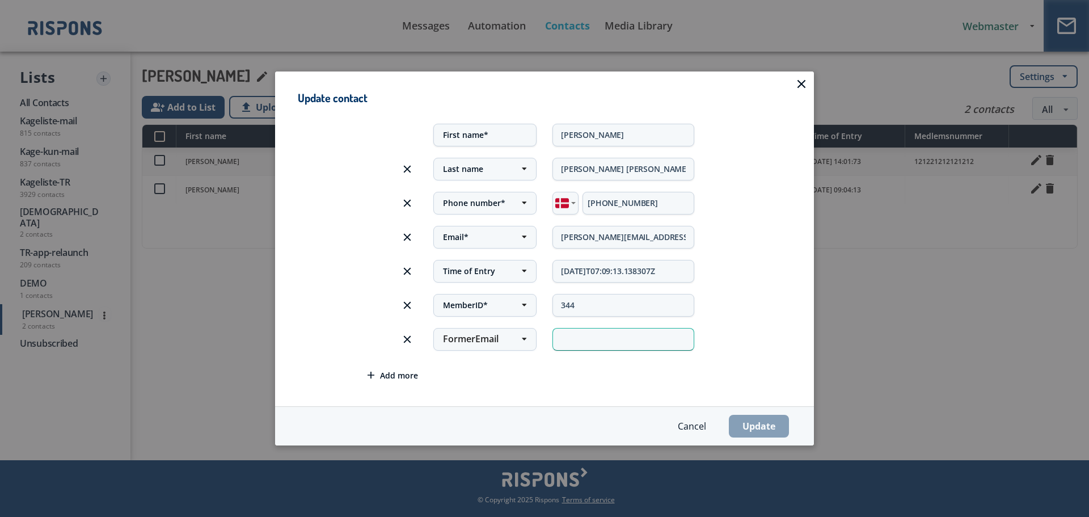
click at [591, 339] on input "text" at bounding box center [623, 338] width 142 height 23
type input "jebje@foa.dk"
click at [751, 427] on button "Update" at bounding box center [759, 426] width 60 height 23
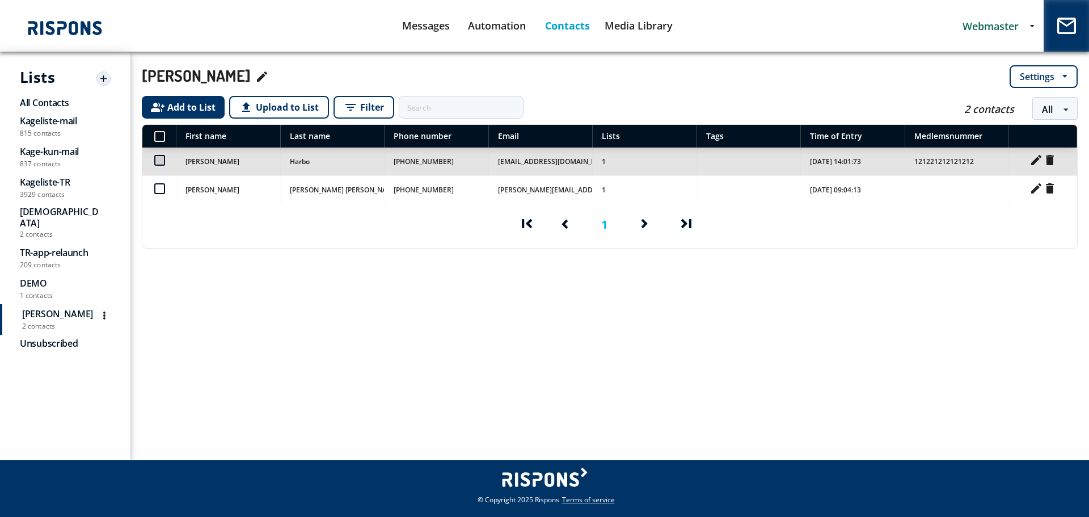
click at [163, 155] on label at bounding box center [159, 155] width 10 height 0
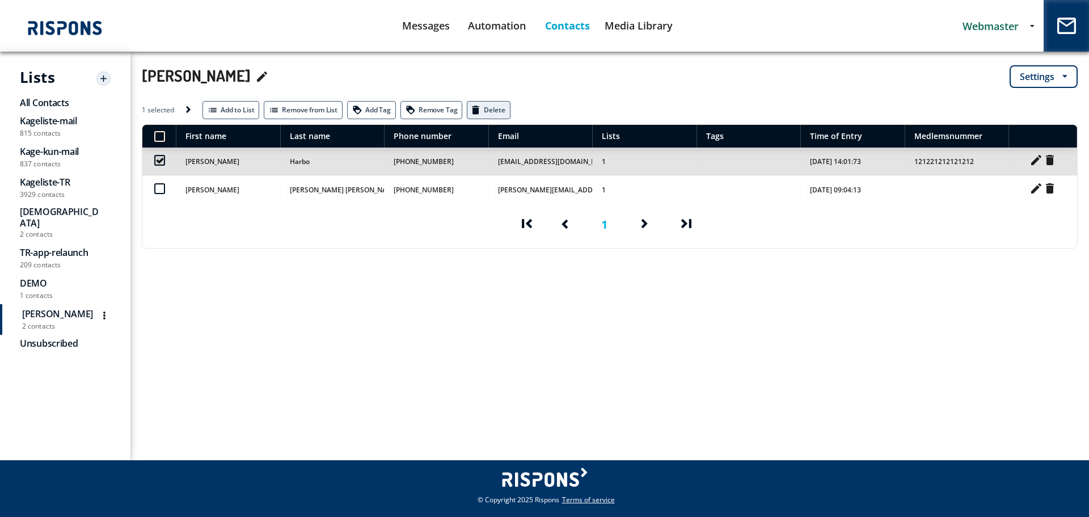
click at [495, 108] on span "Delete" at bounding box center [488, 110] width 43 height 18
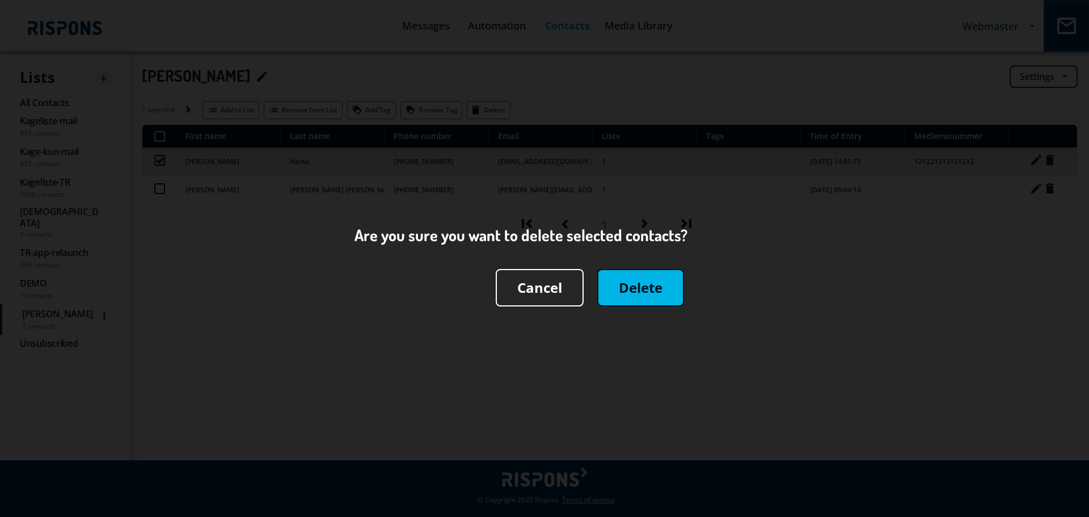
click at [649, 299] on button "Delete" at bounding box center [640, 287] width 87 height 37
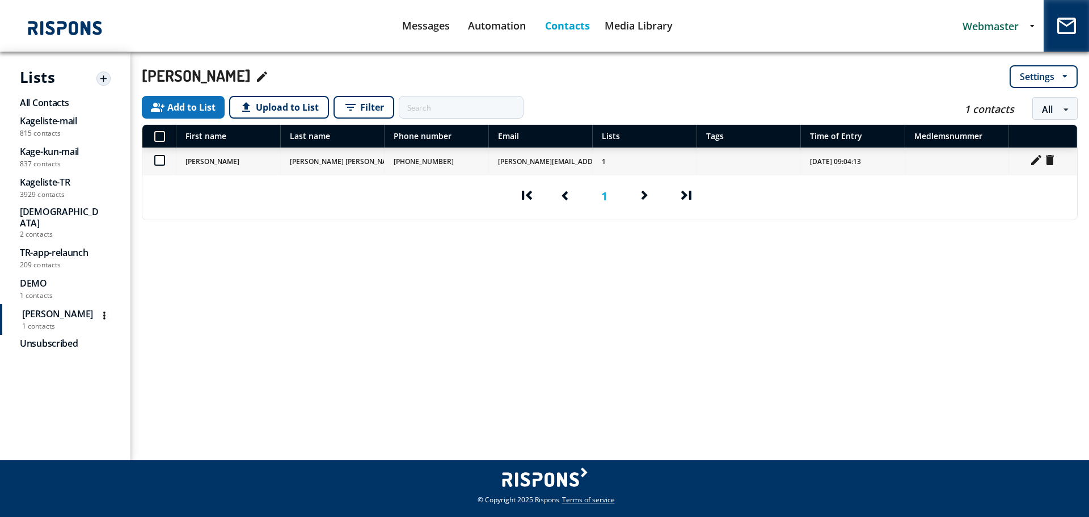
click at [205, 112] on button "group_add Add to List" at bounding box center [183, 107] width 83 height 23
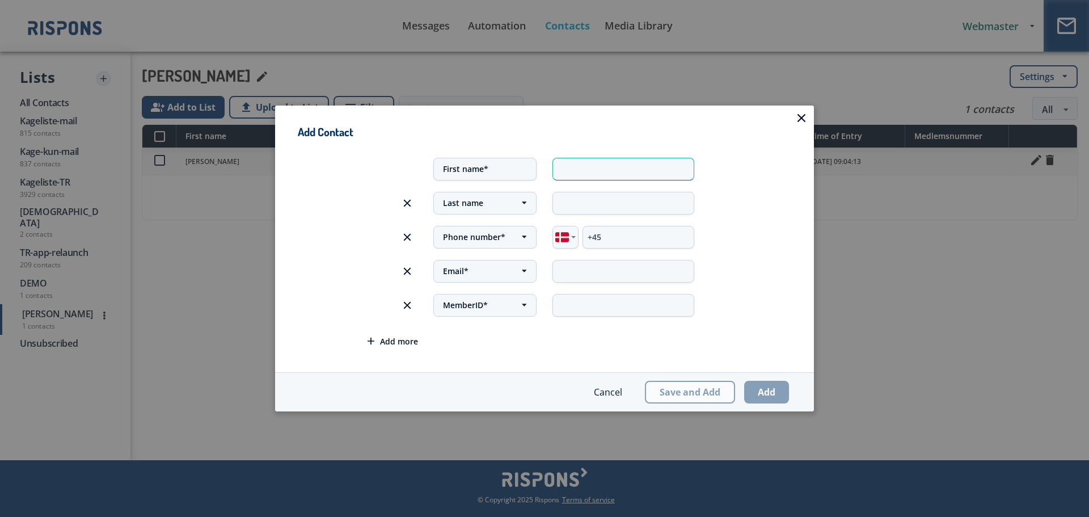
click at [582, 166] on input "text" at bounding box center [623, 168] width 142 height 23
type input "Johannes"
click at [639, 236] on input "+45" at bounding box center [638, 236] width 112 height 23
type input "+45 31 49 64 64"
click at [603, 259] on input "text" at bounding box center [623, 270] width 142 height 23
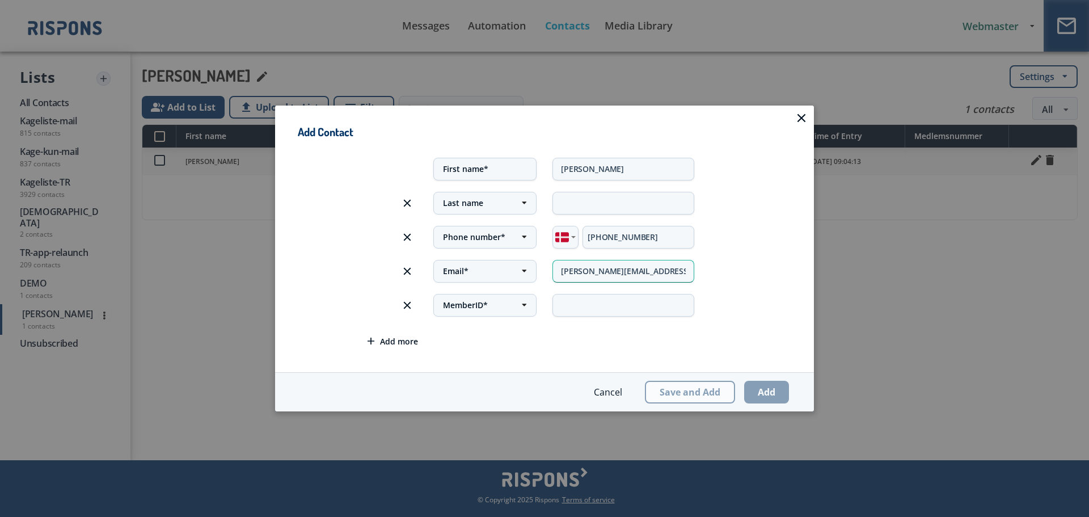
type input "jopp@foa.dk"
click at [591, 299] on input "text" at bounding box center [623, 304] width 142 height 23
type input "33"
click at [408, 342] on span "Add more" at bounding box center [399, 340] width 38 height 11
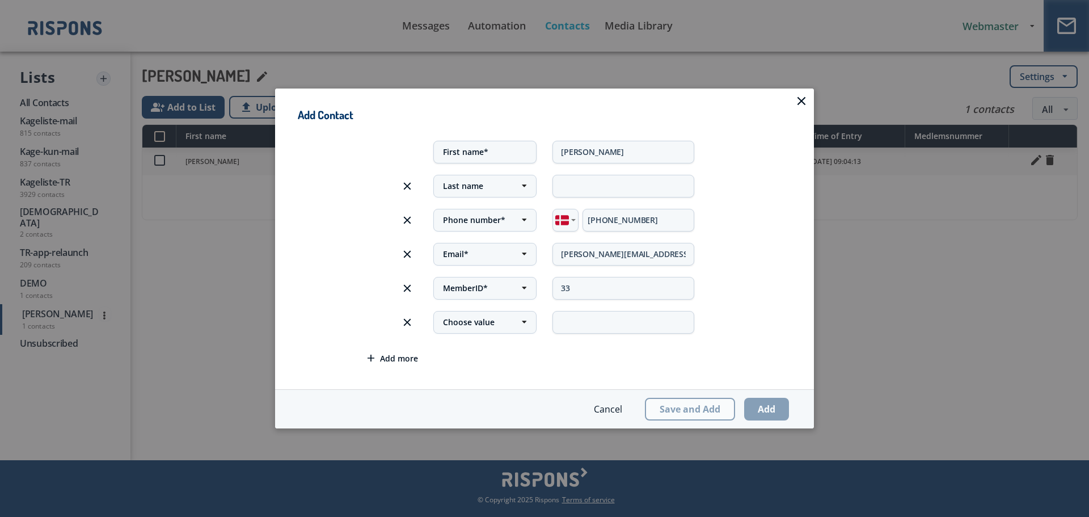
click at [512, 322] on div "Choose value Region Country City Department Time of Entry Medlemsnummer Area Co…" at bounding box center [485, 321] width 104 height 23
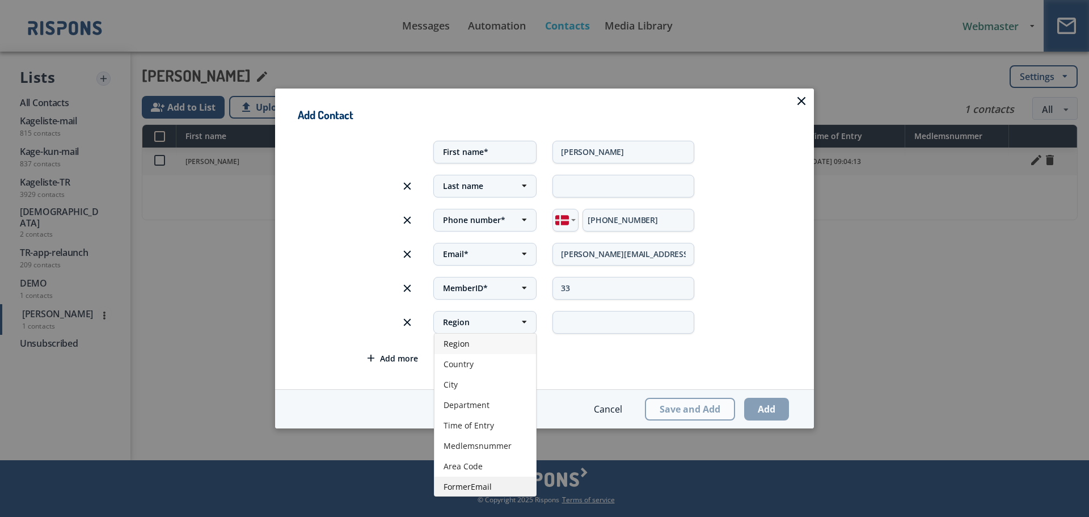
click at [493, 487] on div "FormerEmail" at bounding box center [485, 486] width 102 height 20
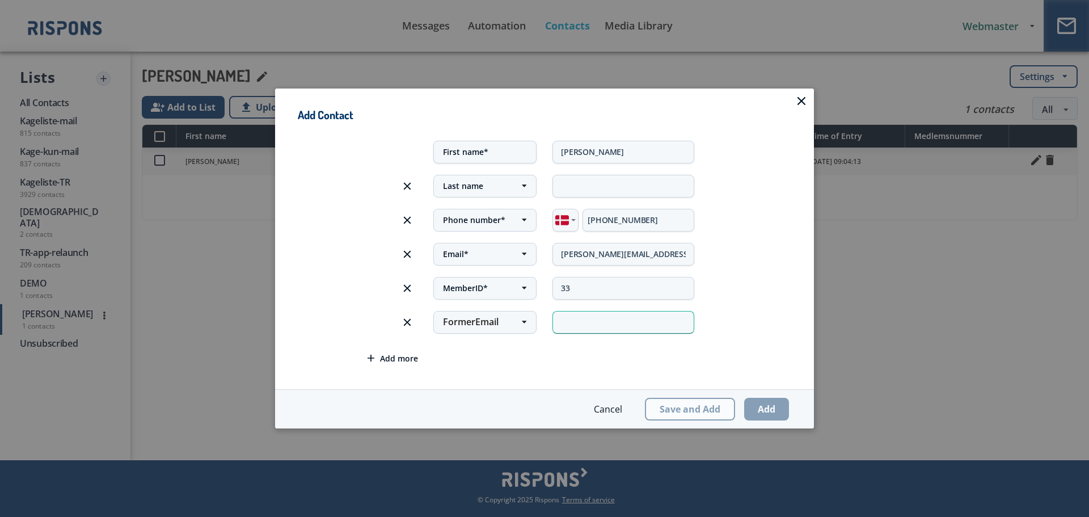
click at [572, 326] on input "text" at bounding box center [623, 321] width 142 height 23
type input "gammelmail@mail.dk"
click at [603, 180] on input "text" at bounding box center [623, 185] width 142 height 23
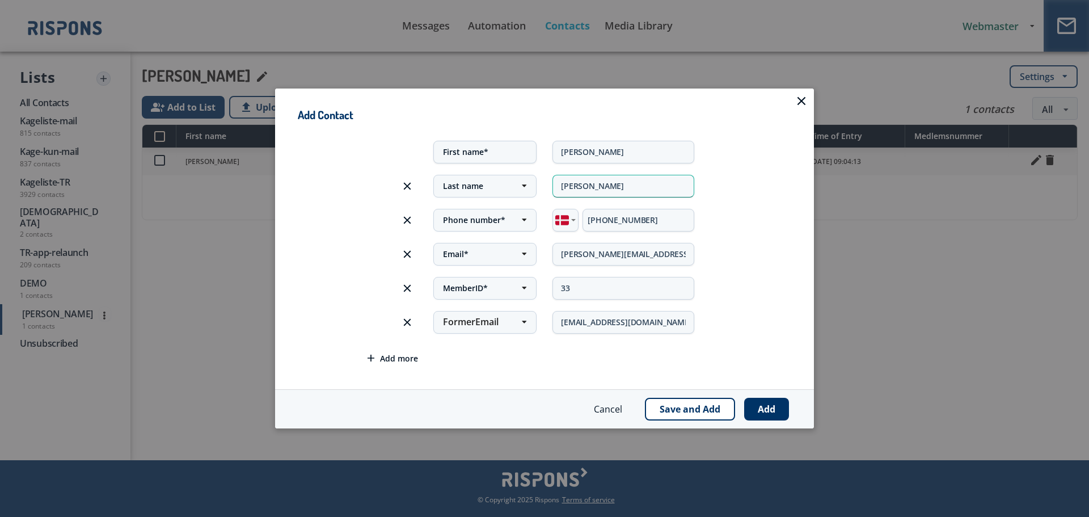
type input "Pries"
click at [735, 252] on div "Email* Region Country City Department Time of Entry Medlemsnummer Area Code Ema…" at bounding box center [544, 253] width 477 height 34
click at [756, 410] on button "Add" at bounding box center [766, 409] width 45 height 23
click at [615, 408] on button "Cancel" at bounding box center [608, 409] width 56 height 23
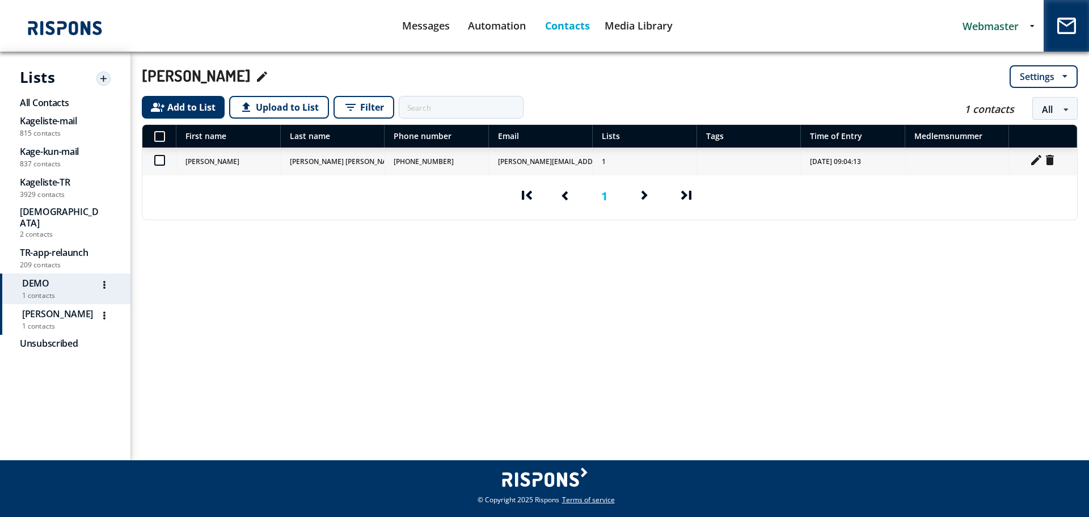
click at [55, 276] on div "DEMO Delete" at bounding box center [66, 283] width 88 height 14
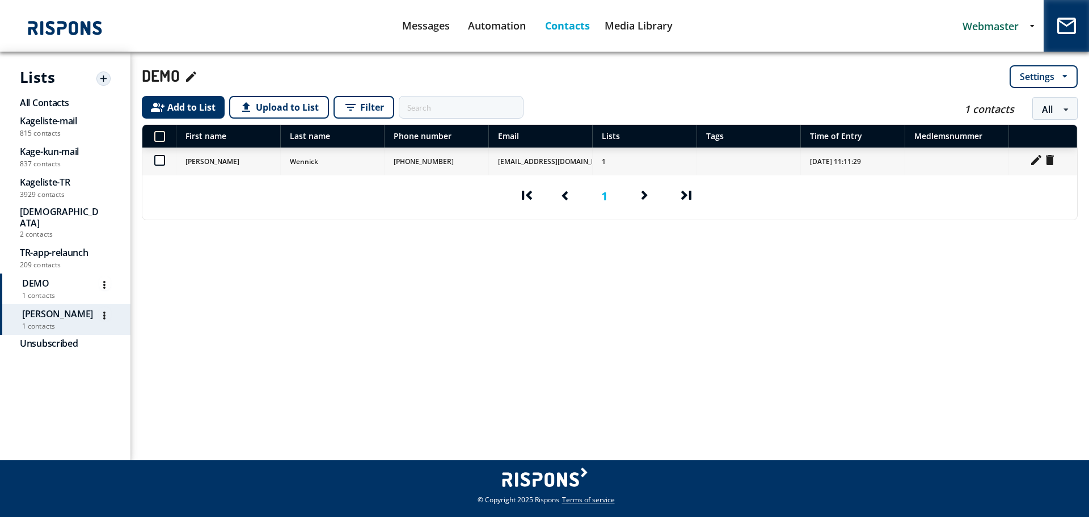
click at [40, 320] on span "1 contacts" at bounding box center [66, 325] width 88 height 11
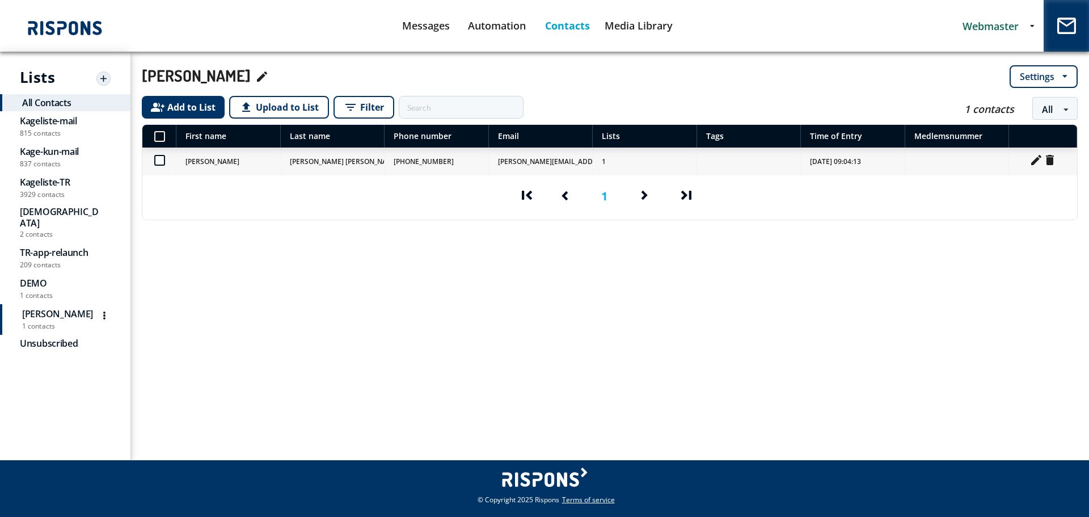
click at [55, 103] on span "All Contacts" at bounding box center [66, 102] width 88 height 11
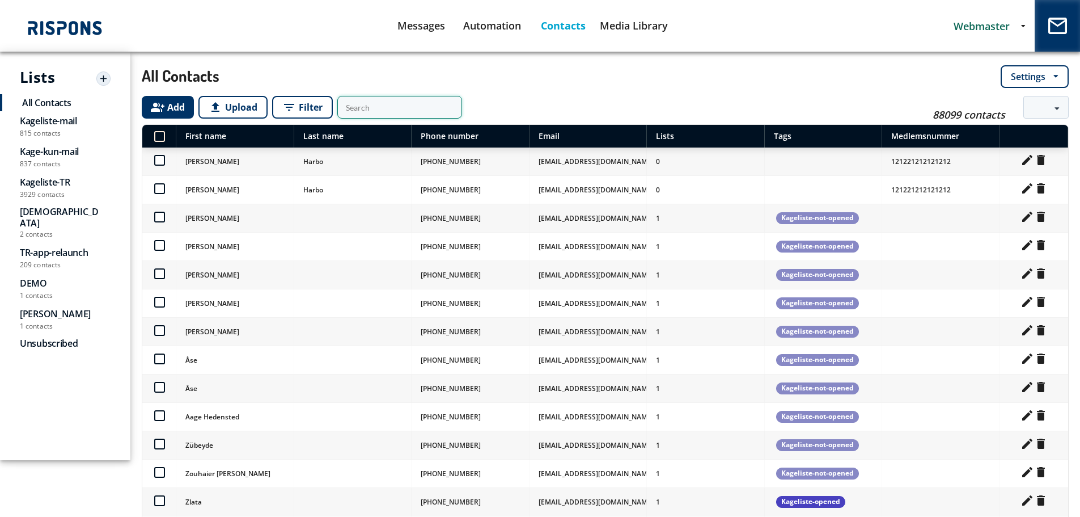
click at [413, 104] on input "text" at bounding box center [399, 107] width 125 height 23
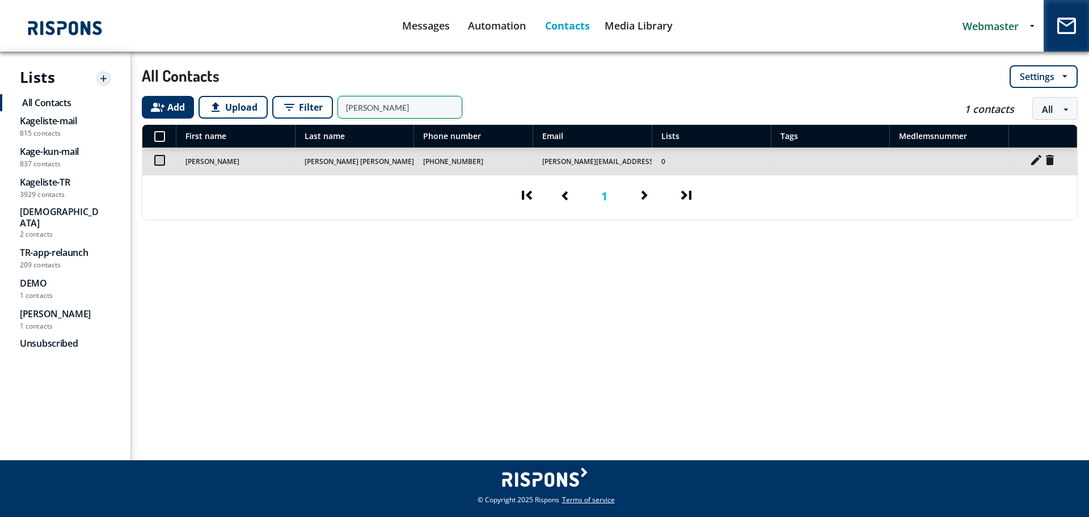
type input "jopp"
click at [1036, 160] on icon "mode_edit" at bounding box center [1036, 160] width 14 height 14
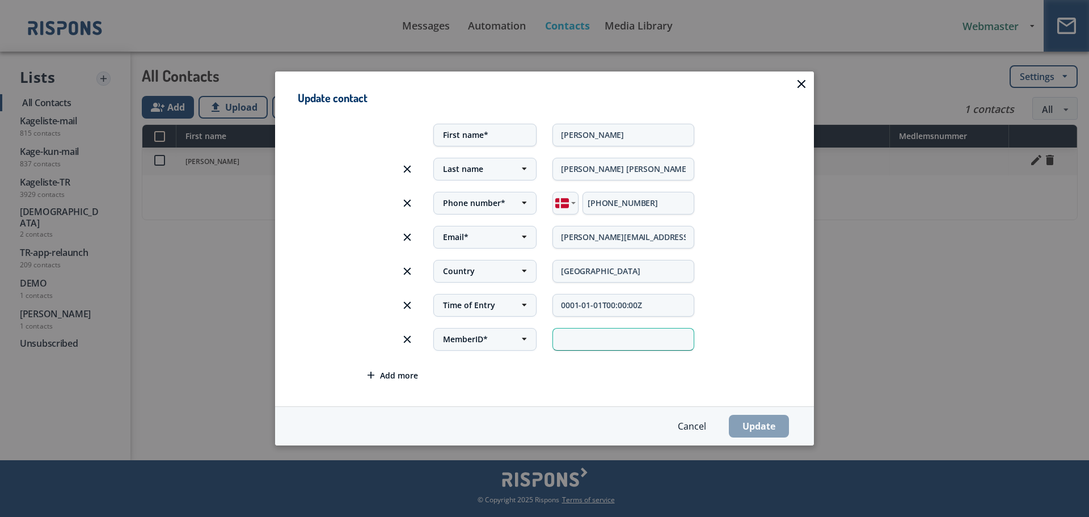
click at [620, 341] on input "text" at bounding box center [623, 338] width 142 height 23
type input "22"
click at [373, 376] on span "button" at bounding box center [370, 374] width 7 height 7
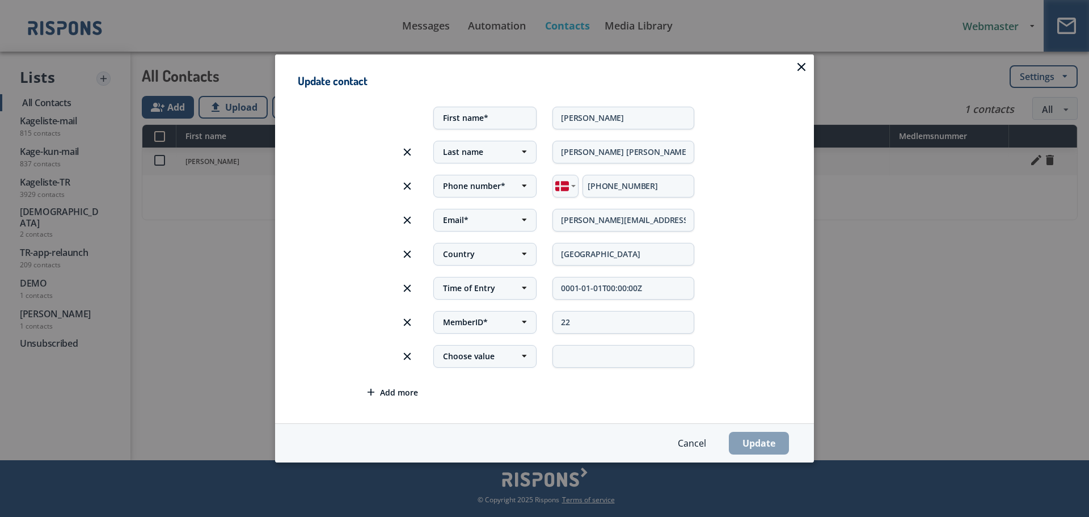
click at [523, 354] on icon at bounding box center [524, 356] width 5 height 8
drag, startPoint x: 480, startPoint y: 474, endPoint x: 513, endPoint y: 430, distance: 54.8
click at [480, 475] on span "FormerEmail" at bounding box center [467, 479] width 48 height 11
click at [582, 363] on input "text" at bounding box center [623, 355] width 142 height 23
type input "gammelmail@mail.dk"
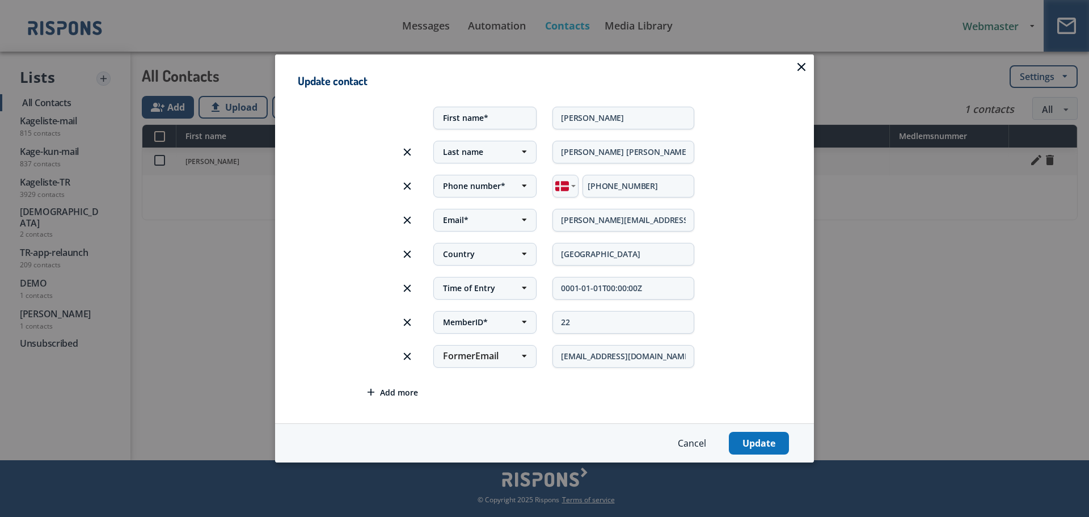
click at [782, 441] on button "Update" at bounding box center [759, 443] width 60 height 23
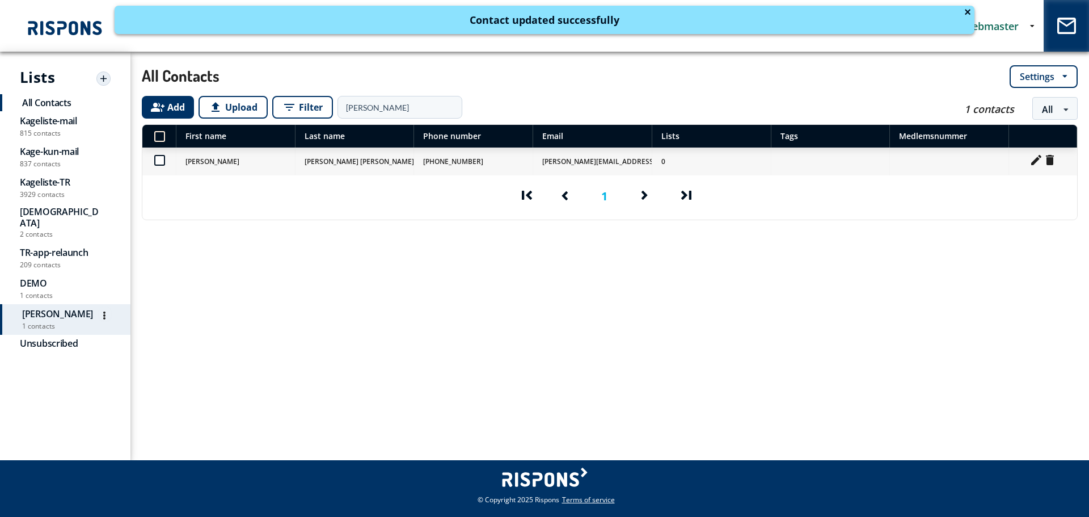
click at [41, 308] on span "[PERSON_NAME]" at bounding box center [57, 313] width 71 height 11
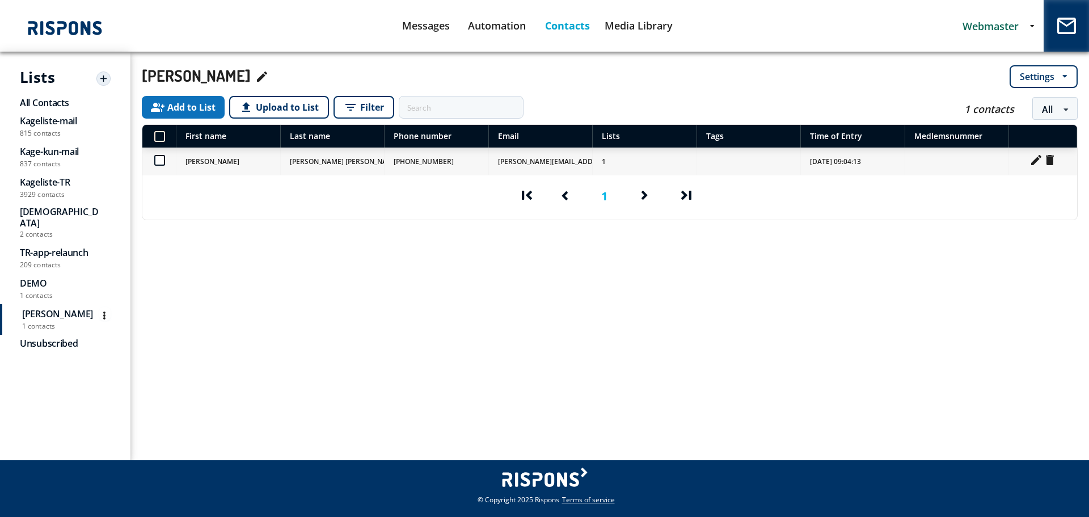
click at [212, 105] on button "group_add Add to List" at bounding box center [183, 107] width 83 height 23
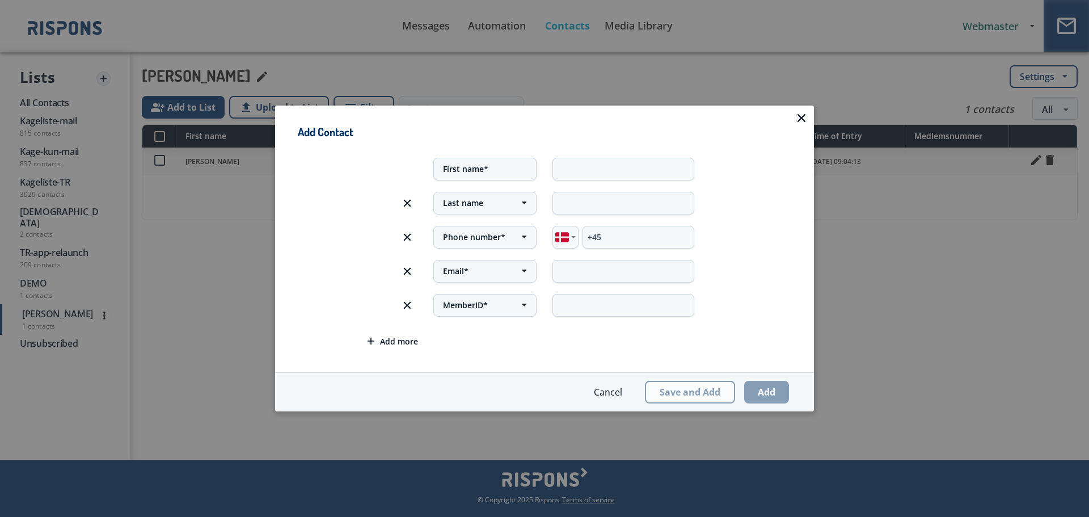
click at [610, 393] on button "Cancel" at bounding box center [608, 392] width 56 height 23
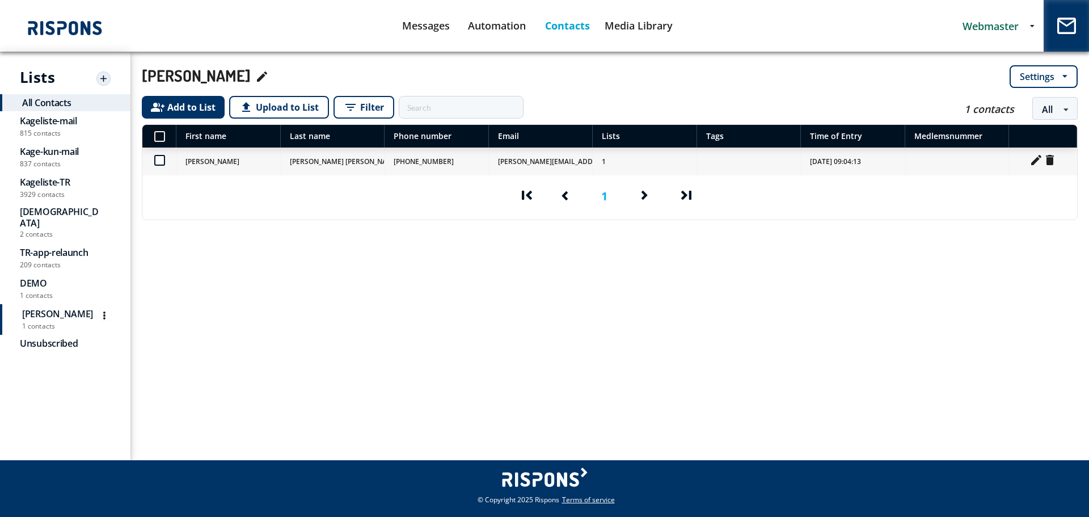
click at [64, 99] on span "All Contacts" at bounding box center [66, 102] width 88 height 11
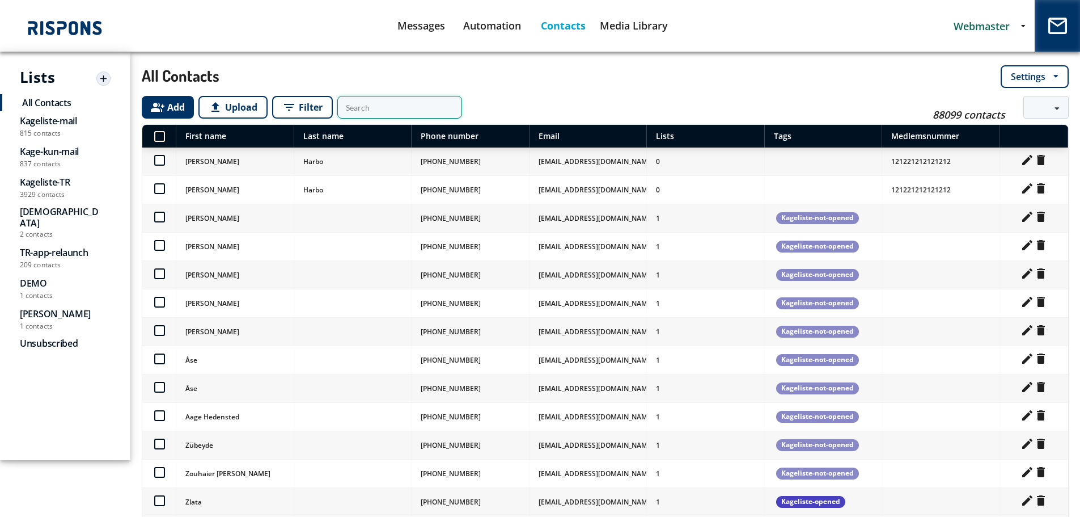
click at [375, 107] on input "text" at bounding box center [399, 107] width 125 height 23
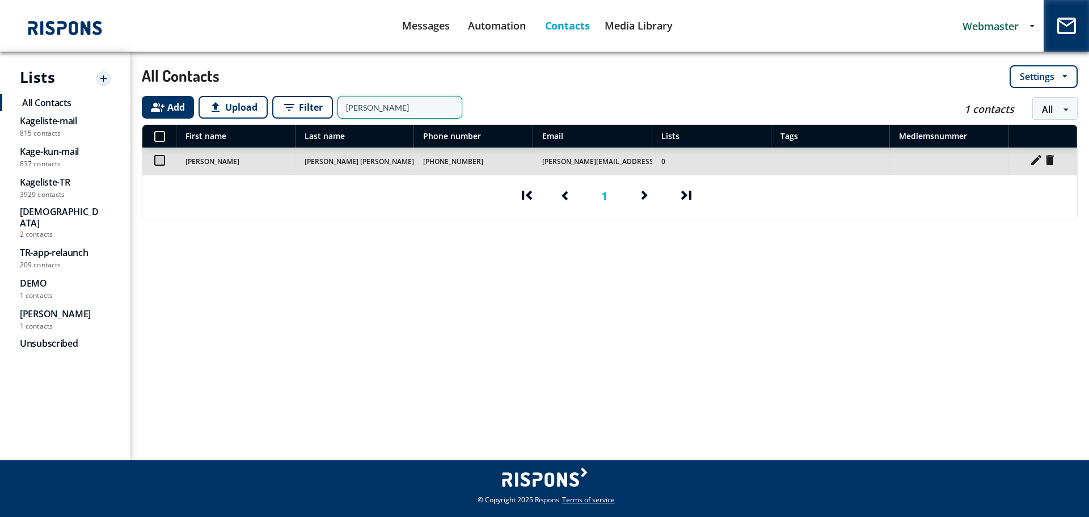
type input "jopp"
click at [158, 155] on label at bounding box center [159, 155] width 10 height 0
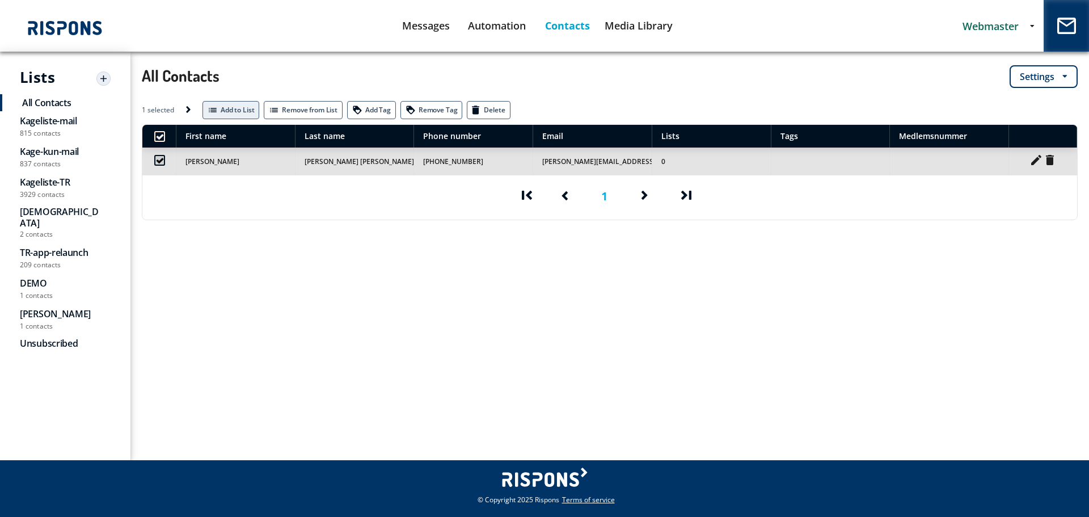
click at [244, 109] on span "Add to List" at bounding box center [230, 110] width 57 height 18
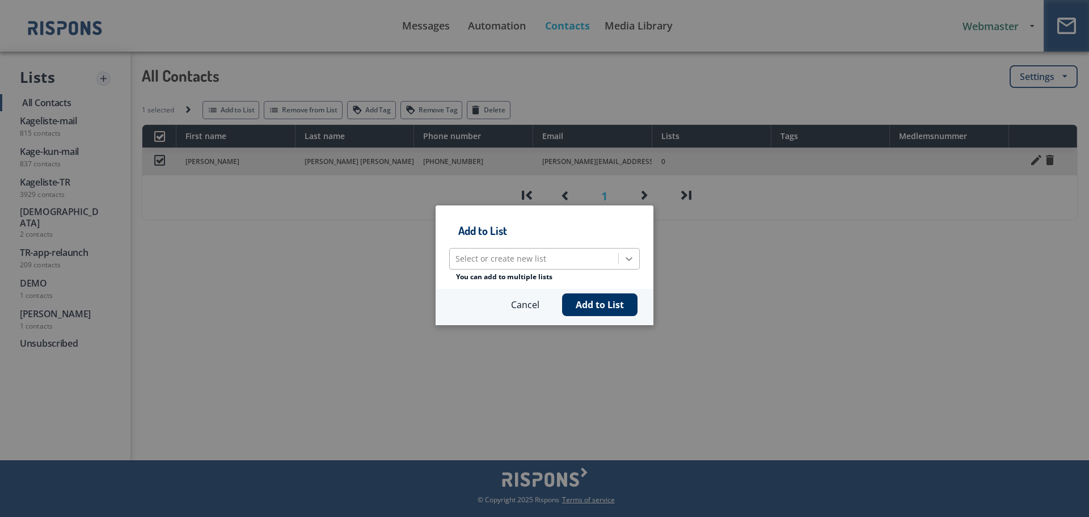
click at [627, 257] on icon at bounding box center [628, 258] width 11 height 11
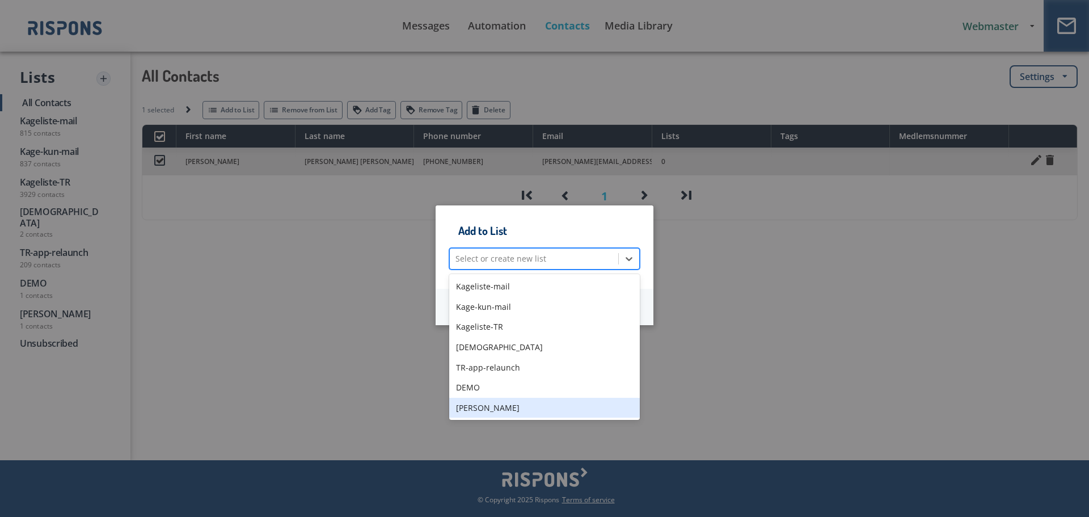
click at [526, 407] on div "[PERSON_NAME]" at bounding box center [544, 408] width 191 height 20
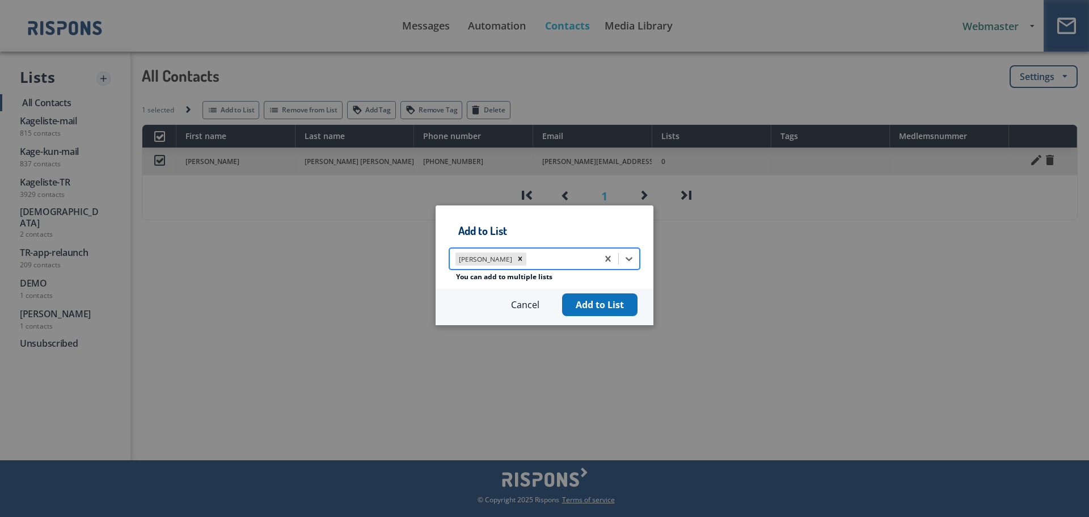
click at [589, 305] on button "Add to List" at bounding box center [599, 304] width 75 height 23
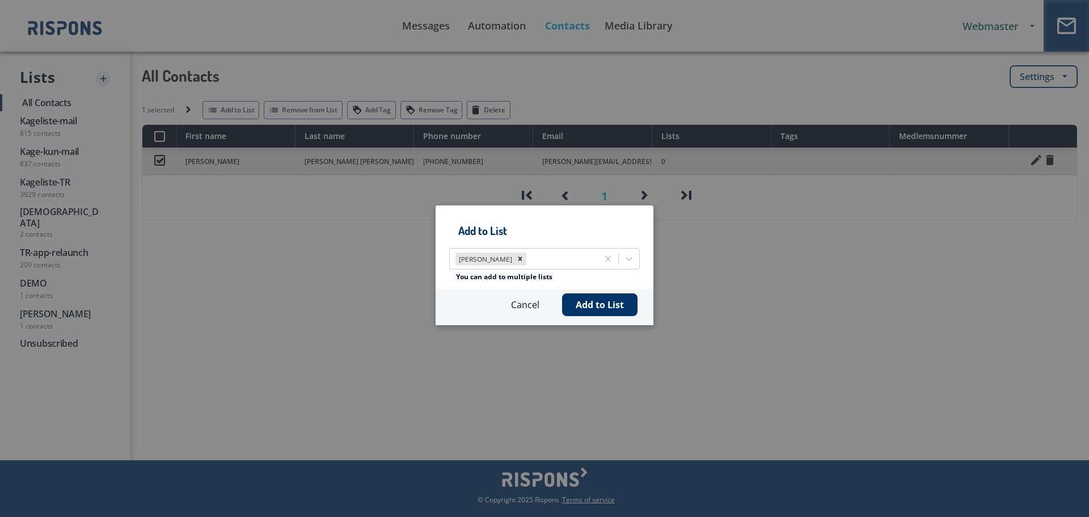
checkbox input "false"
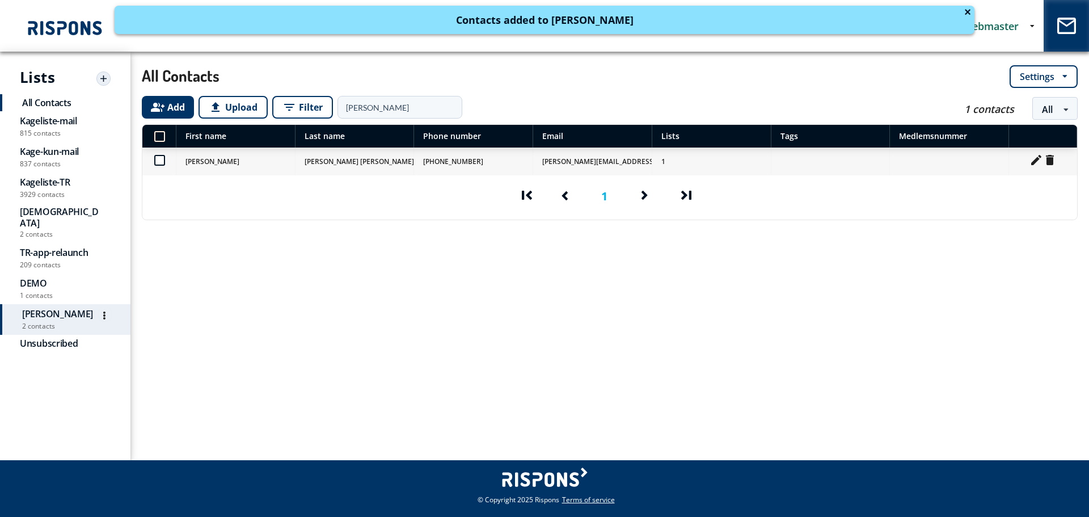
click at [54, 307] on div "Jesper Delete" at bounding box center [66, 314] width 88 height 14
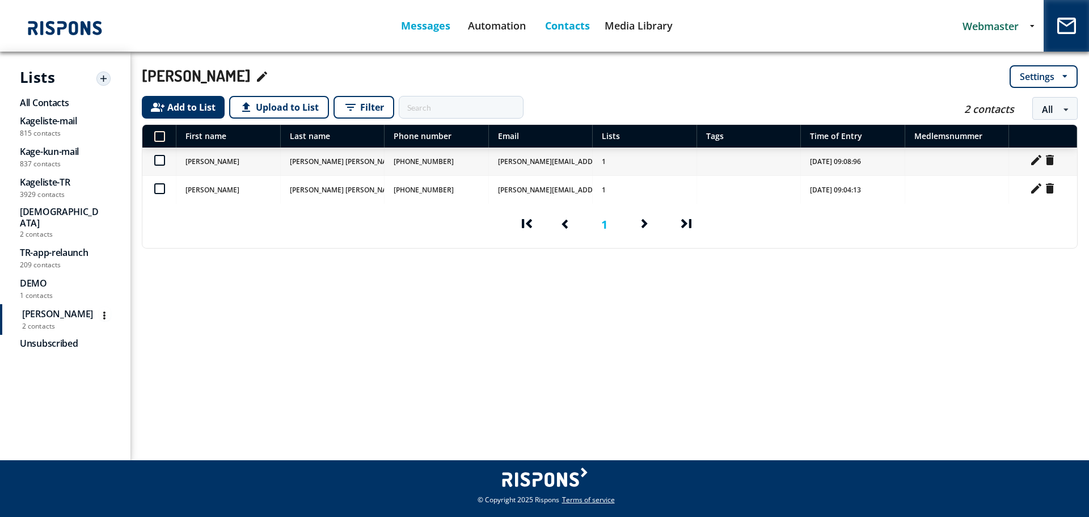
click at [437, 26] on link "Messages" at bounding box center [425, 25] width 71 height 29
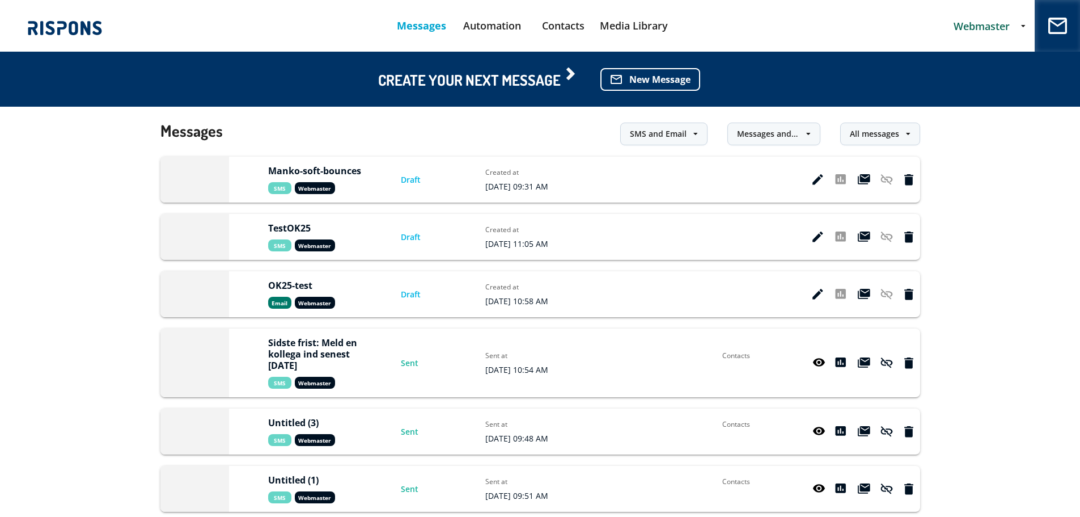
click at [819, 180] on icon at bounding box center [818, 179] width 11 height 11
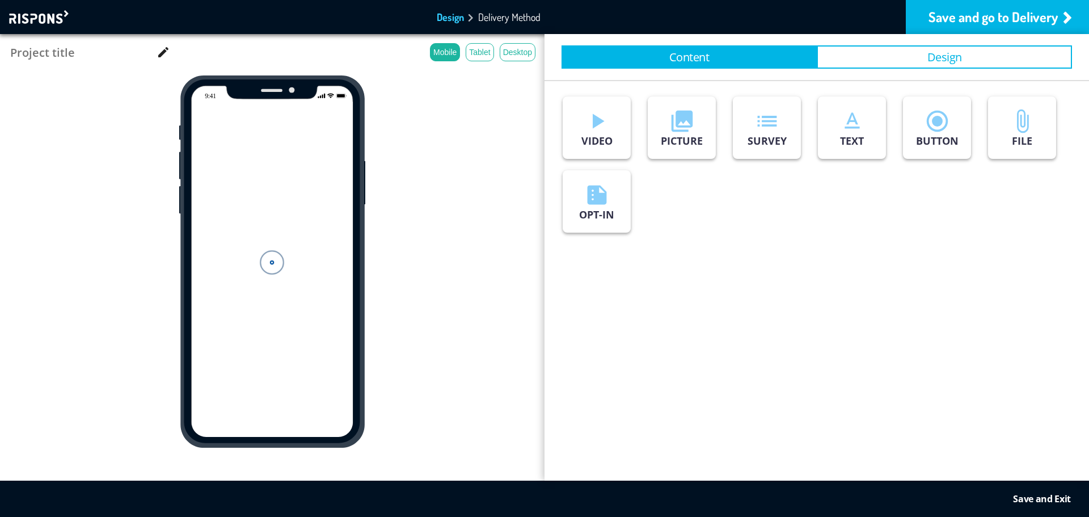
type input "Manko-soft-bounces"
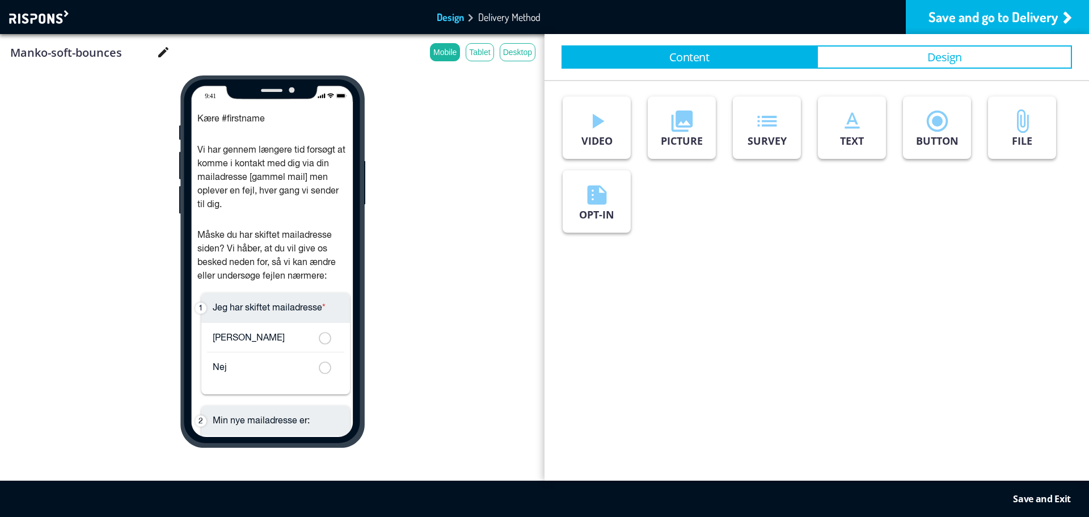
scroll to position [58, 0]
click at [218, 243] on div "Kære #firstname Vi har gennem længere tid forsøgt at komme i kontakt med dig vi…" at bounding box center [272, 198] width 155 height 179
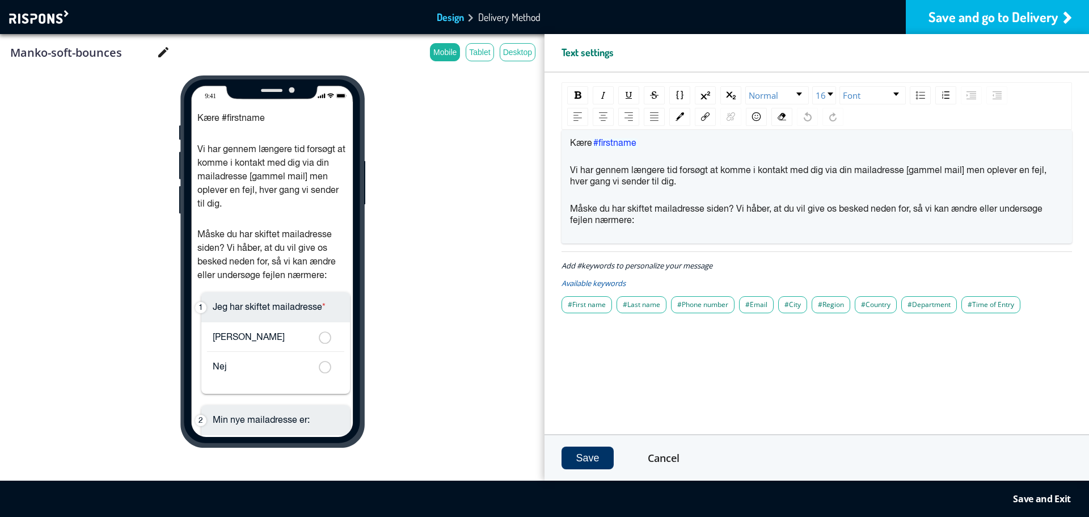
click at [711, 214] on span "Måske du har skiftet mailadresse siden? Vi håber, at du vil give os besked nede…" at bounding box center [807, 215] width 475 height 20
drag, startPoint x: 875, startPoint y: 208, endPoint x: 886, endPoint y: 212, distance: 11.8
click at [876, 209] on span "Måske du har skiftet mailadresse? Vi håber, at du vil give os besked neden for,…" at bounding box center [807, 215] width 475 height 20
click at [953, 209] on span "Måske du har skiftet mailadresse? Vi håber, at du vil give os besked nedenfor, …" at bounding box center [806, 215] width 473 height 20
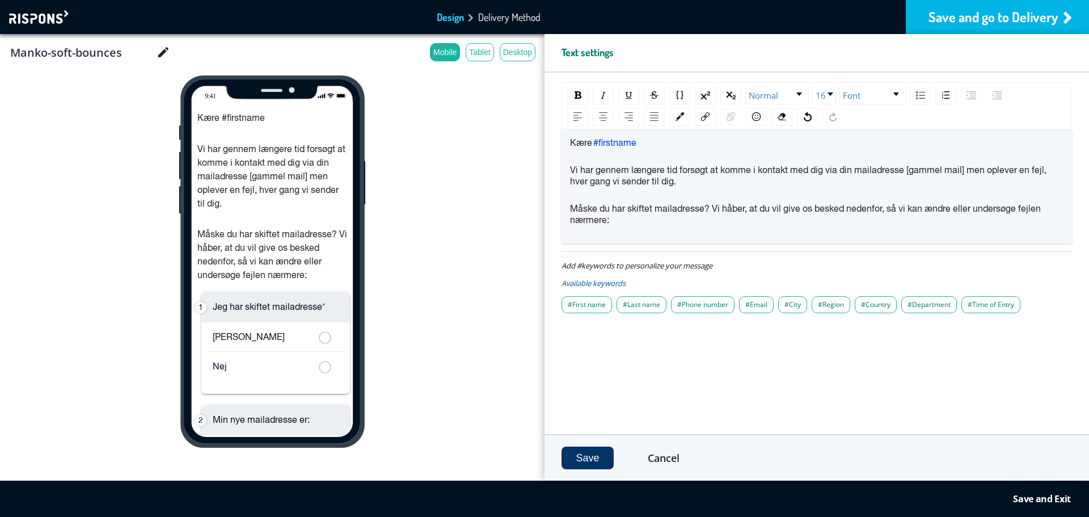
click at [940, 209] on span "Måske du har skiftet mailadresse? Vi håber, at du vil give os besked nedenfor, …" at bounding box center [806, 215] width 473 height 20
click at [1041, 210] on span "Måske du har skiftet mailadresse? Vi håber, at du vil give os besked nedenfor, …" at bounding box center [815, 215] width 491 height 20
click at [941, 207] on span "Måske du har skiftet mailadresse? Vi håber, at du vil give os besked nedenfor, …" at bounding box center [803, 215] width 466 height 20
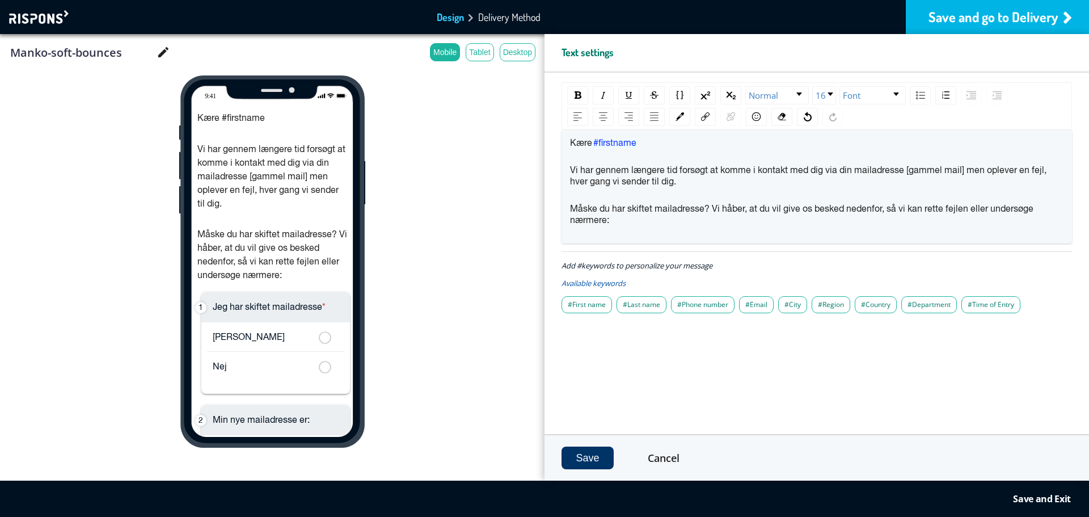
click at [1040, 207] on div "Måske du har skiftet mailadresse? Vi håber, at du vil give os besked nedenfor, …" at bounding box center [817, 215] width 494 height 23
click at [954, 205] on span "Måske du har skiftet mailadresse? Vi håber, at du vil give os besked nedenfor, …" at bounding box center [803, 215] width 466 height 20
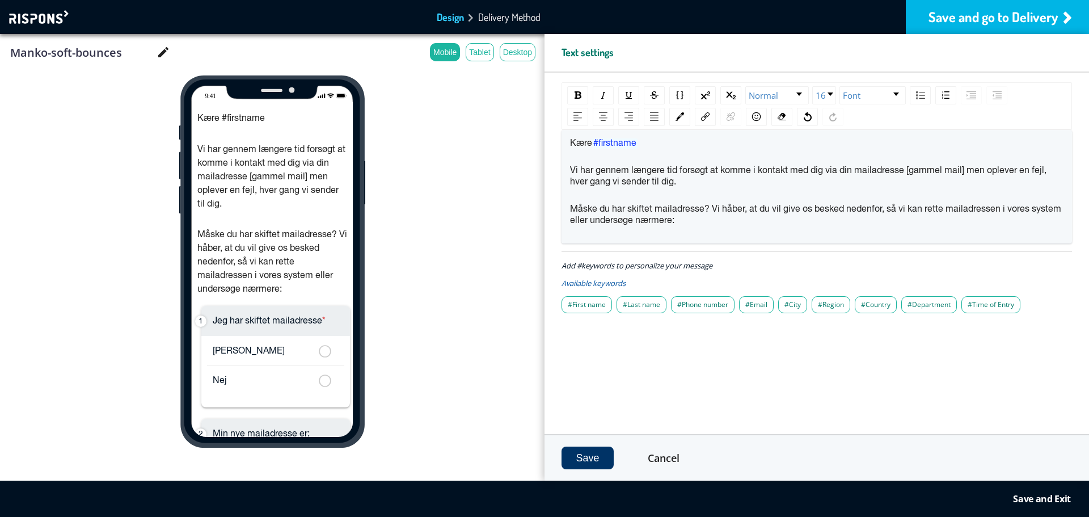
click at [637, 218] on span "Måske du har skiftet mailadresse? Vi håber, at du vil give os besked nedenfor, …" at bounding box center [816, 215] width 493 height 20
click at [653, 179] on span "Vi har gennem længere tid forsøgt at komme i kontakt med dig via din mailadress…" at bounding box center [809, 176] width 479 height 20
click at [840, 230] on div "Kære #firstname Vi har gennem længere tid forsøgt at komme i kontakt med dig vi…" at bounding box center [817, 187] width 494 height 98
click at [595, 453] on button "Save" at bounding box center [587, 457] width 52 height 23
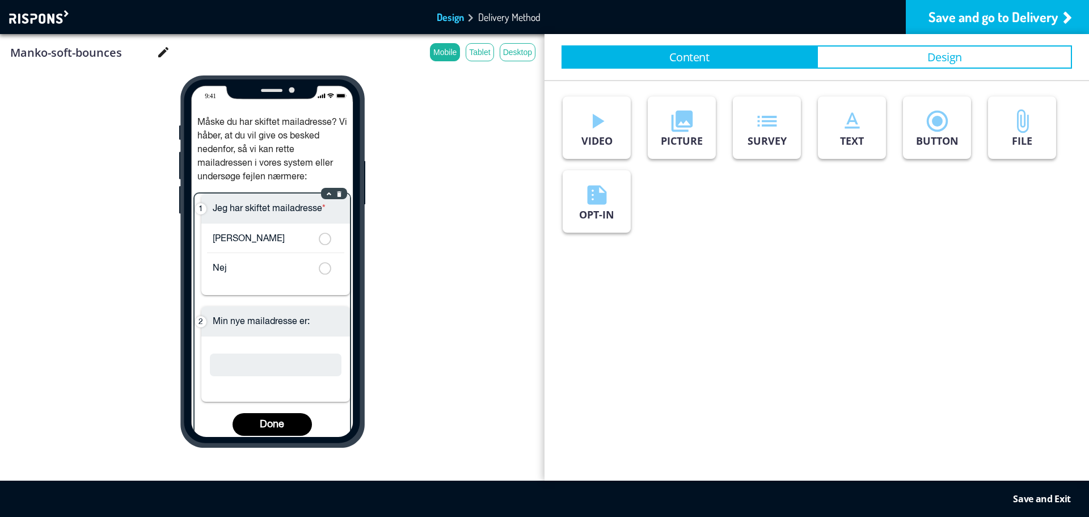
scroll to position [181, 0]
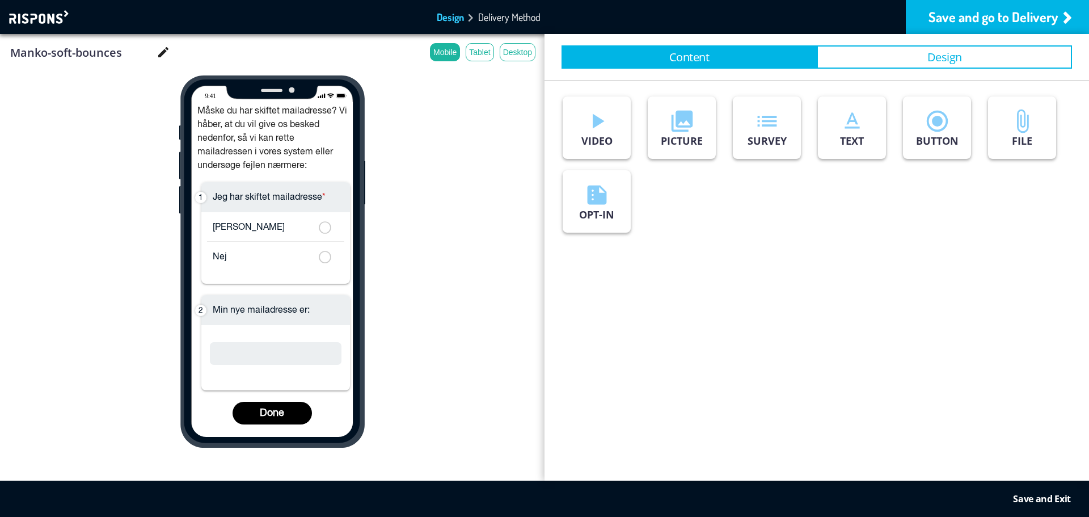
click at [1027, 491] on div "check_circle_outline Message Autosaved Save and Exit" at bounding box center [544, 498] width 1089 height 36
click at [1028, 498] on div "Save and Exit" at bounding box center [1042, 498] width 58 height 11
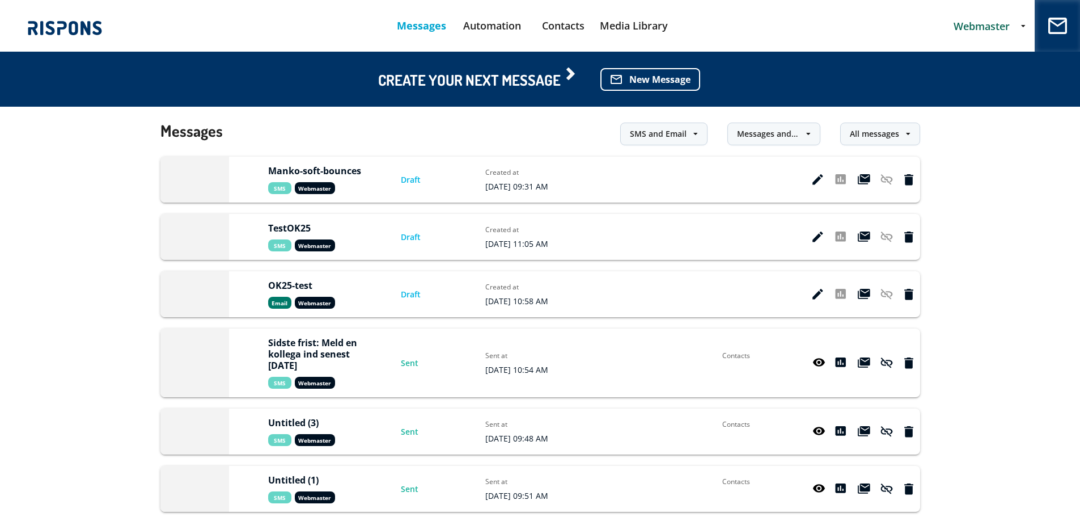
click at [815, 181] on icon at bounding box center [818, 179] width 11 height 11
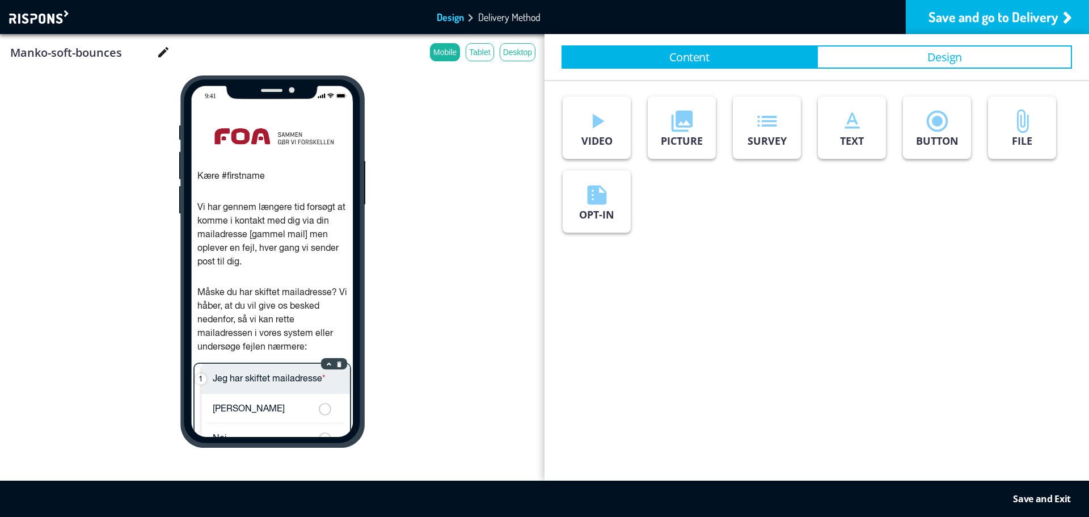
scroll to position [181, 0]
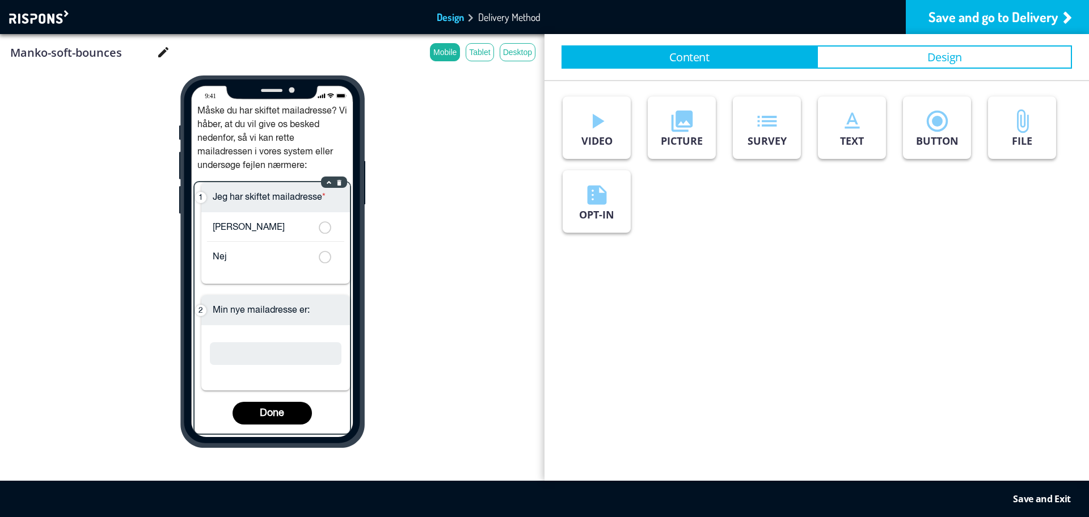
click at [293, 413] on div "Jeg har skiftet mailadresse * Ja Nej Min nye mailadresse er: Done" at bounding box center [272, 307] width 155 height 251
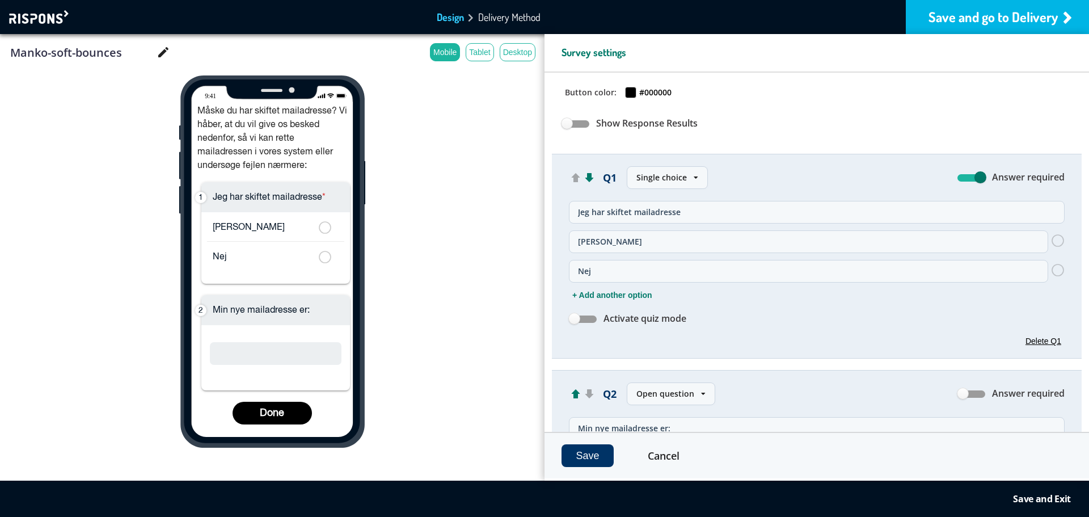
scroll to position [0, 0]
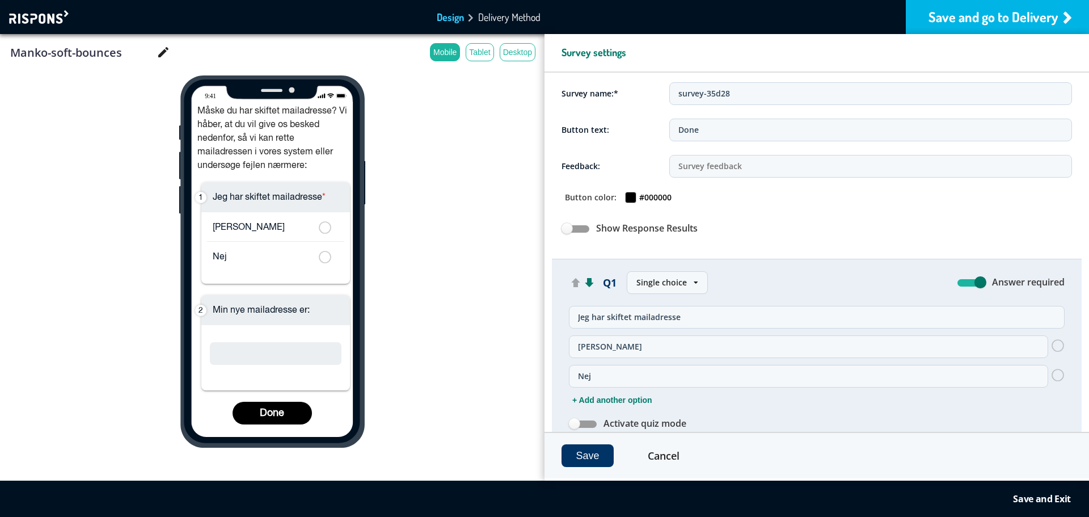
click at [707, 130] on input "Done" at bounding box center [870, 130] width 403 height 23
type input "S"
type input "Se"
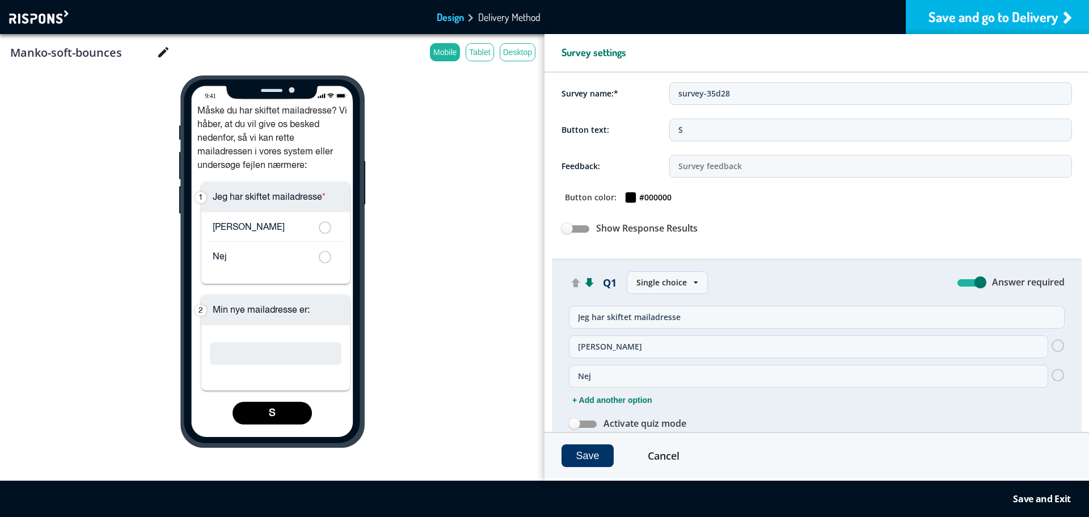
type input "Se"
type input "Sen"
type input "Send"
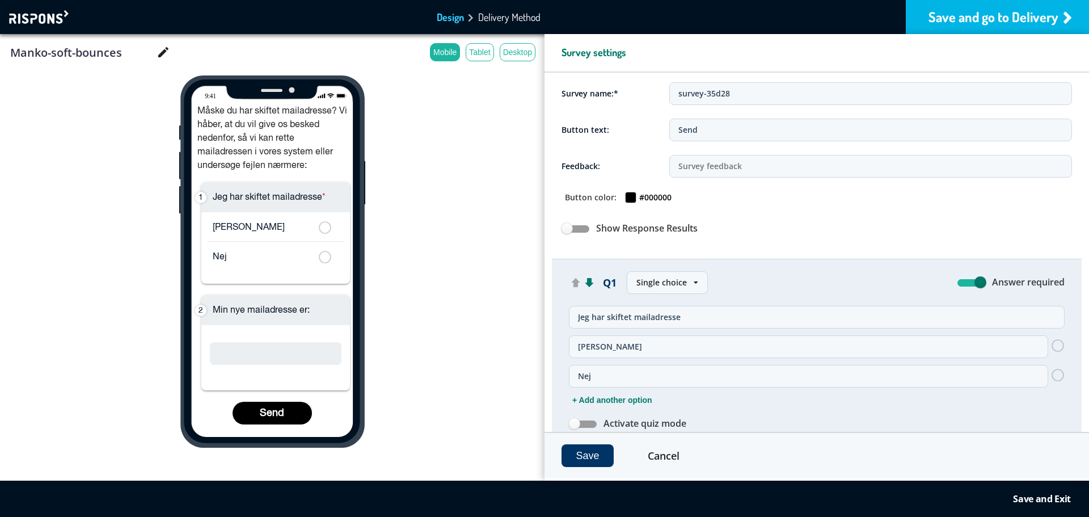
click at [713, 168] on input "text" at bounding box center [870, 166] width 403 height 23
type input "Tak for din tilbagemelding!"
click at [590, 455] on button "Save" at bounding box center [587, 455] width 52 height 23
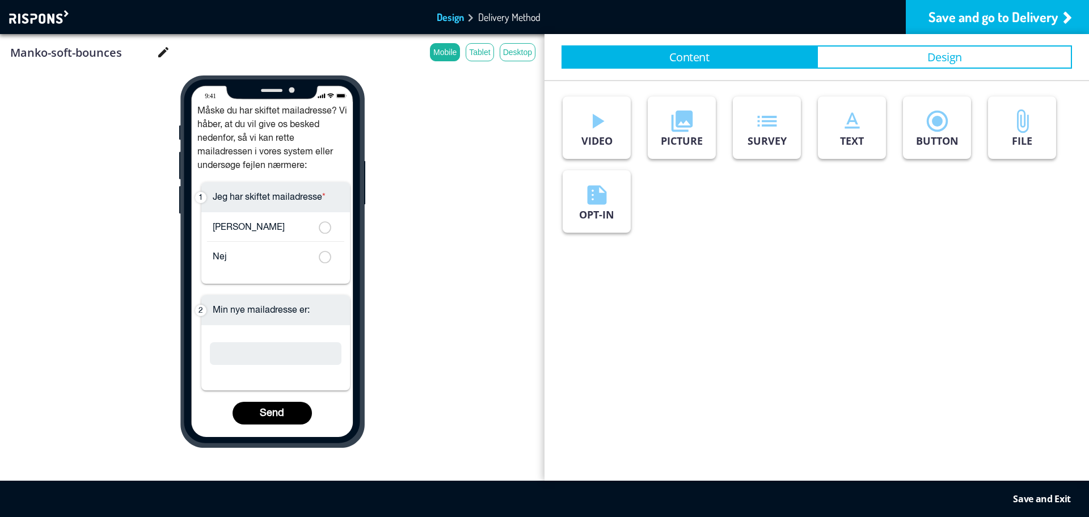
click at [1058, 497] on div "Save and Exit" at bounding box center [1042, 498] width 58 height 11
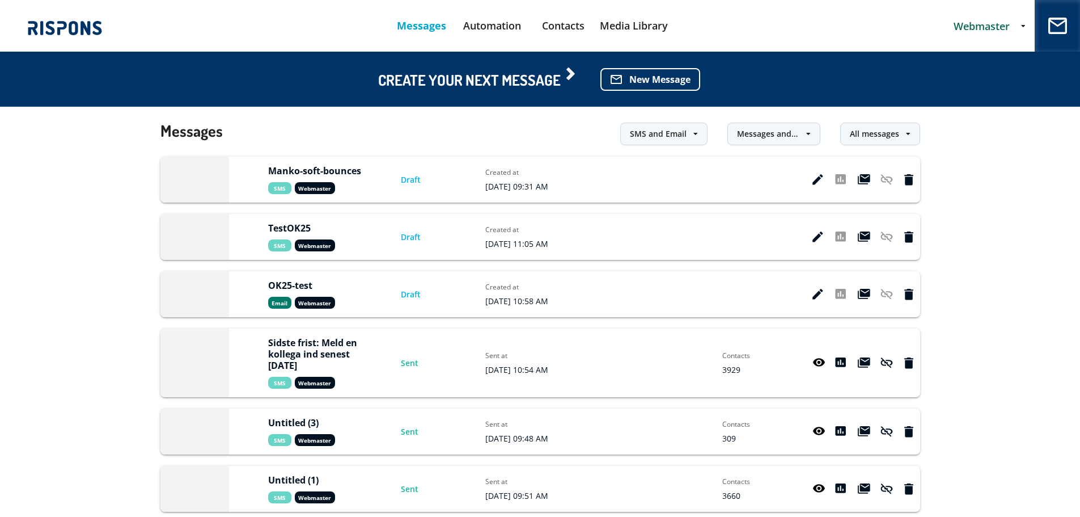
click at [820, 361] on icon at bounding box center [819, 362] width 13 height 11
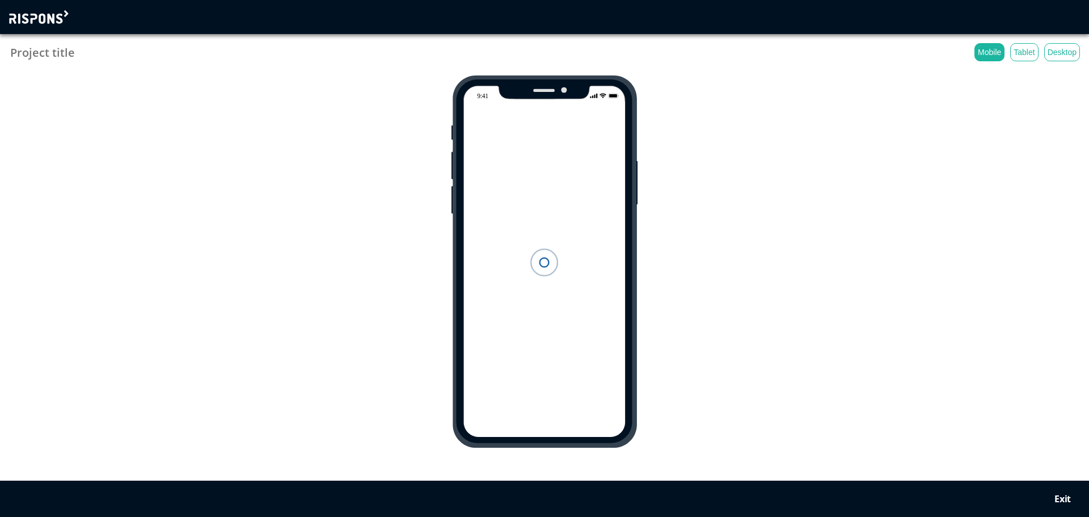
type input "Sidste frist: Meld en kollega ind senest 1. februar 2024"
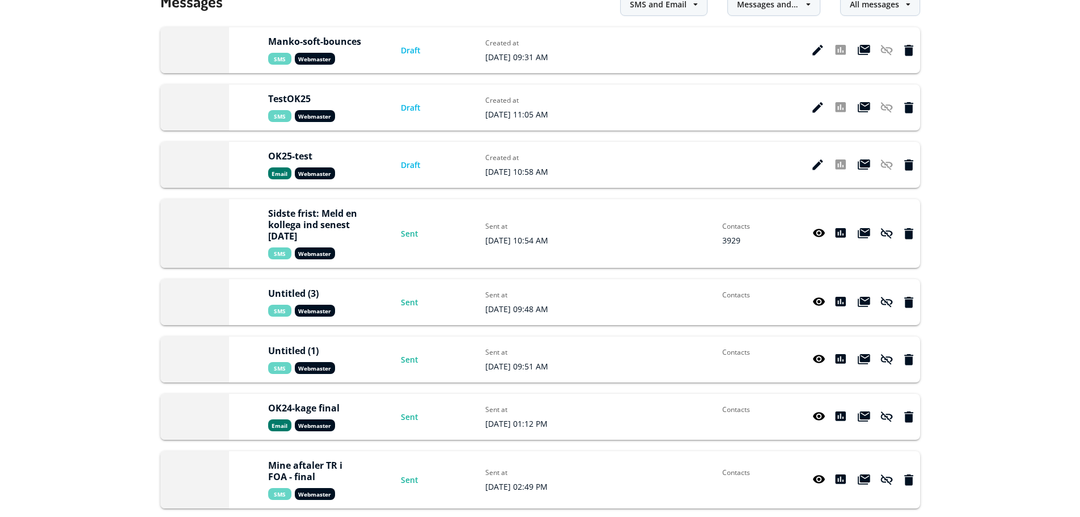
scroll to position [170, 0]
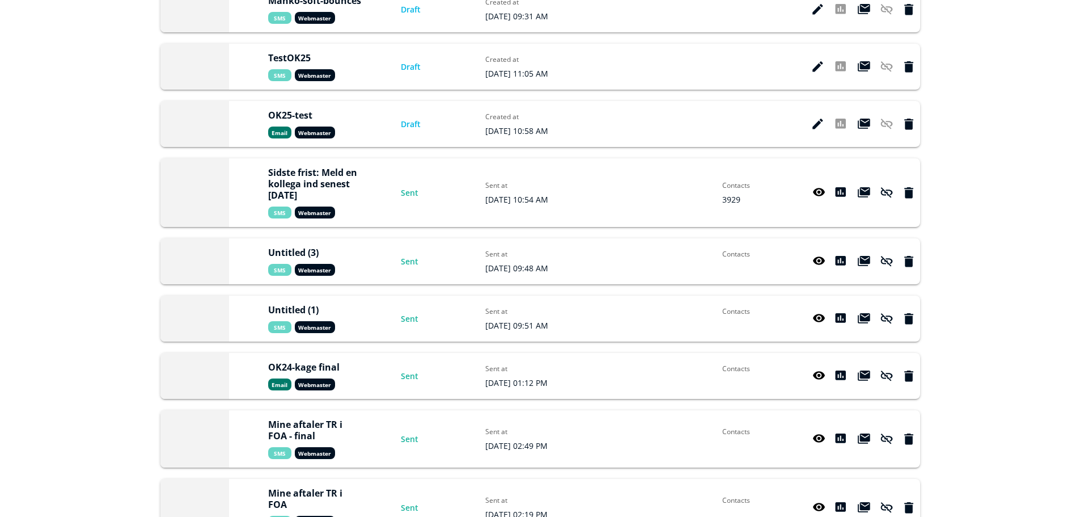
click at [818, 262] on icon at bounding box center [819, 261] width 13 height 11
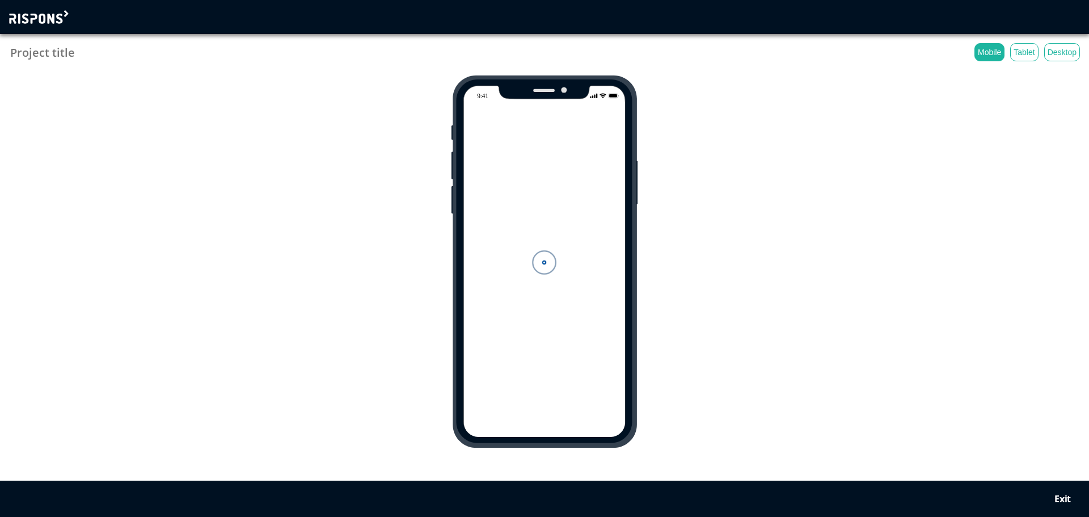
type input "Untitled (3)"
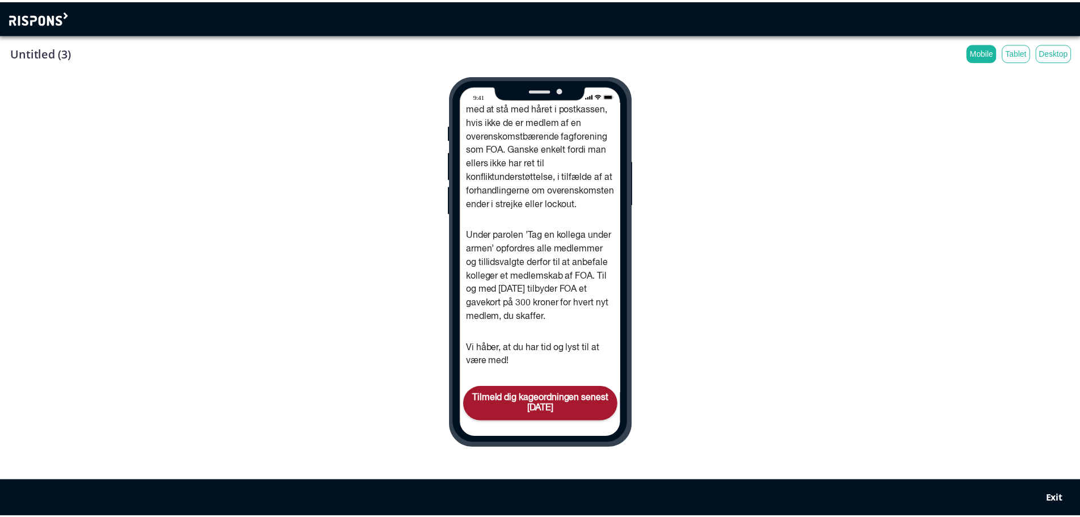
scroll to position [431, 0]
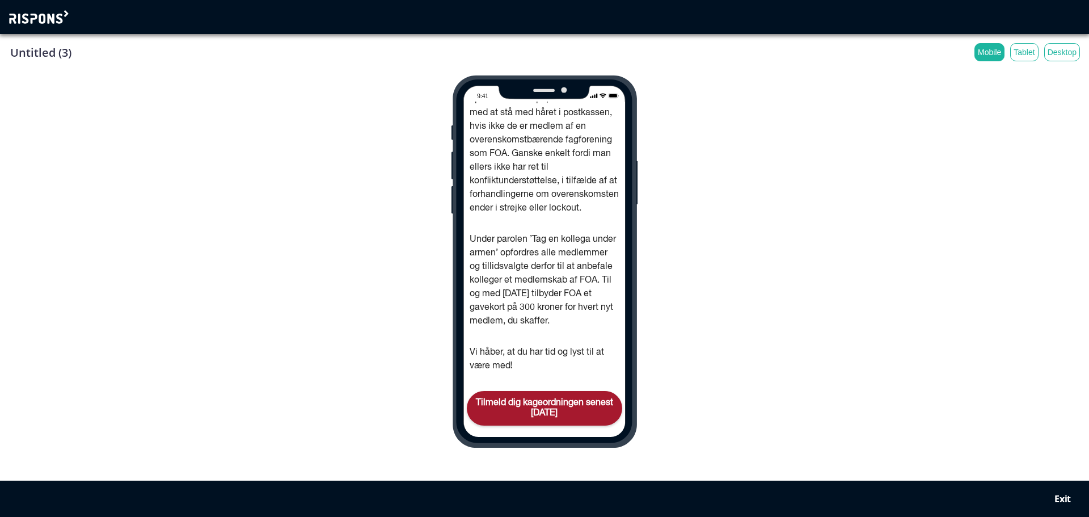
click at [1060, 501] on div "Exit" at bounding box center [1062, 498] width 16 height 11
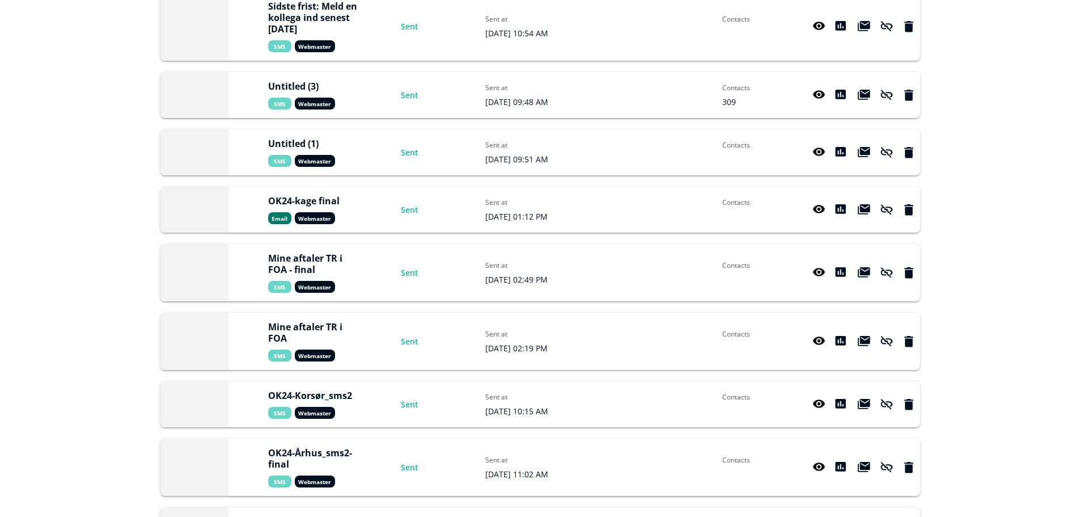
scroll to position [340, 0]
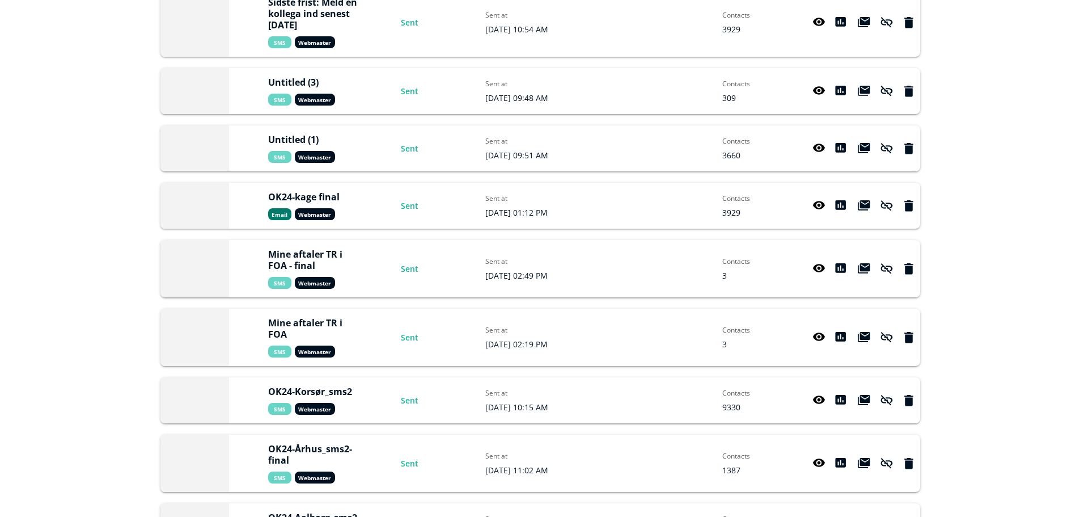
click at [815, 396] on icon at bounding box center [819, 400] width 13 height 11
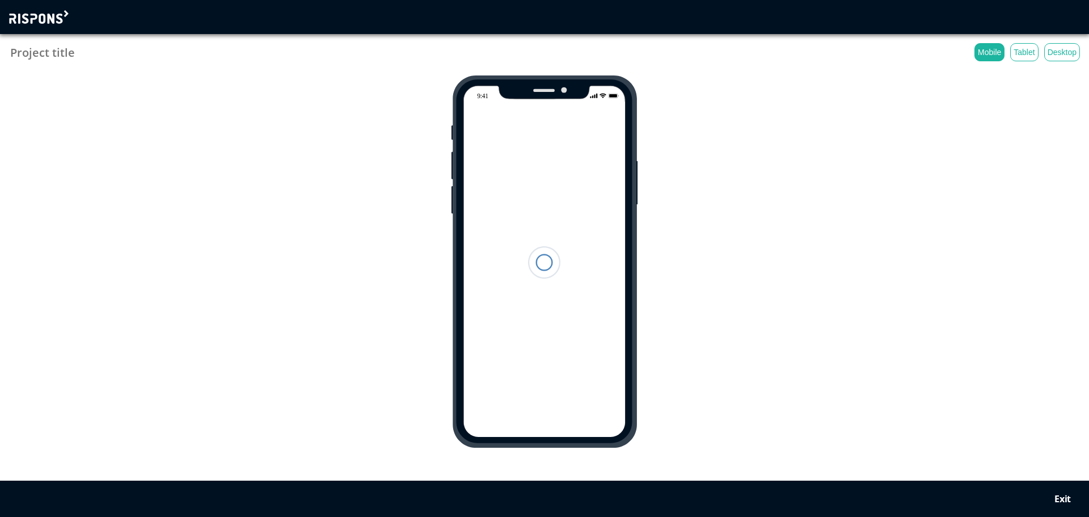
type input "OK24-Korsør_sms2"
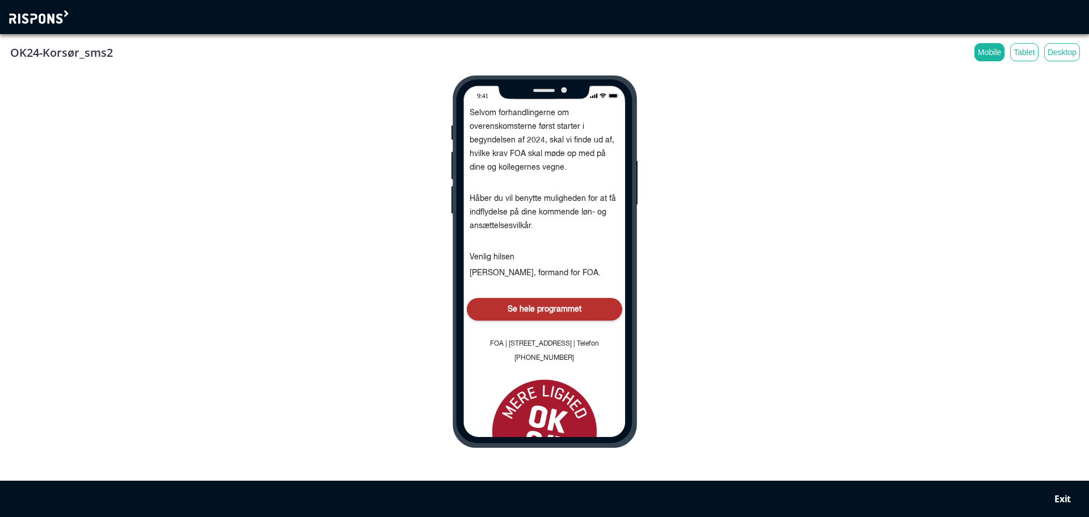
scroll to position [580, 0]
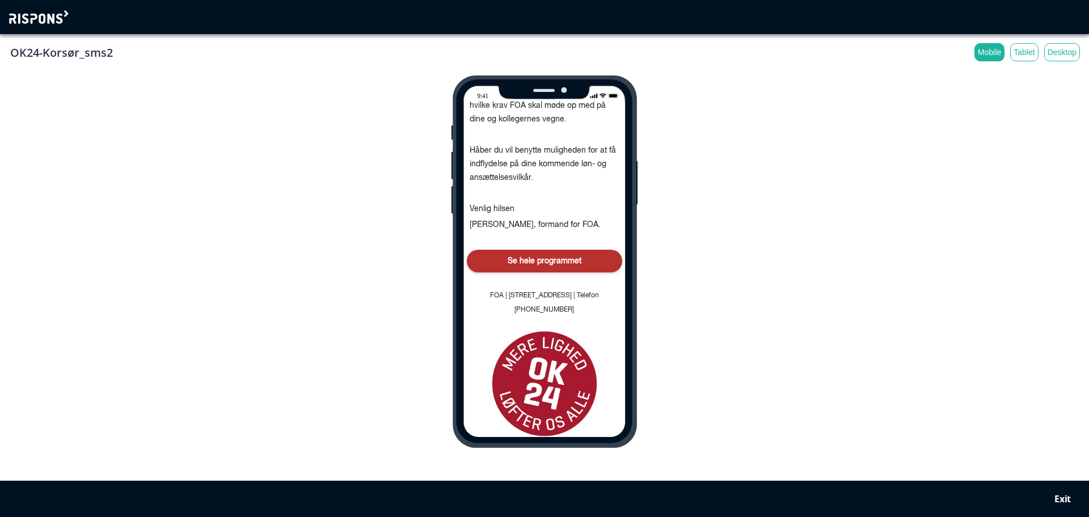
drag, startPoint x: 595, startPoint y: 307, endPoint x: 470, endPoint y: 285, distance: 126.7
copy span "FOA | Staunings Plads 1-3 | 1790 København V | Telefon 46 97 26 26"
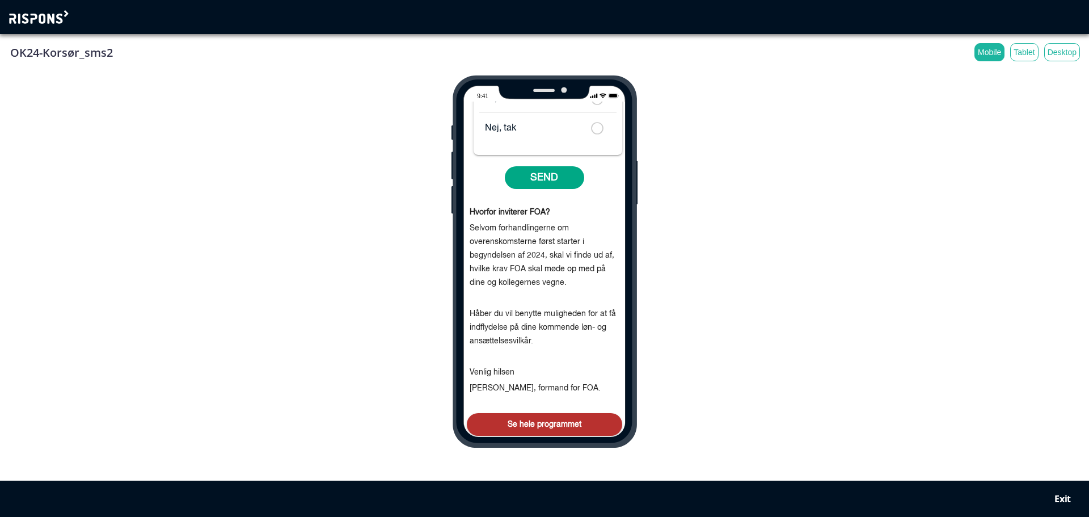
scroll to position [410, 0]
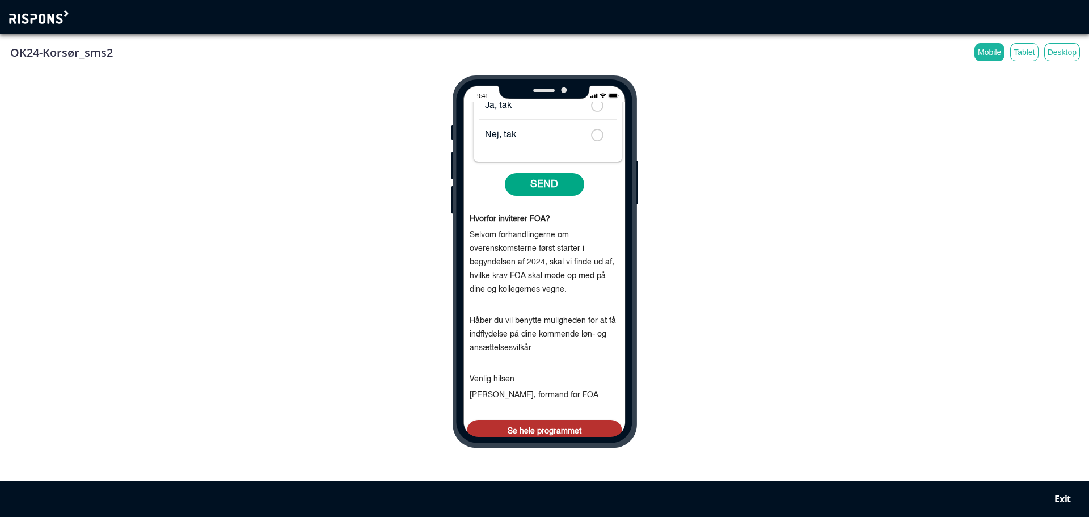
click at [1057, 502] on div "Exit" at bounding box center [1062, 498] width 16 height 11
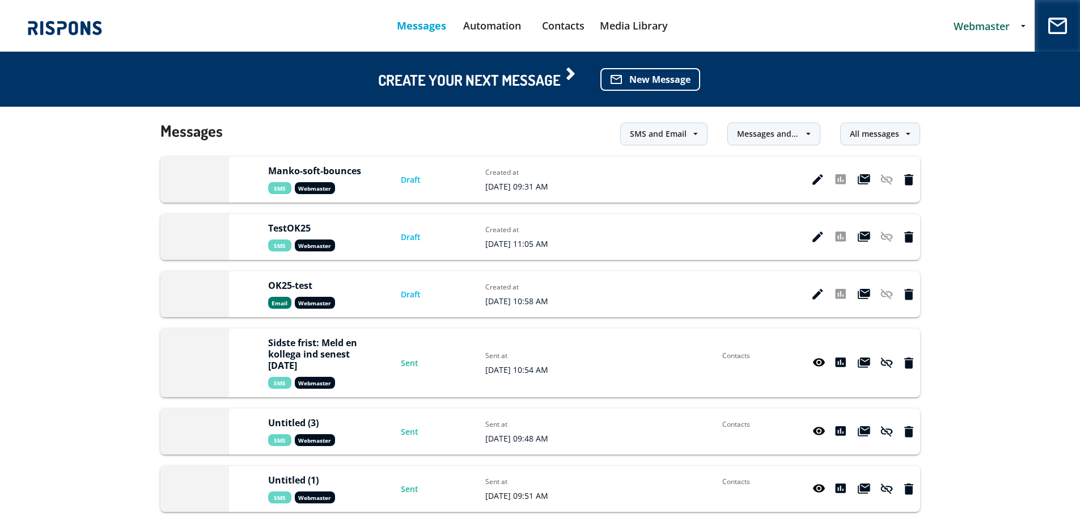
click at [821, 186] on div "Manko-soft-bounces Sms Webmaster Draft Created at 2025/Aug/18 09:31 AM" at bounding box center [540, 180] width 760 height 46
click at [814, 177] on icon at bounding box center [818, 179] width 11 height 11
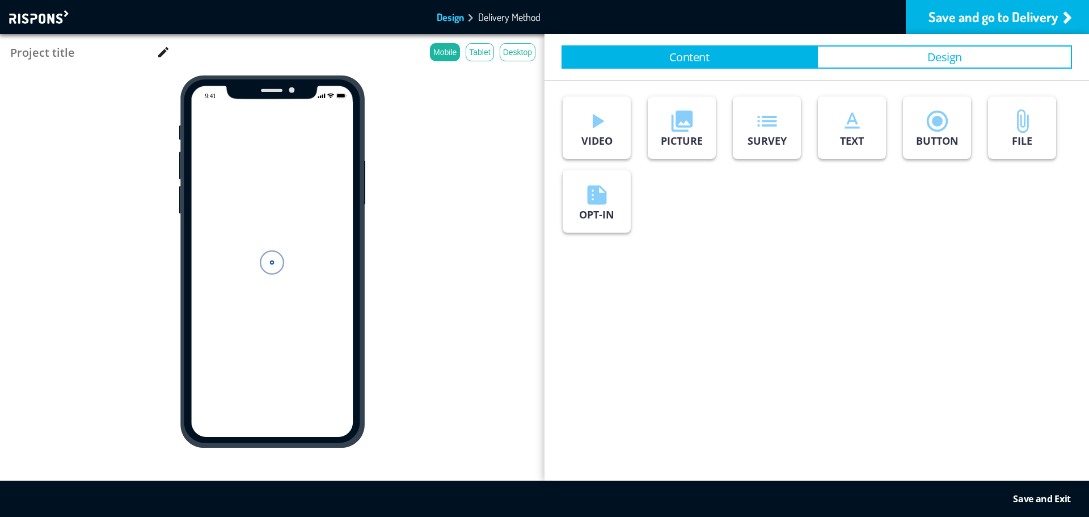
type input "Manko-soft-bounces"
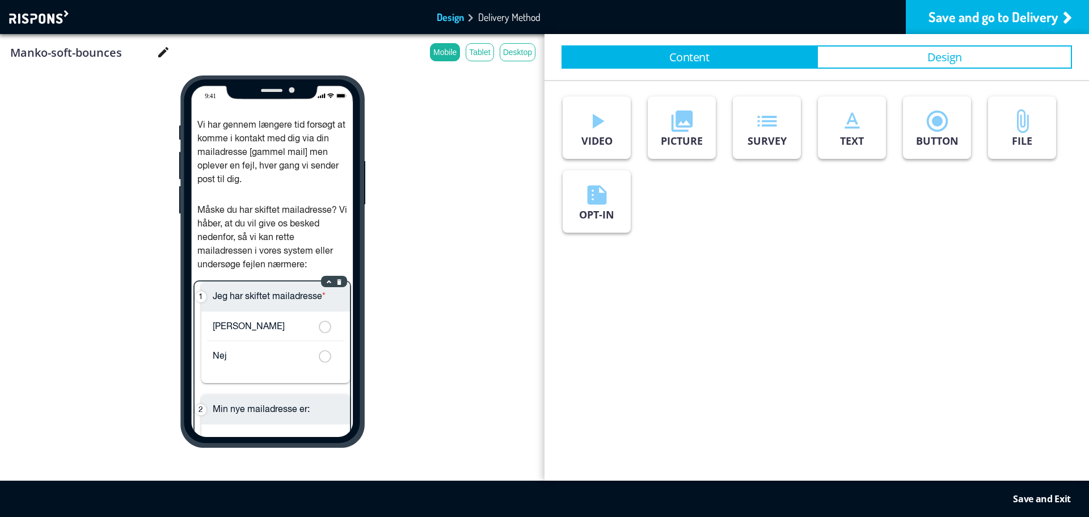
scroll to position [181, 0]
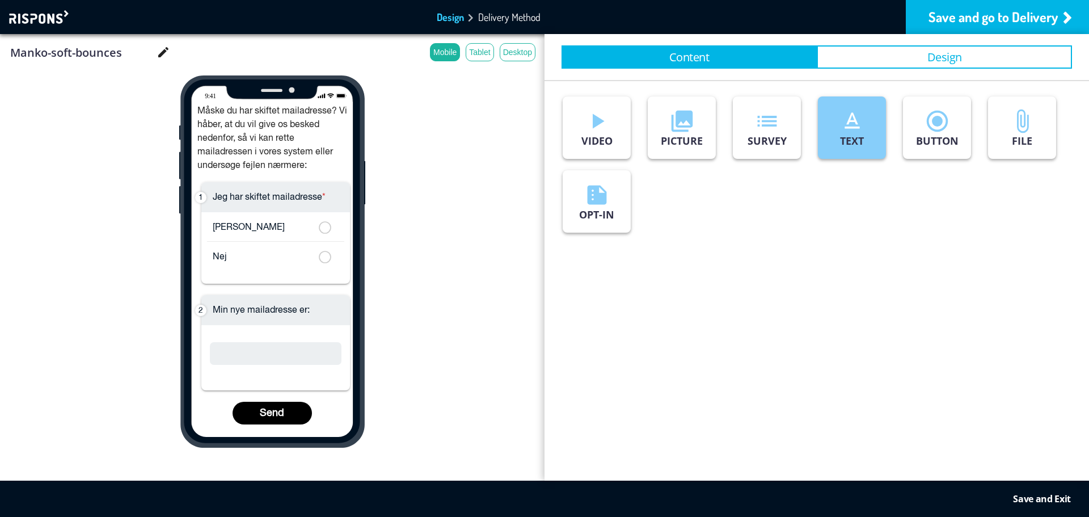
click at [844, 139] on p "TEXT" at bounding box center [852, 141] width 24 height 14
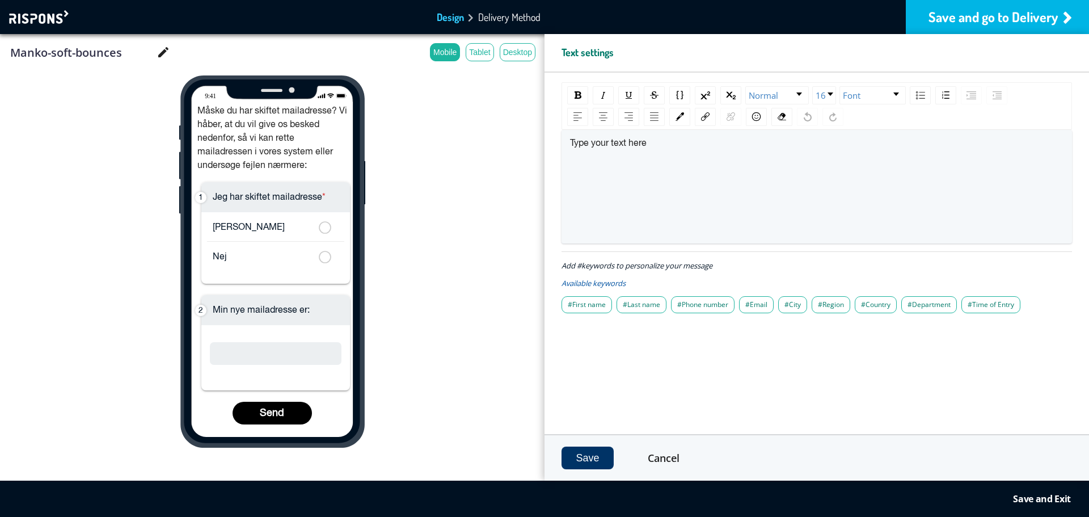
scroll to position [208, 0]
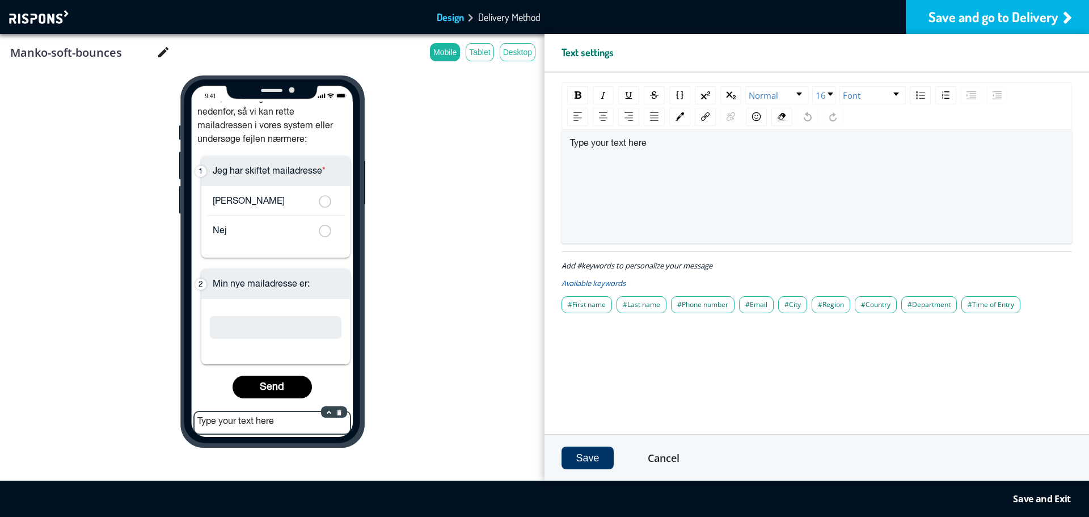
click at [313, 419] on div "Type your text here" at bounding box center [272, 423] width 155 height 22
click at [274, 420] on div "Type your text here" at bounding box center [272, 423] width 155 height 22
click at [255, 418] on div "Type your text here" at bounding box center [272, 423] width 155 height 22
click at [236, 415] on div "Type your text here" at bounding box center [272, 423] width 155 height 22
click at [223, 420] on div "Type your text here" at bounding box center [272, 423] width 155 height 22
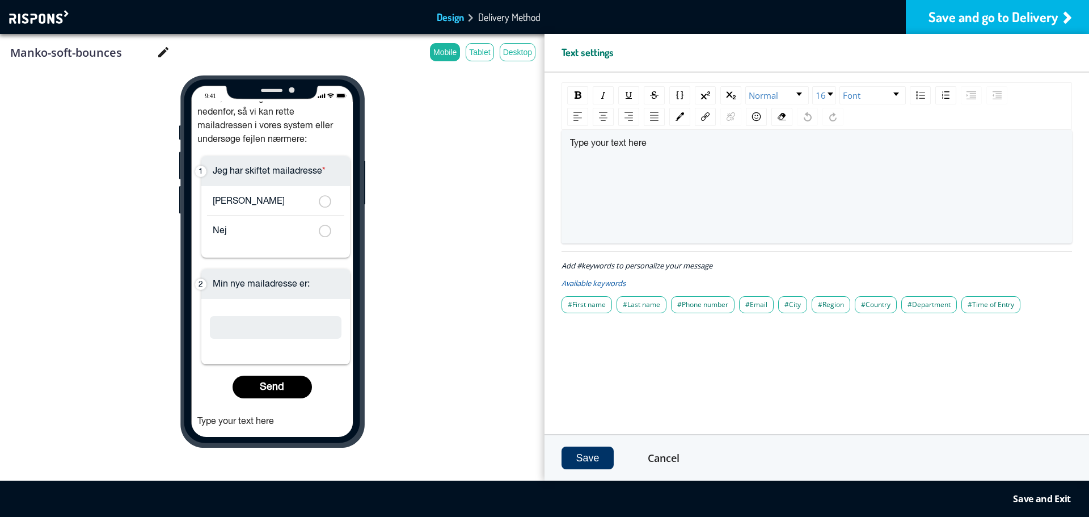
click at [579, 153] on div "Type your text here" at bounding box center [817, 187] width 494 height 98
click at [589, 155] on div "Type your text here" at bounding box center [817, 187] width 494 height 98
click at [595, 460] on button "Save" at bounding box center [587, 457] width 52 height 23
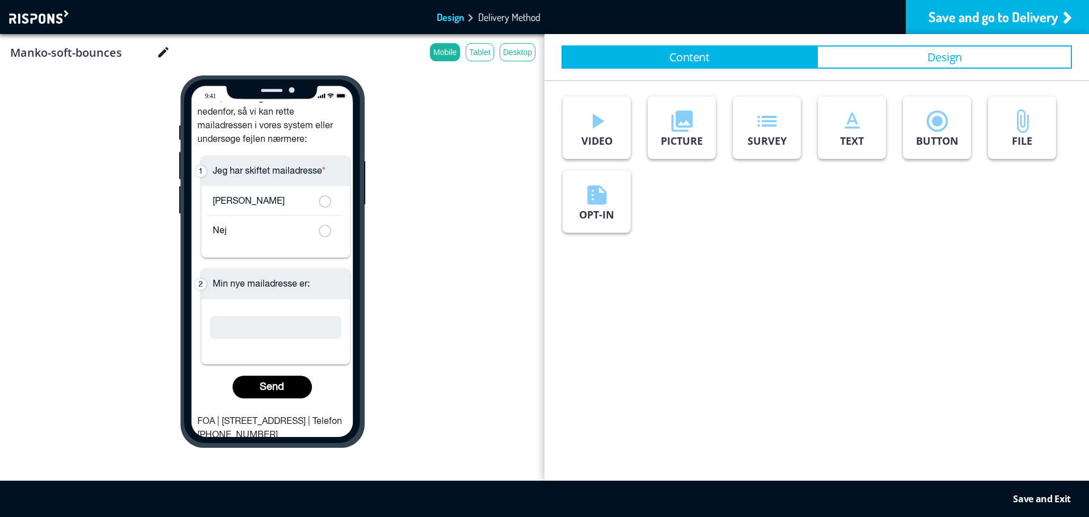
click at [1026, 497] on div "Save and Exit" at bounding box center [1042, 498] width 58 height 11
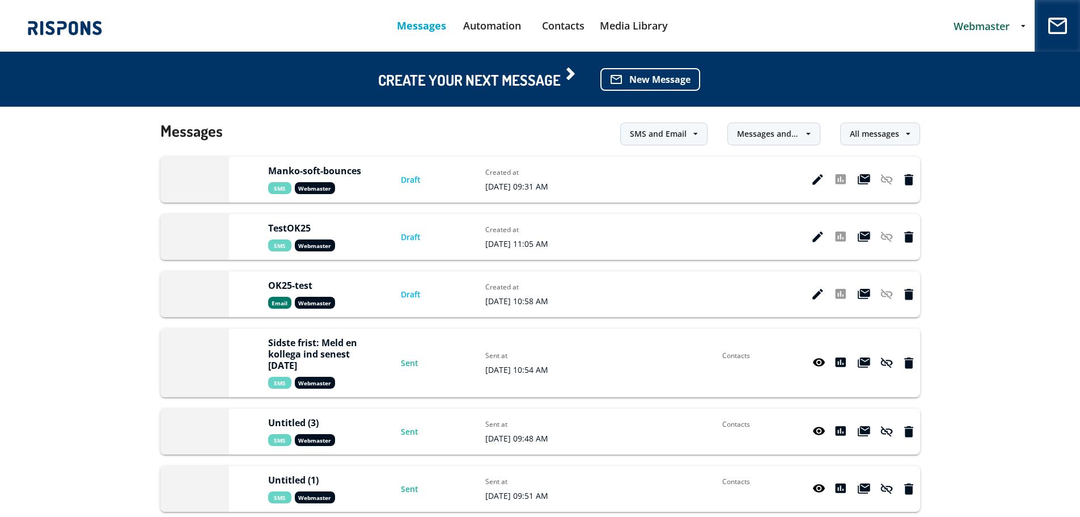
click at [825, 180] on div at bounding box center [863, 179] width 113 height 11
click at [822, 181] on icon at bounding box center [818, 179] width 11 height 11
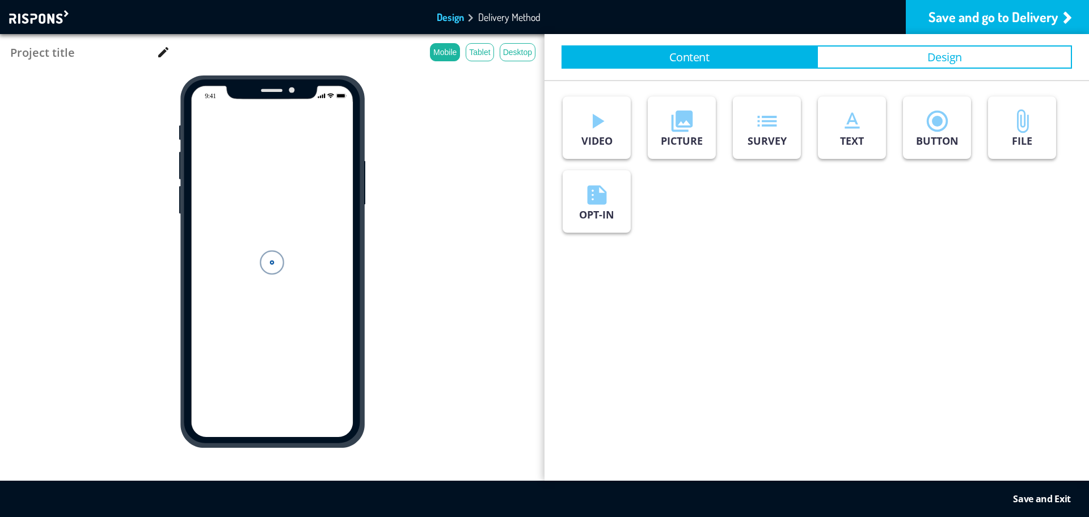
type input "Manko-soft-bounces"
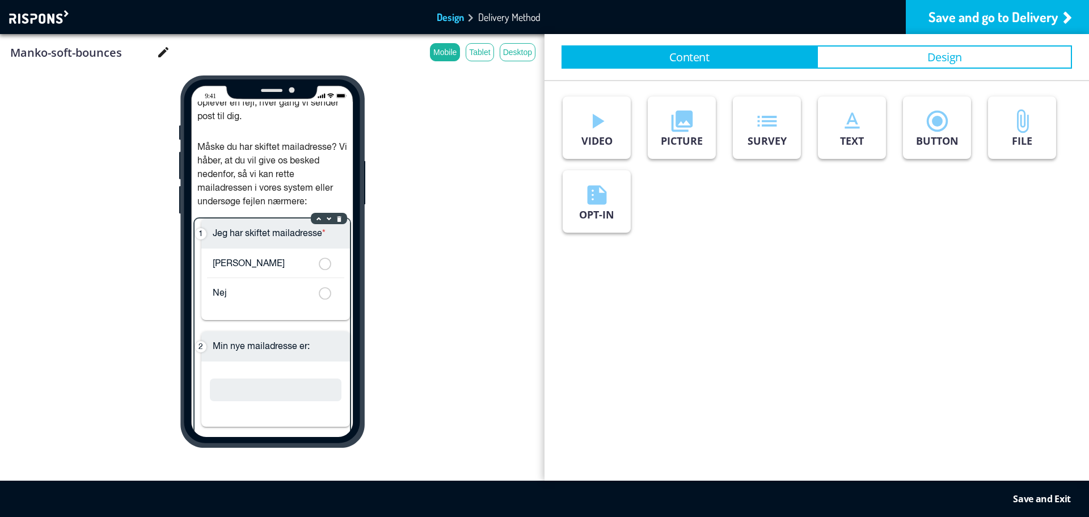
scroll to position [221, 0]
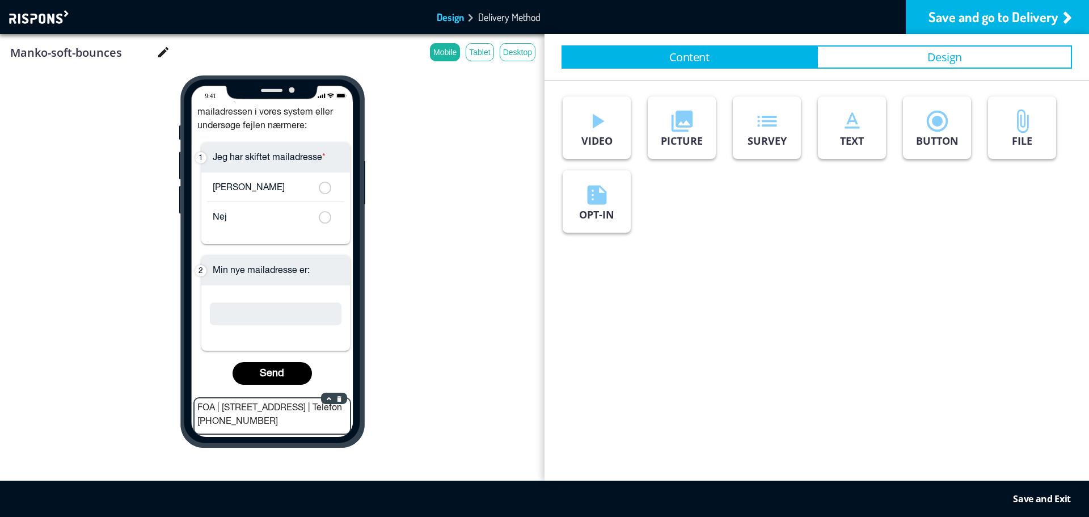
click at [287, 408] on div "FOA | Staunings Plads 1-3 | 1790 København V | Telefon 46 97 26 26" at bounding box center [272, 415] width 155 height 35
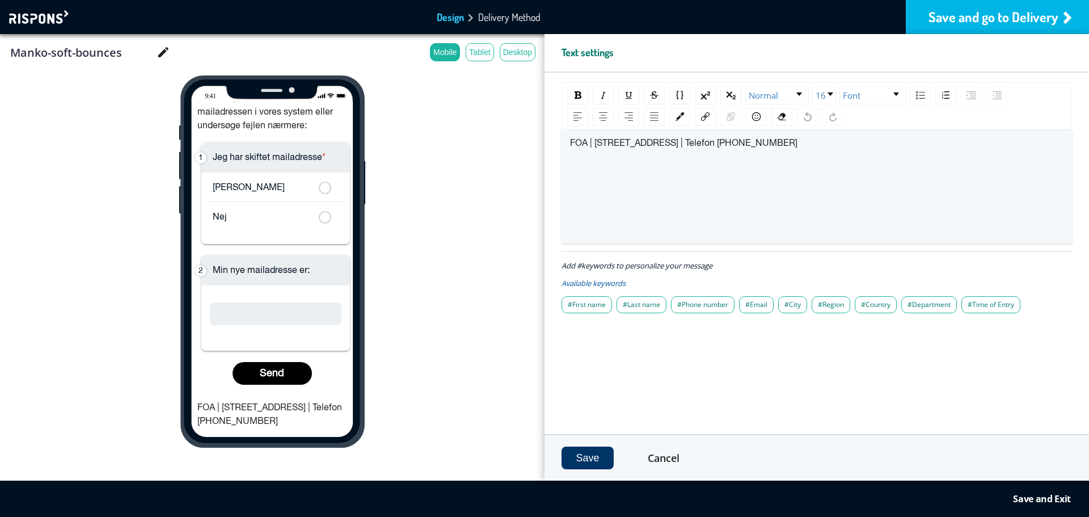
click at [570, 148] on span "FOA | Staunings Plads 1-3 | 1790 København V | Telefon 46 97 26 26" at bounding box center [683, 143] width 227 height 9
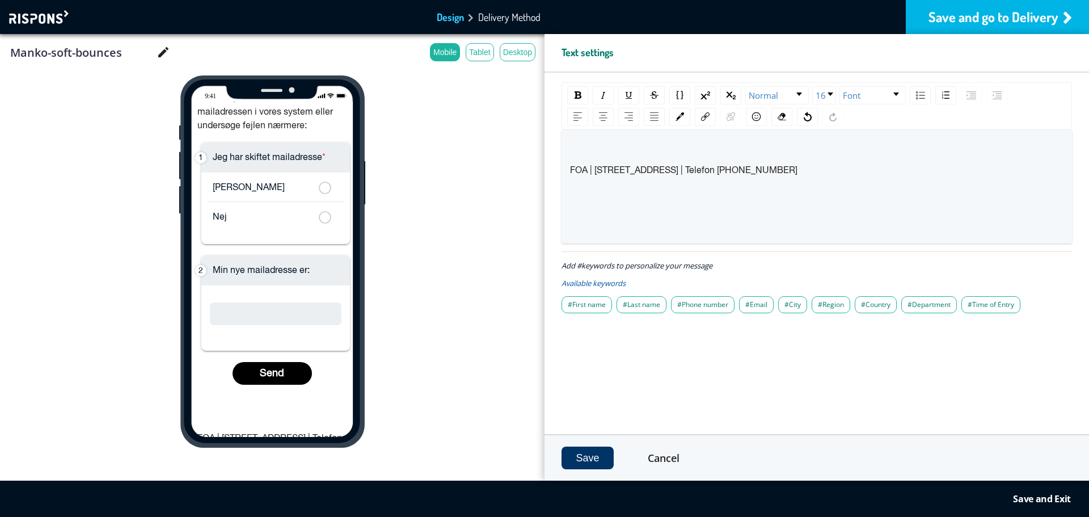
click at [588, 138] on div "rdw-editor" at bounding box center [817, 143] width 494 height 11
drag, startPoint x: 595, startPoint y: 167, endPoint x: 547, endPoint y: 176, distance: 49.0
click at [547, 176] on div "Text settings Normal 16 Font Mvh. FOA FOA | Staunings Plads 1-3 | 1790 Københav…" at bounding box center [816, 257] width 544 height 446
click at [742, 197] on div "Mvh. FOA Staunings Plads 1-3 | 1790 København V | Telefon 46 97 26 26" at bounding box center [817, 187] width 494 height 98
click at [602, 454] on button "Save" at bounding box center [587, 457] width 52 height 23
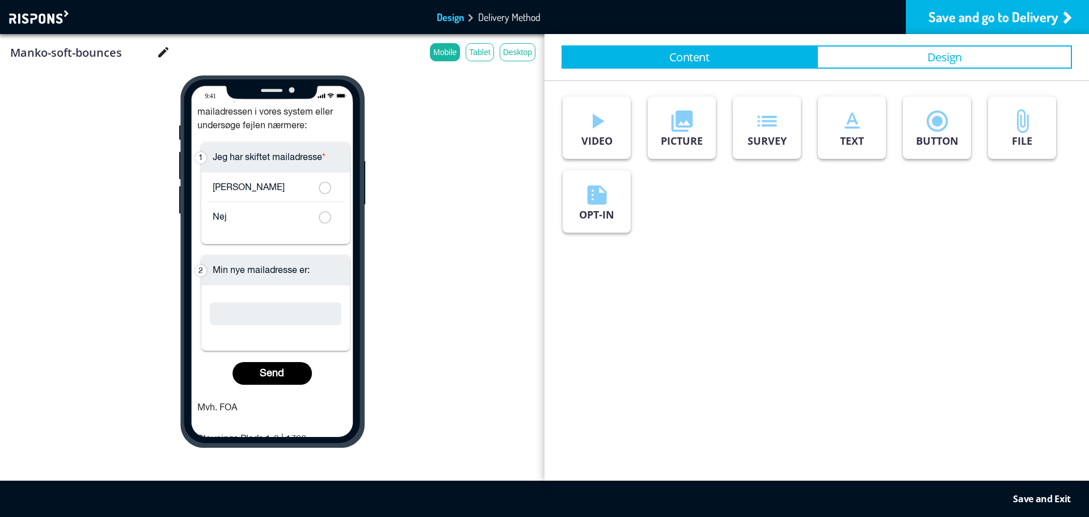
click at [1030, 496] on div "Save and Exit" at bounding box center [1042, 498] width 58 height 11
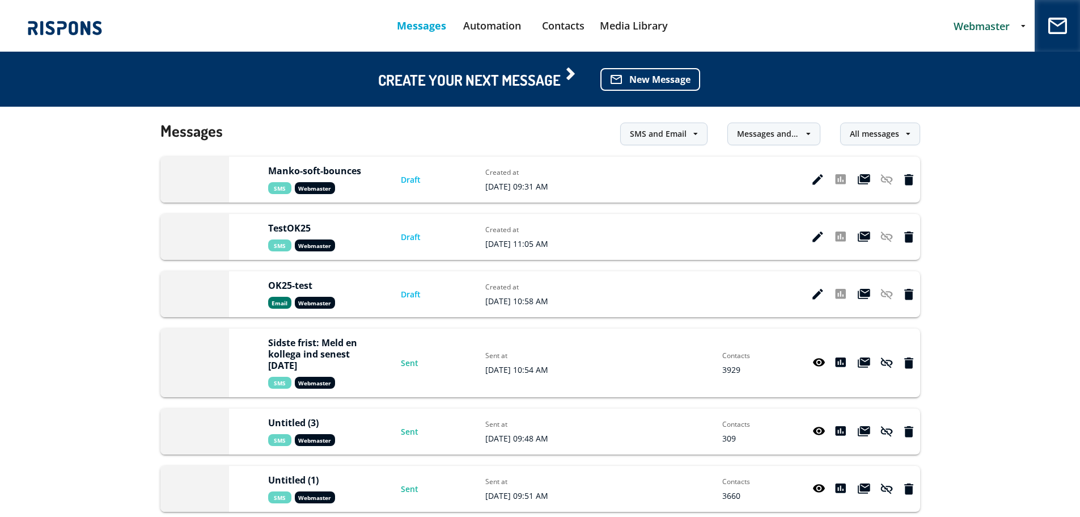
click at [815, 182] on icon at bounding box center [818, 179] width 11 height 11
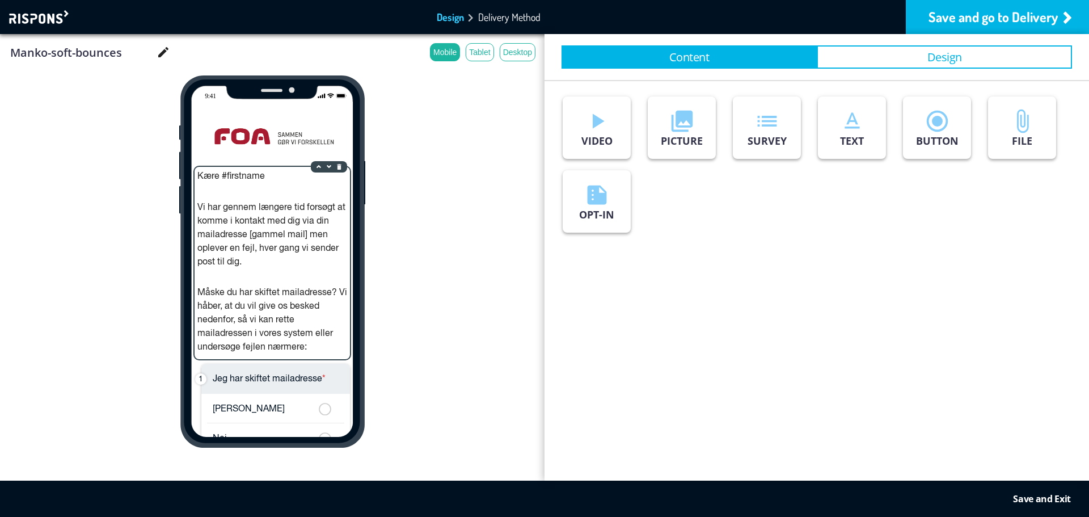
click at [267, 226] on div "Kære #firstname Vi har gennem længere tid forsøgt at komme i kontakt med dig vi…" at bounding box center [272, 263] width 155 height 193
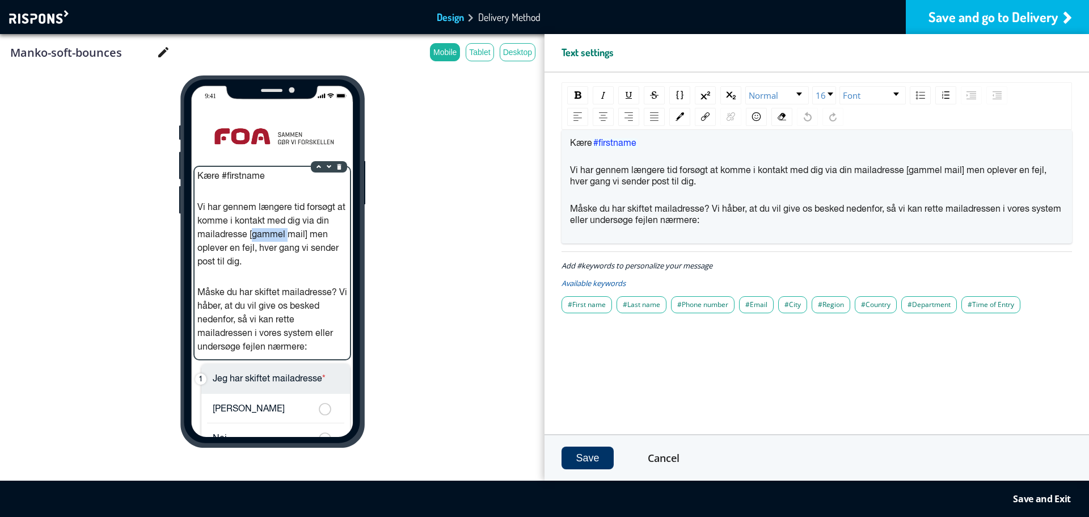
click at [267, 226] on div "Kære #firstname Vi har gennem længere tid forsøgt at komme i kontakt med dig vi…" at bounding box center [272, 263] width 155 height 193
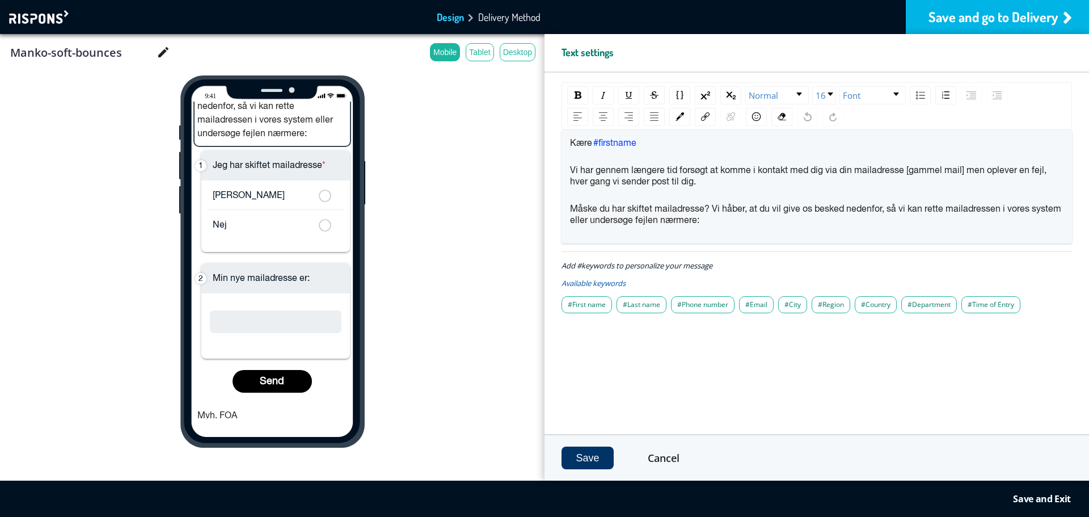
scroll to position [252, 0]
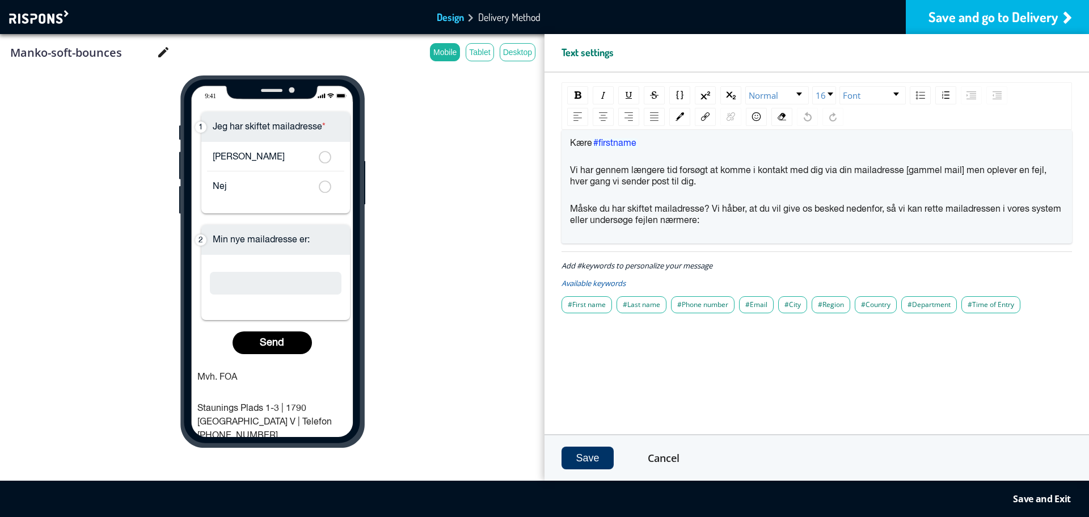
click at [920, 171] on span "Vi har gennem længere tid forsøgt at komme i kontakt med dig via din mailadress…" at bounding box center [809, 176] width 479 height 20
click at [926, 169] on span "Vi har gennem længere tid forsøgt at komme i kontakt med dig via din mailadress…" at bounding box center [809, 176] width 479 height 20
drag, startPoint x: 927, startPoint y: 169, endPoint x: 937, endPoint y: 172, distance: 10.8
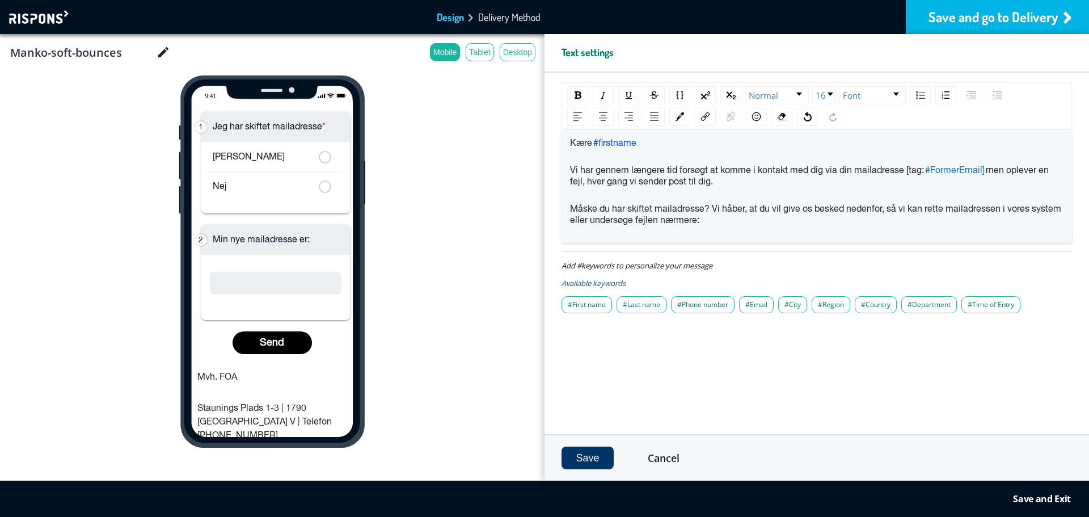
click at [927, 169] on link "#FormerEmail]" at bounding box center [955, 171] width 62 height 10
click at [964, 170] on span "#FormerEmail]" at bounding box center [935, 170] width 60 height 9
click at [976, 185] on div "Vi har gennem længere tid forsøgt at komme i kontakt med dig via din mailadress…" at bounding box center [817, 176] width 494 height 23
click at [586, 452] on button "Save" at bounding box center [587, 457] width 52 height 23
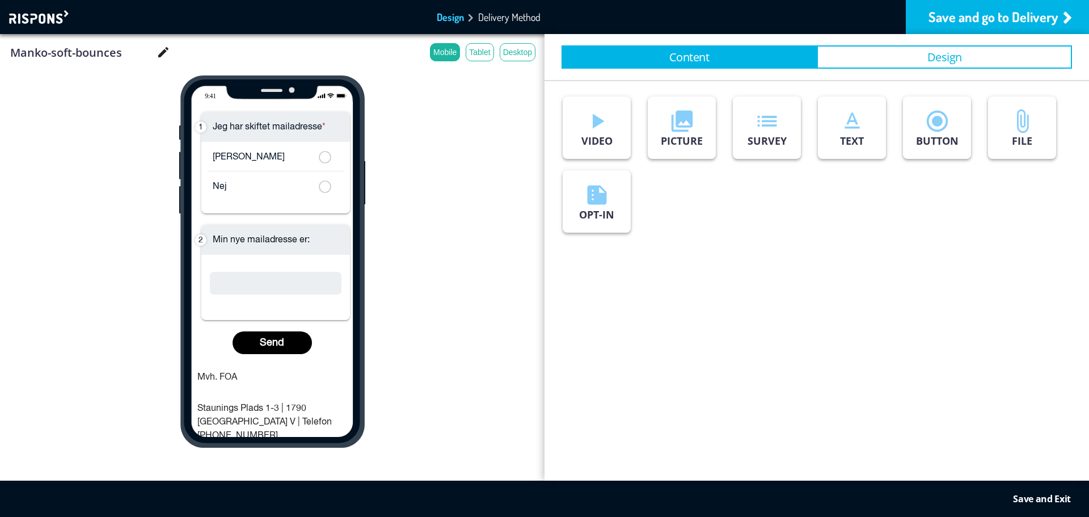
click at [1042, 498] on div "Save and Exit" at bounding box center [1042, 498] width 58 height 11
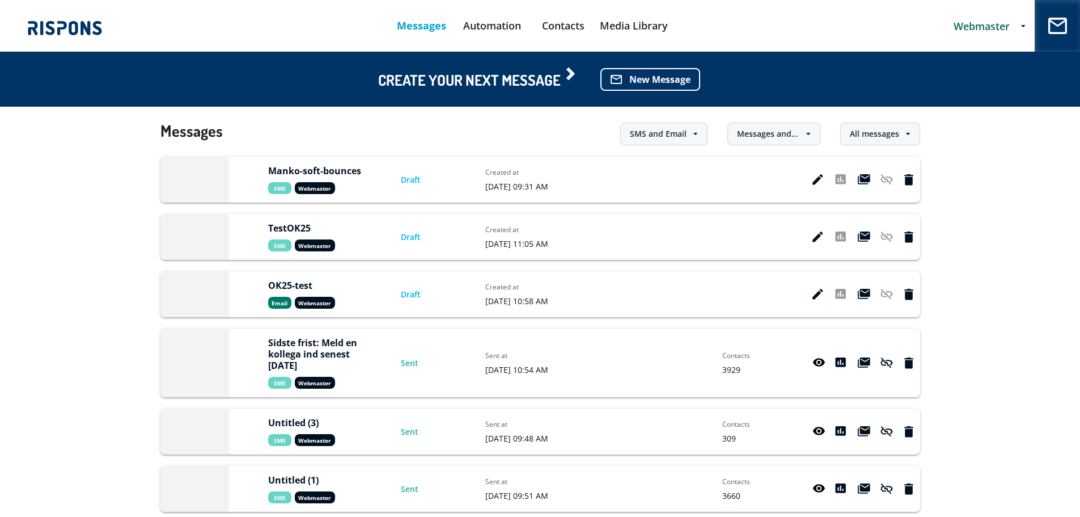
click at [818, 180] on icon at bounding box center [818, 179] width 11 height 11
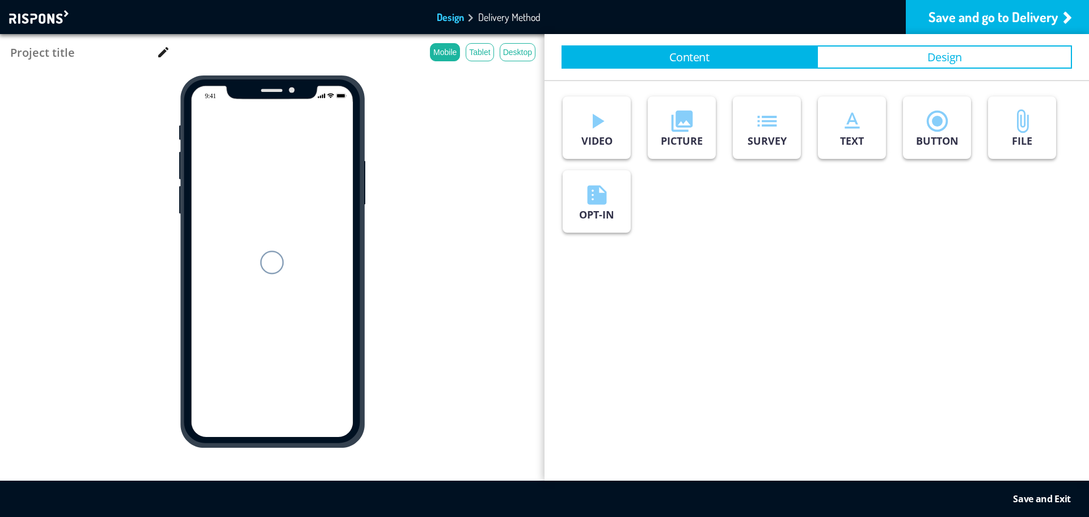
type input "Manko-soft-bounces"
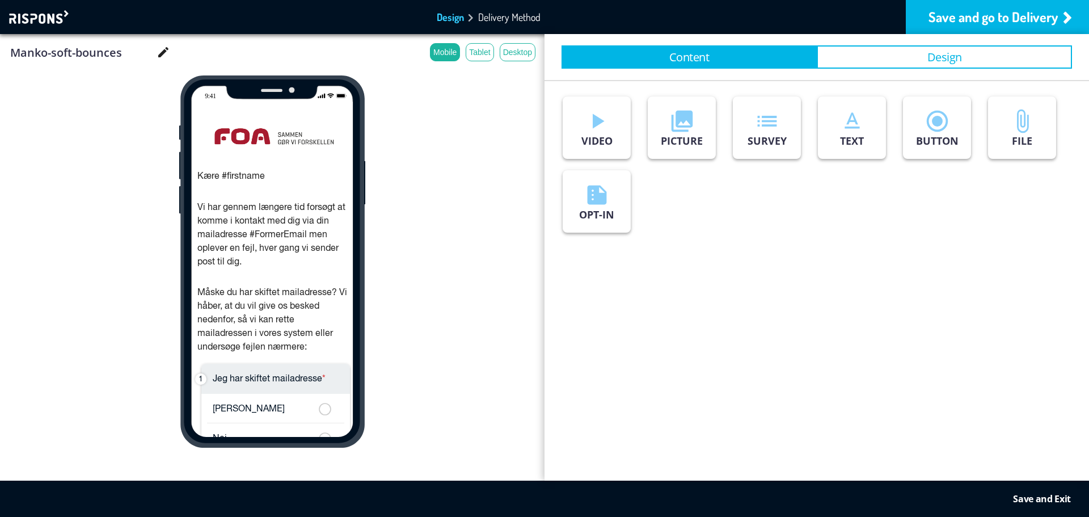
drag, startPoint x: 355, startPoint y: 148, endPoint x: 357, endPoint y: 158, distance: 9.9
click at [357, 158] on div "Kære #firstname Vi har gennem længere tid forsøgt at komme i kontakt med dig vi…" at bounding box center [272, 261] width 186 height 372
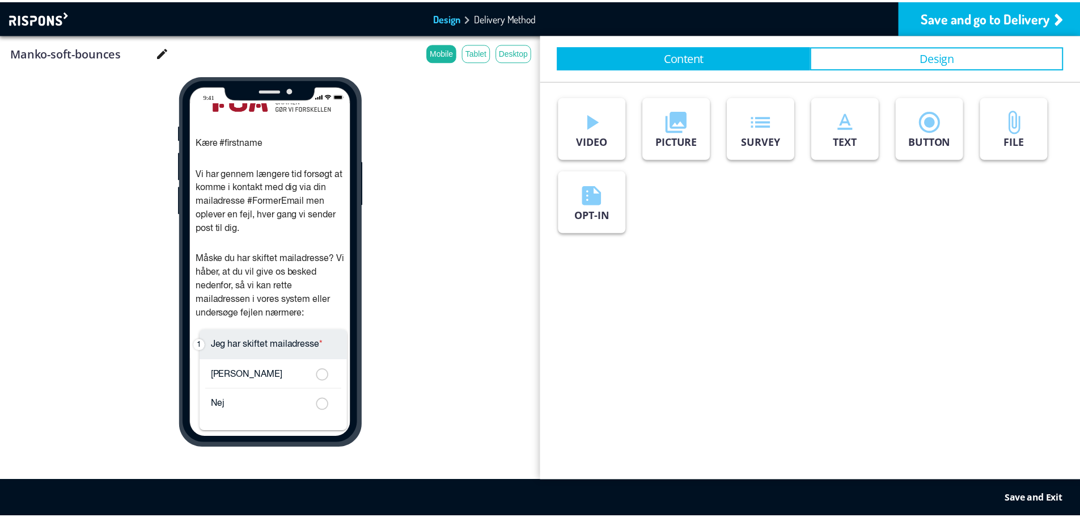
scroll to position [18, 0]
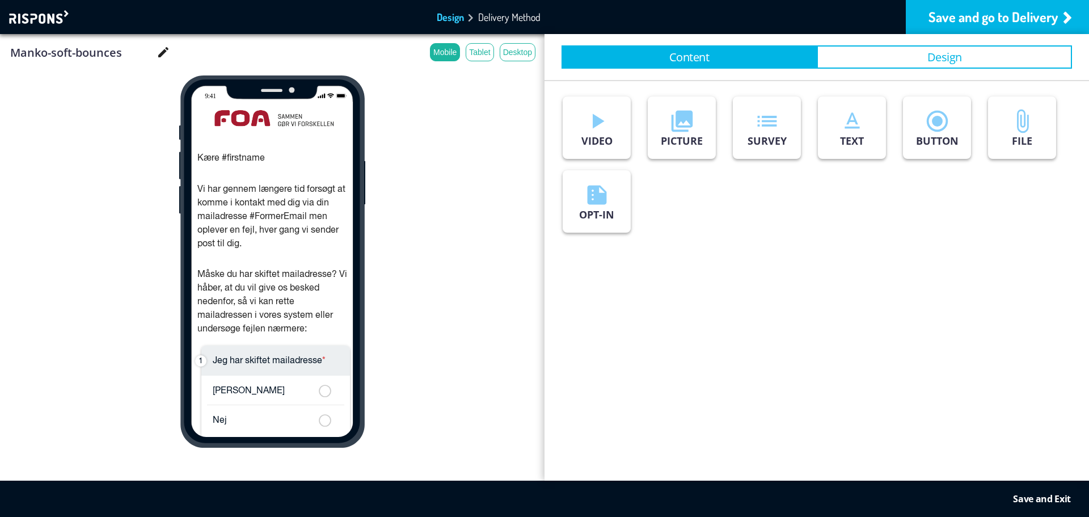
click at [978, 28] on div "Save and go to Delivery" at bounding box center [997, 17] width 183 height 34
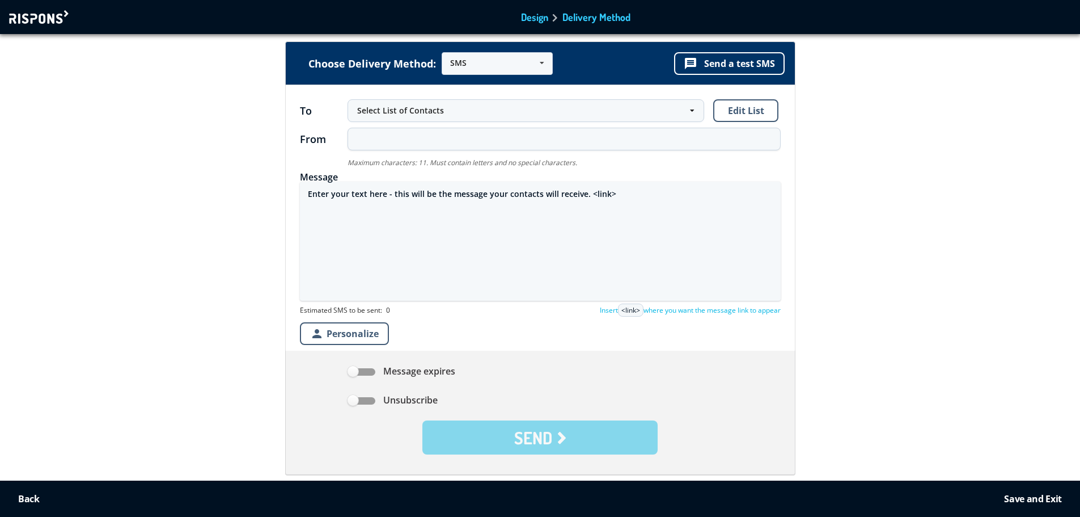
click at [580, 110] on div "Select List of Contacts" at bounding box center [520, 110] width 326 height 11
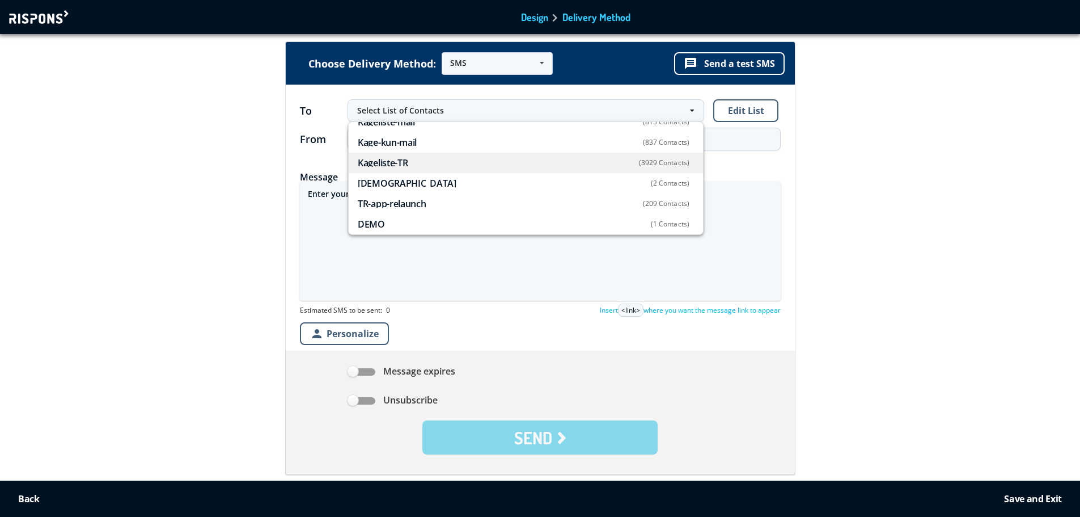
scroll to position [100, 0]
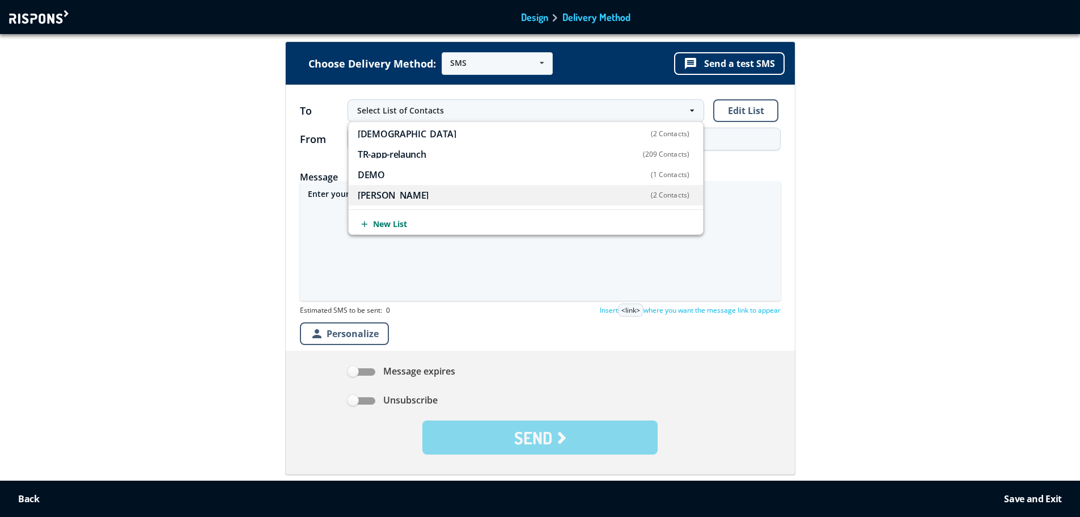
click at [526, 196] on span "Jesper (2 Contacts)" at bounding box center [524, 195] width 332 height 8
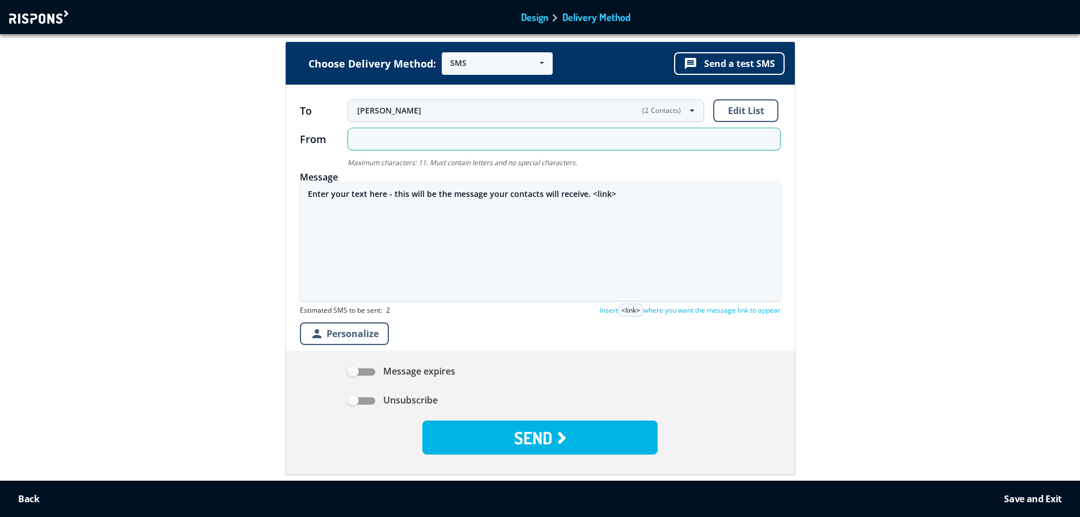
click at [546, 142] on input "text" at bounding box center [564, 139] width 433 height 23
type input "FOA"
click at [483, 198] on textarea "Enter your text here - this will be the message your contacts will receive. <li…" at bounding box center [540, 240] width 481 height 119
click at [483, 197] on textarea "Enter your text here - this will be the message your contacts will receive. <li…" at bounding box center [540, 240] width 481 height 119
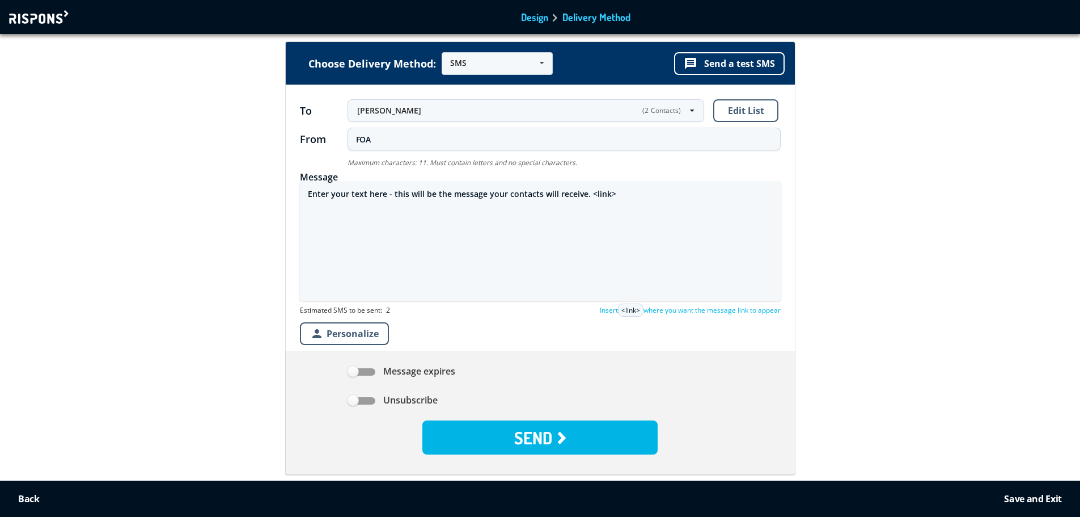
click at [483, 197] on textarea "Enter your text here - this will be the message your contacts will receive. <li…" at bounding box center [540, 240] width 481 height 119
drag, startPoint x: 584, startPoint y: 196, endPoint x: 306, endPoint y: 184, distance: 278.1
click at [306, 184] on textarea "Enter your text here - this will be the message your contacts will receive. <li…" at bounding box center [540, 240] width 481 height 119
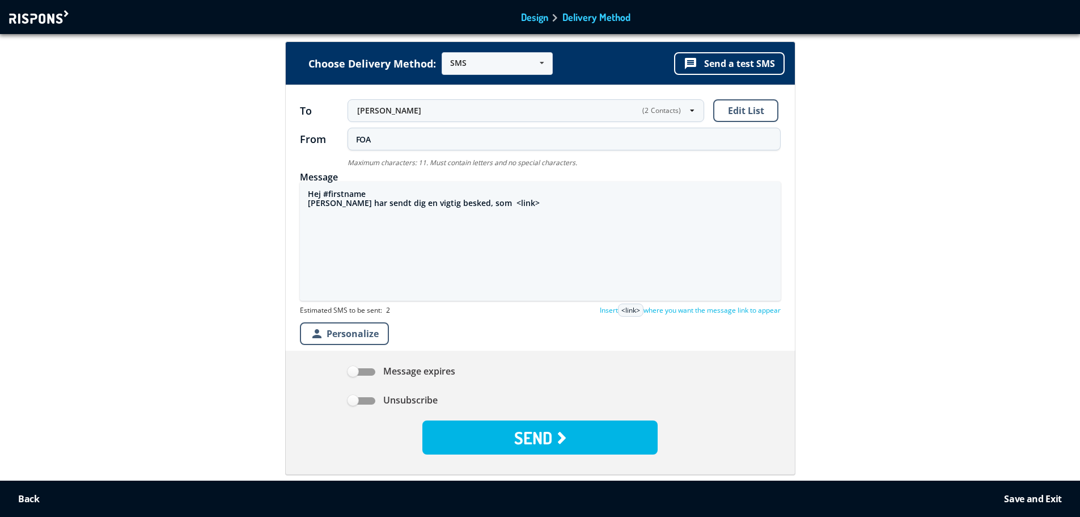
drag, startPoint x: 318, startPoint y: 205, endPoint x: 361, endPoint y: 215, distance: 44.4
click at [361, 215] on textarea "Hej #firstname Vi har sendt dig en vigtig besked, som <link>" at bounding box center [540, 240] width 481 height 119
drag, startPoint x: 437, startPoint y: 202, endPoint x: 444, endPoint y: 202, distance: 7.4
click at [438, 202] on textarea "Hej #firstname Vi har sendt dig en vigtig besked, som <link>" at bounding box center [540, 240] width 481 height 119
click at [450, 202] on textarea "Hej #firstname Vi har sendt dig en vigtig besked, som <link>" at bounding box center [540, 240] width 481 height 119
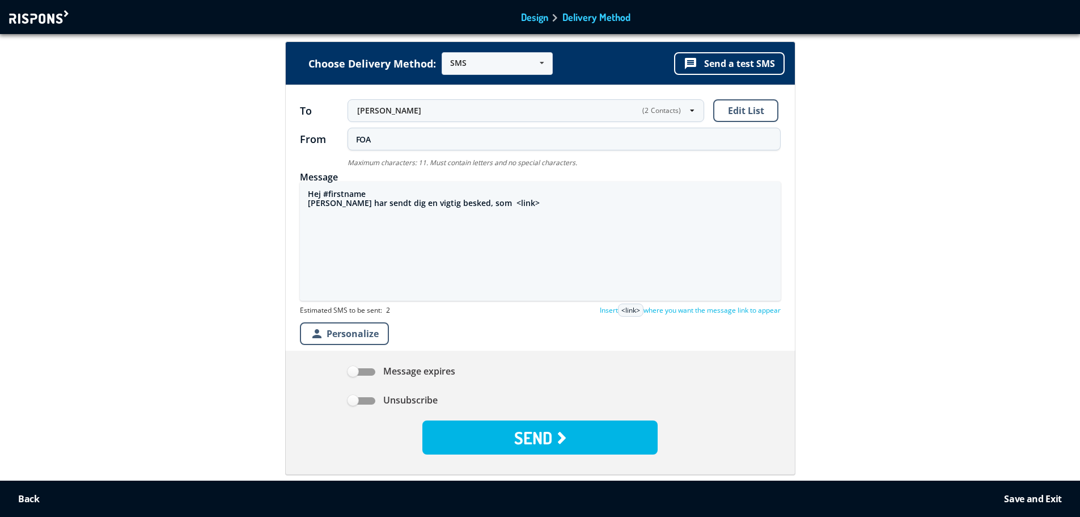
click at [450, 202] on textarea "Hej #firstname Vi har sendt dig en vigtig besked, som <link>" at bounding box center [540, 240] width 481 height 119
click at [446, 202] on textarea "Hej #firstname Vi har sendt dig en vigtig besked, som <link>" at bounding box center [540, 240] width 481 height 119
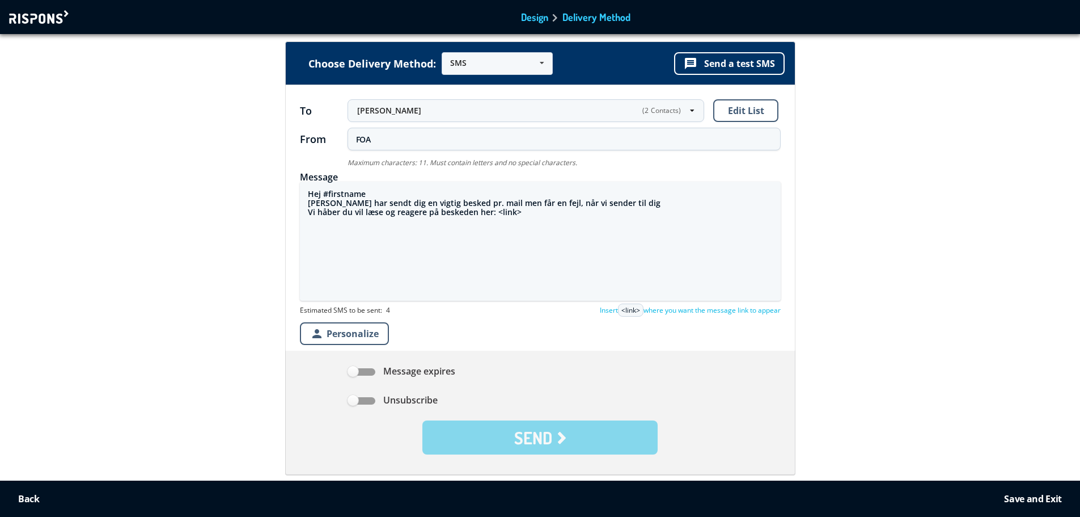
click at [517, 229] on textarea "Hej #firstname Vi har sendt dig en vigtig besked pr. mail men får en fejl, når …" at bounding box center [540, 240] width 481 height 119
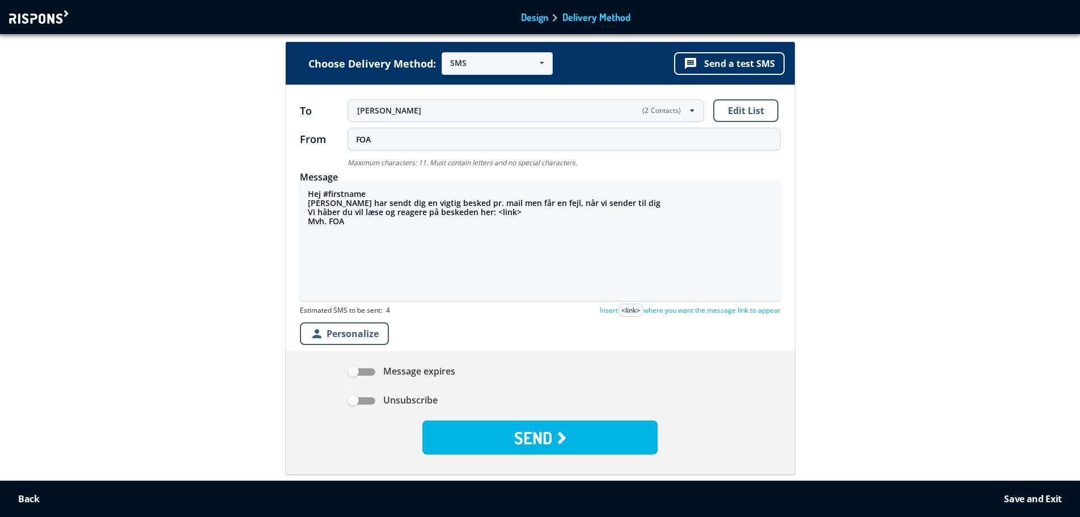
click at [342, 204] on textarea "Hej #firstname Vi har sendt dig en vigtig besked pr. mail men får en fejl, når …" at bounding box center [540, 240] width 481 height 119
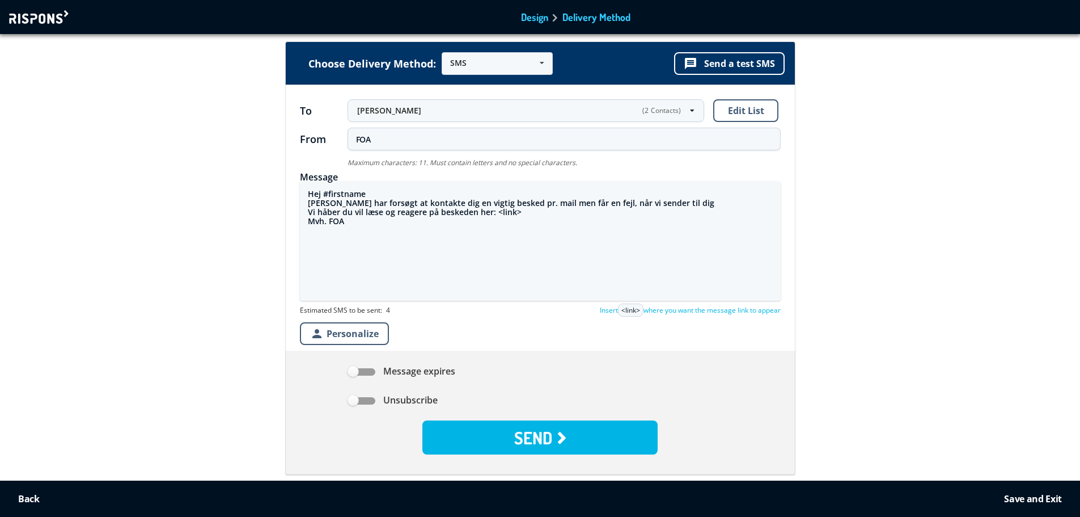
drag, startPoint x: 422, startPoint y: 206, endPoint x: 482, endPoint y: 200, distance: 59.8
click at [482, 200] on textarea "Hej #firstname Vi har forsøgt at kontakte dig en vigtig besked pr. mail men får…" at bounding box center [540, 240] width 481 height 119
drag, startPoint x: 306, startPoint y: 211, endPoint x: 367, endPoint y: 211, distance: 61.2
click at [367, 211] on textarea "Hej #firstname Vi har forsøgt at kontakte dig pr. mail men får en fejl, når vi …" at bounding box center [540, 240] width 481 height 119
click at [338, 212] on textarea "Hej #firstname Vi har forsøgt at kontakte dig pr. mail men får en fejl, når vi …" at bounding box center [540, 240] width 481 height 119
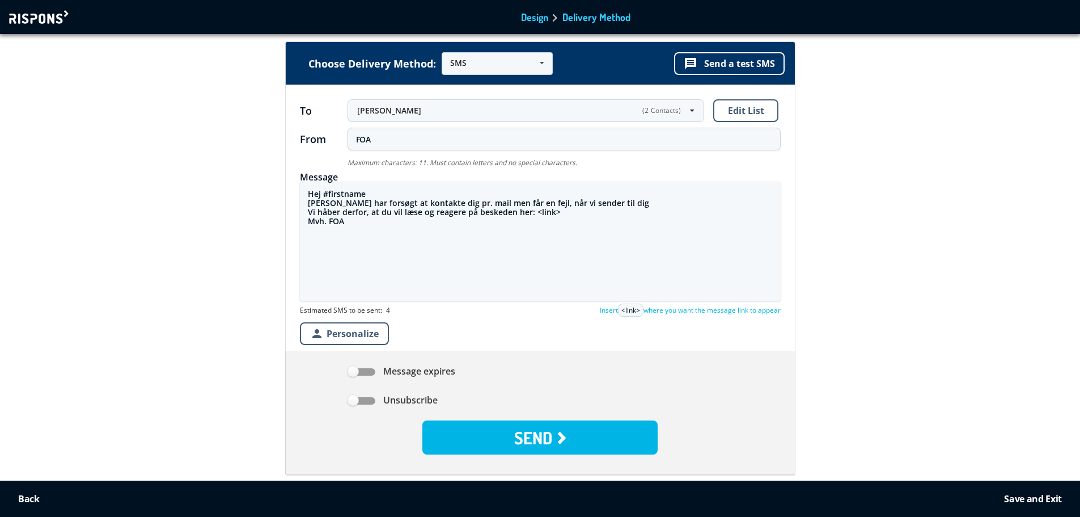
click at [595, 205] on textarea "Hej #firstname Vi har forsøgt at kontakte dig pr. mail men får en fejl, når vi …" at bounding box center [540, 240] width 481 height 119
drag, startPoint x: 450, startPoint y: 201, endPoint x: 421, endPoint y: 202, distance: 29.5
click at [421, 202] on textarea "Hej #firstname Vi har forsøgt at kontakte dig pr. mail men får en fejl, når vi …" at bounding box center [540, 240] width 481 height 119
click at [538, 202] on textarea "Hej #firstname Vi har forsøgt at kontakte dig men får en fejl, når vi sender ti…" at bounding box center [540, 240] width 481 height 119
click at [424, 200] on textarea "Hej #firstname Vi har forsøgt at kontakte dig men får en fejl, når vi sender ma…" at bounding box center [540, 240] width 481 height 119
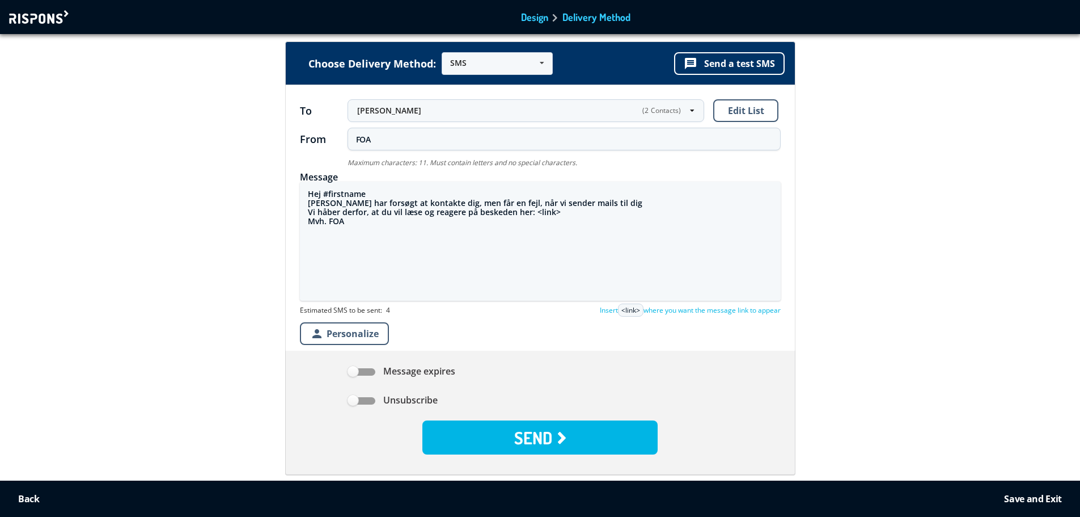
drag, startPoint x: 442, startPoint y: 202, endPoint x: 454, endPoint y: 202, distance: 11.9
click at [442, 202] on textarea "Hej #firstname Vi har forsøgt at kontakte dig, men får en fejl, når vi sender m…" at bounding box center [540, 240] width 481 height 119
click at [419, 203] on textarea "Hej #firstname Vi har forsøgt at kontakte dig, men vi får en fejl, når vi sende…" at bounding box center [540, 240] width 481 height 119
drag, startPoint x: 523, startPoint y: 201, endPoint x: 627, endPoint y: 203, distance: 104.4
click at [621, 202] on textarea "Hej #firstname Vi har forsøgt at kontakte dig pr. mail, men vi får en fejl, når…" at bounding box center [540, 240] width 481 height 119
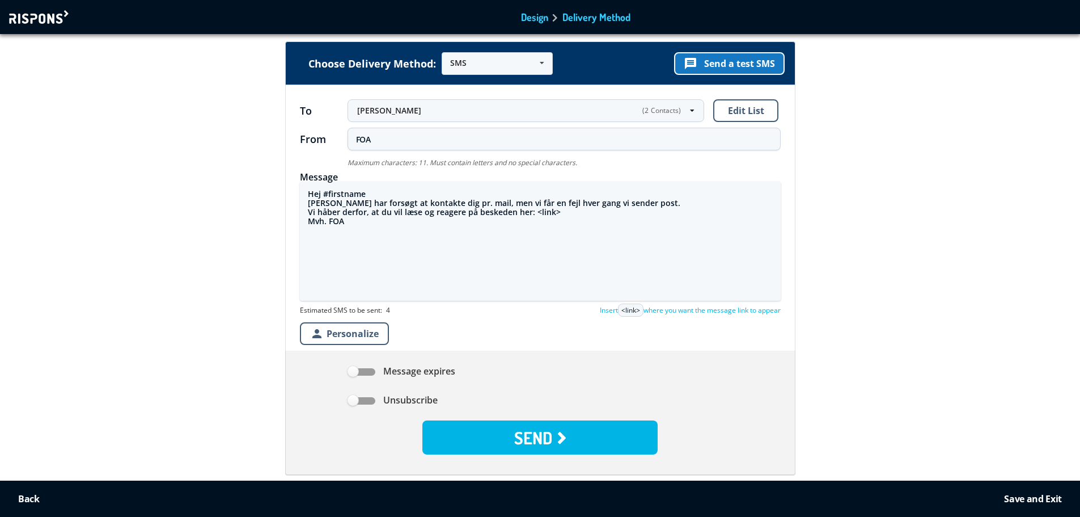
type textarea "Hej #firstname Vi har forsøgt at kontakte dig pr. mail, men vi får en fejl hver…"
click at [707, 63] on button "message Send a test SMS" at bounding box center [729, 63] width 111 height 23
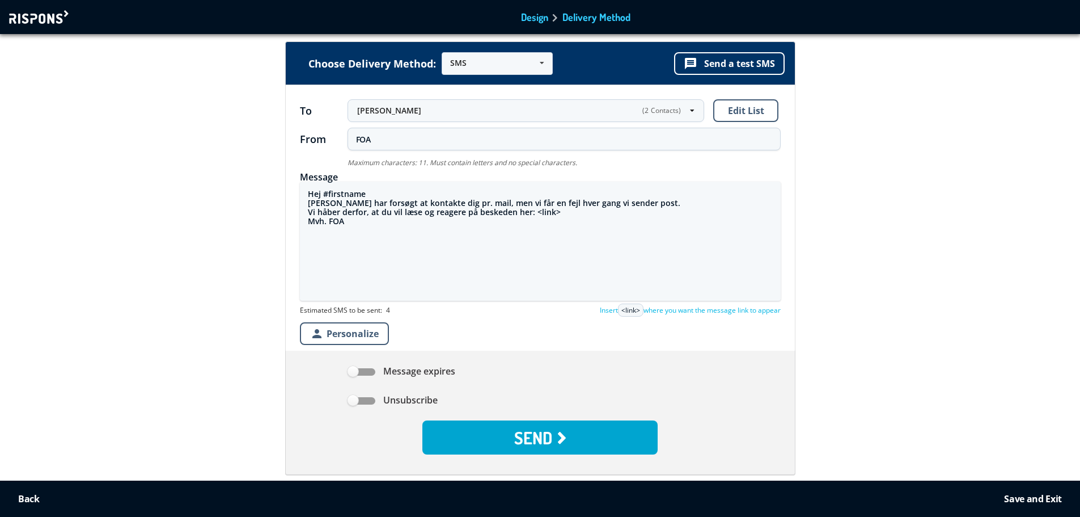
click at [570, 441] on button "SEND" at bounding box center [539, 437] width 235 height 34
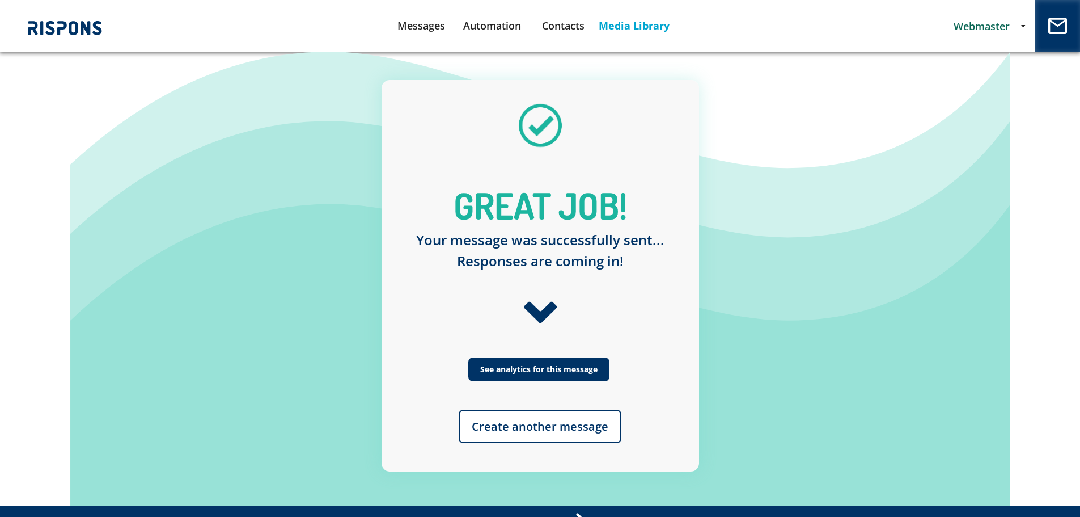
click at [632, 24] on link "Media Library" at bounding box center [634, 25] width 71 height 29
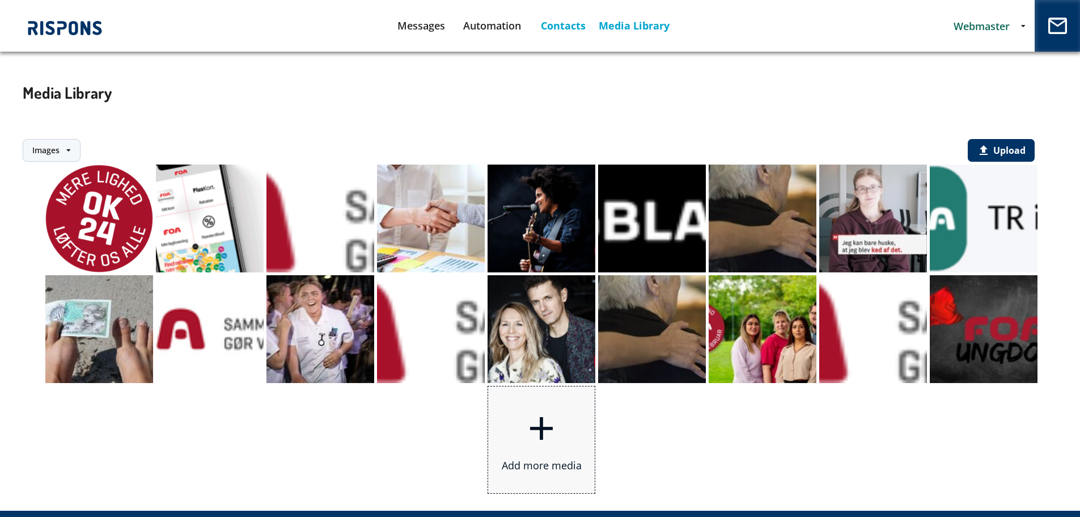
click at [567, 26] on link "Contacts" at bounding box center [563, 25] width 71 height 29
